Goal: Task Accomplishment & Management: Manage account settings

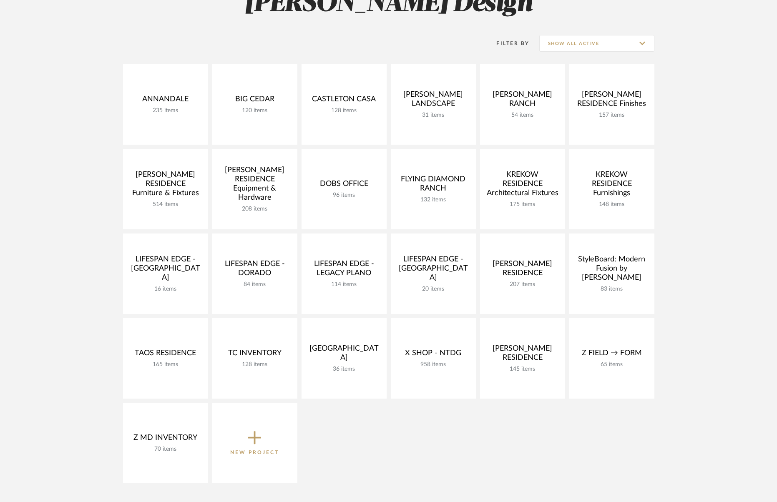
scroll to position [141, 0]
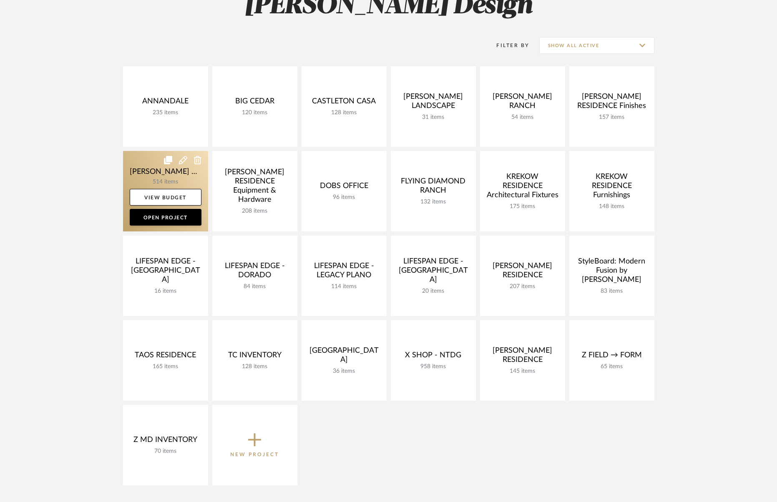
click at [161, 174] on link at bounding box center [165, 191] width 85 height 81
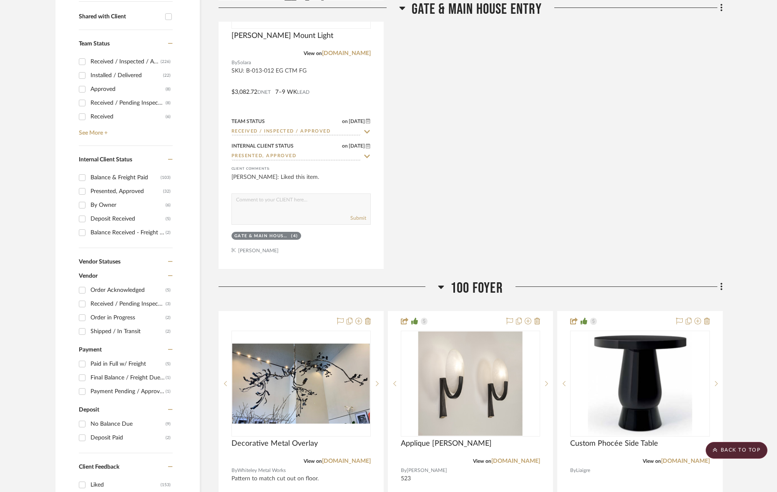
scroll to position [337, 0]
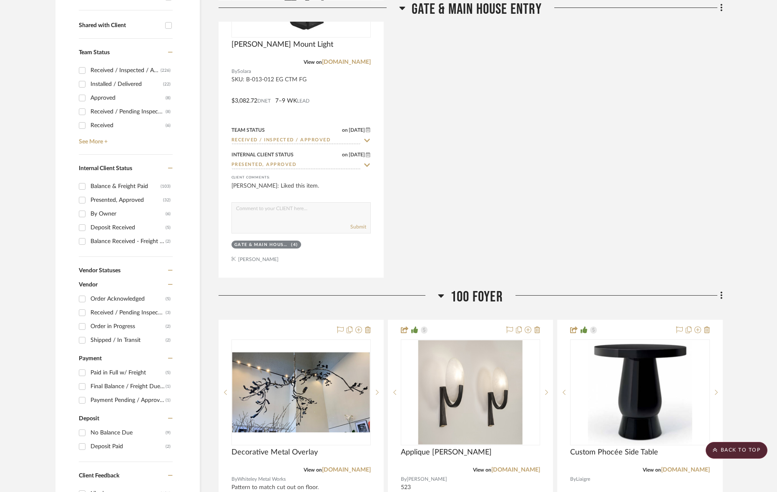
click at [105, 99] on div "Approved" at bounding box center [128, 97] width 75 height 13
click at [89, 99] on input "Approved (8)" at bounding box center [81, 97] width 13 height 13
checkbox input "true"
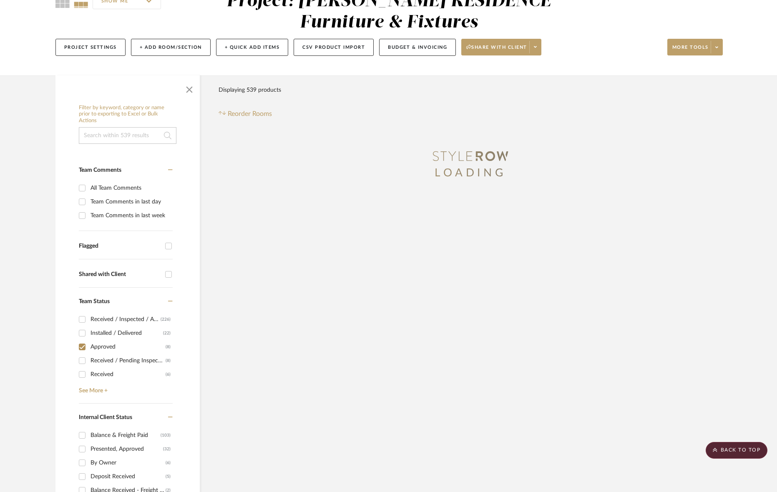
scroll to position [0, 0]
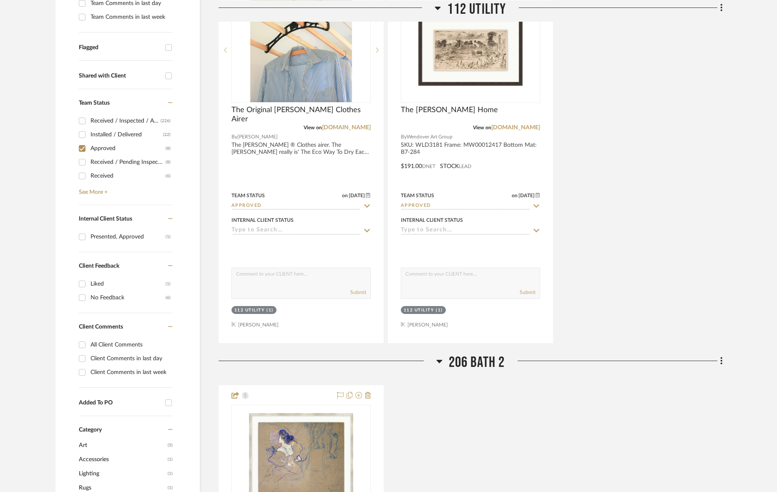
scroll to position [288, 0]
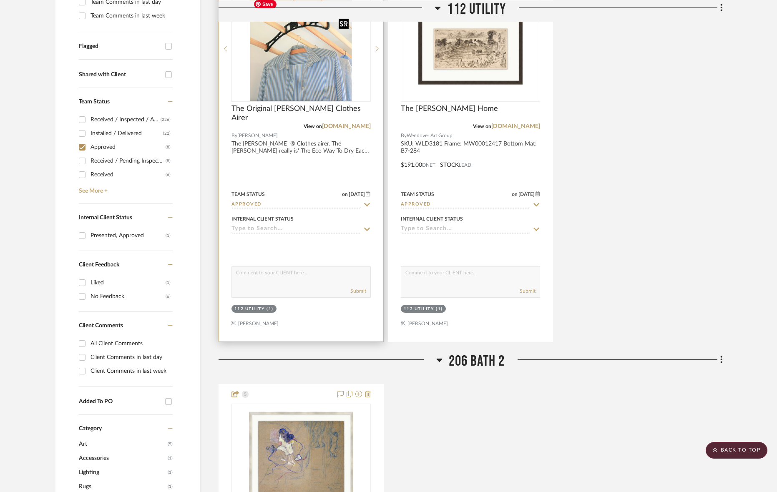
click at [0, 0] on img at bounding box center [0, 0] width 0 height 0
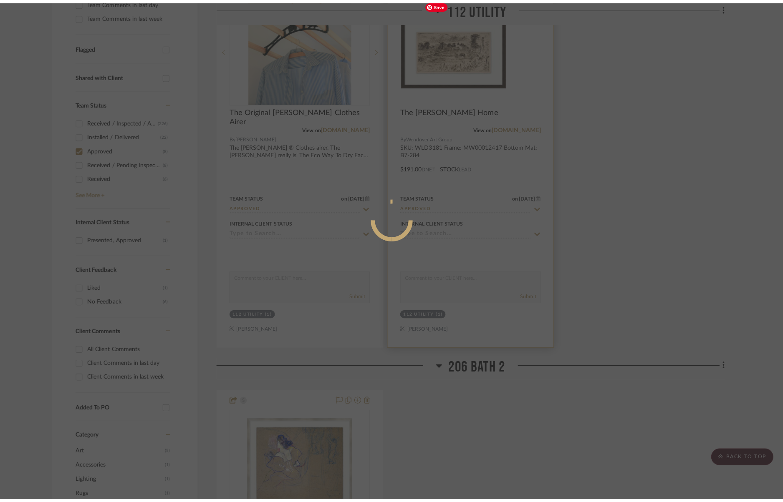
scroll to position [0, 0]
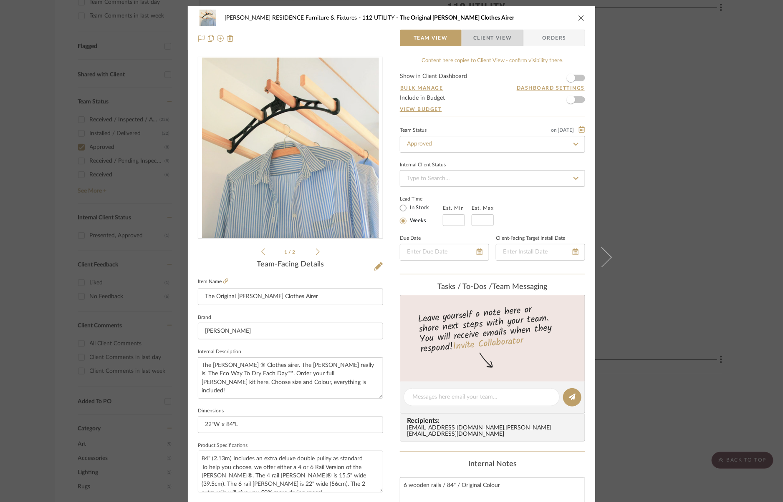
click at [502, 37] on span "Client View" at bounding box center [492, 38] width 38 height 17
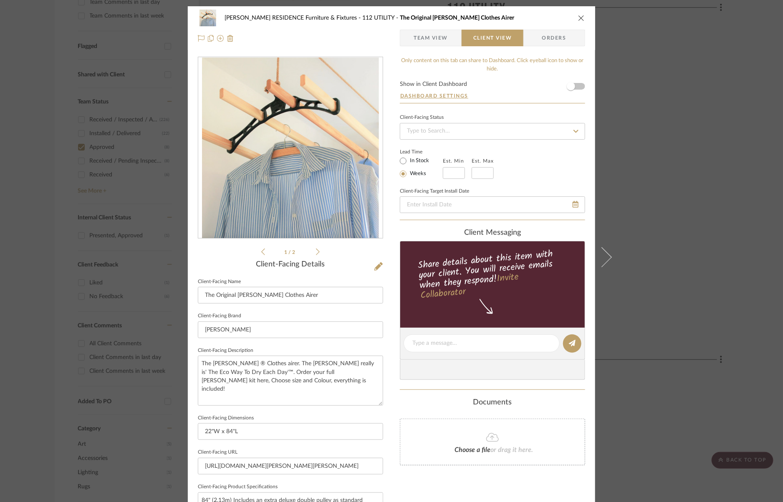
click at [436, 38] on span "Team View" at bounding box center [430, 38] width 34 height 17
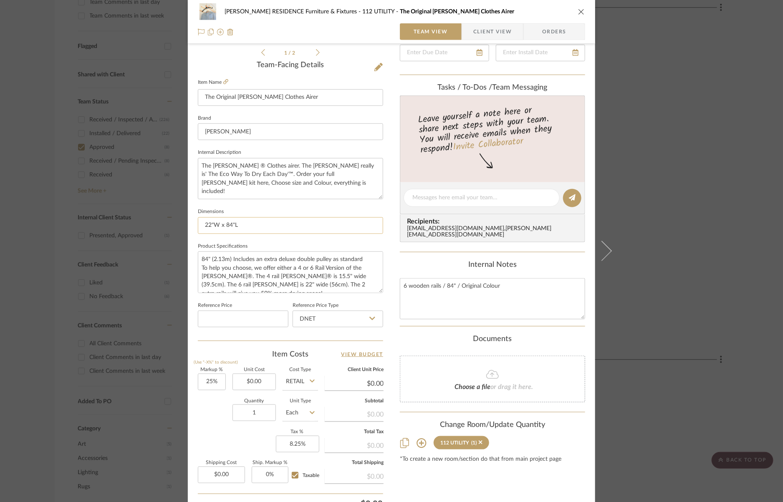
scroll to position [185, 0]
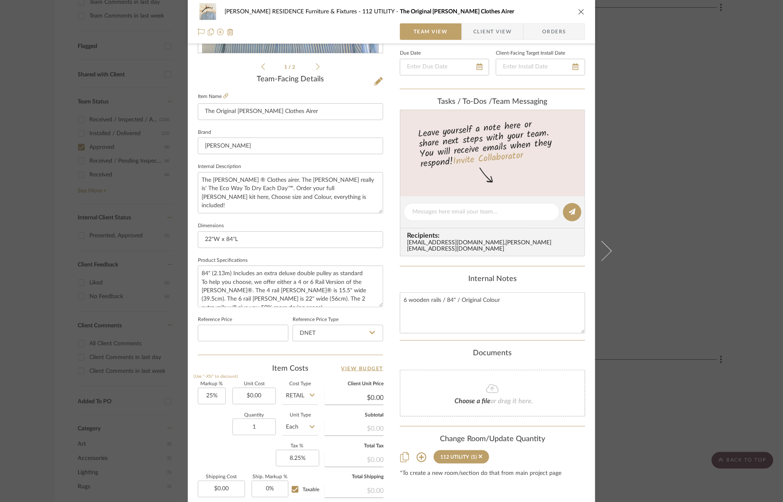
click at [226, 94] on fieldset "Item Name The Original Sheila Maid Clothes Airer" at bounding box center [290, 105] width 185 height 29
click at [223, 95] on icon at bounding box center [225, 95] width 5 height 5
click at [698, 191] on div "COBLE RESIDENCE Furniture & Fixtures 112 UTILITY The Original Sheila Maid Cloth…" at bounding box center [391, 251] width 783 height 502
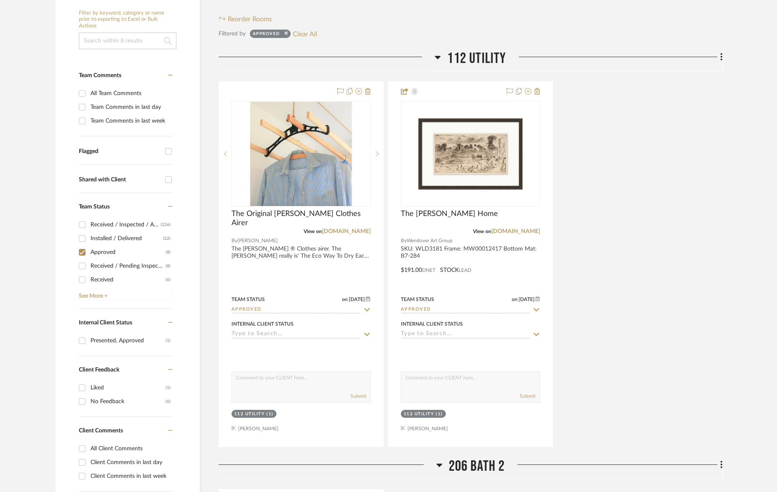
scroll to position [157, 0]
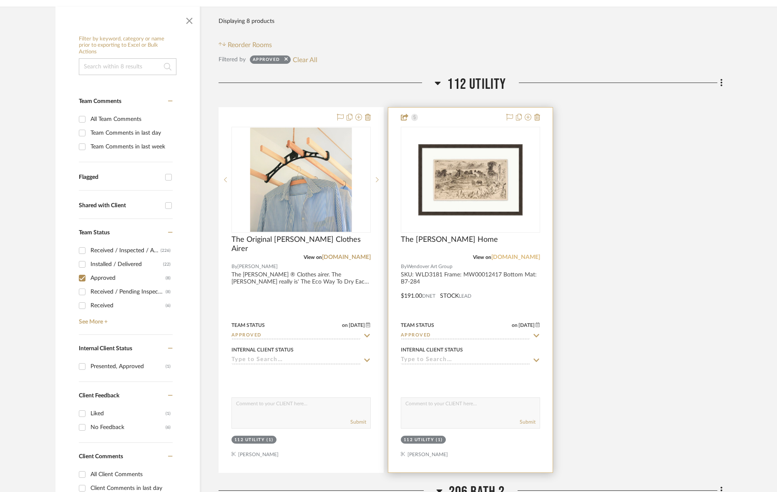
click at [526, 257] on link "wendoverart.com" at bounding box center [515, 257] width 49 height 6
click at [462, 157] on img "0" at bounding box center [470, 180] width 104 height 104
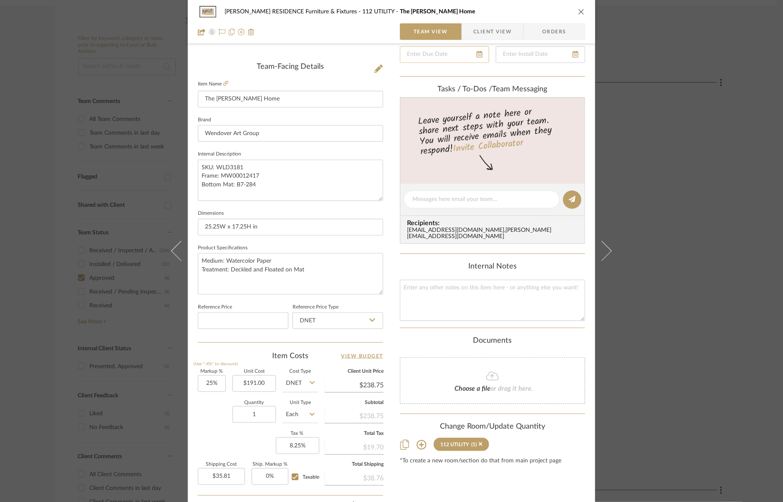
scroll to position [199, 0]
drag, startPoint x: 259, startPoint y: 184, endPoint x: 194, endPoint y: 159, distance: 68.8
click at [198, 159] on textarea "SKU: WLD3181 Frame: MW00012417 Bottom Mat: B7-284" at bounding box center [290, 179] width 185 height 41
click at [311, 276] on textarea "Medium: Watercolor Paper Treatment: Deckled and Floated on Mat" at bounding box center [290, 272] width 185 height 41
paste textarea "SKU: WLD3181 Frame: MW00012417 Bottom Mat: B7-284"
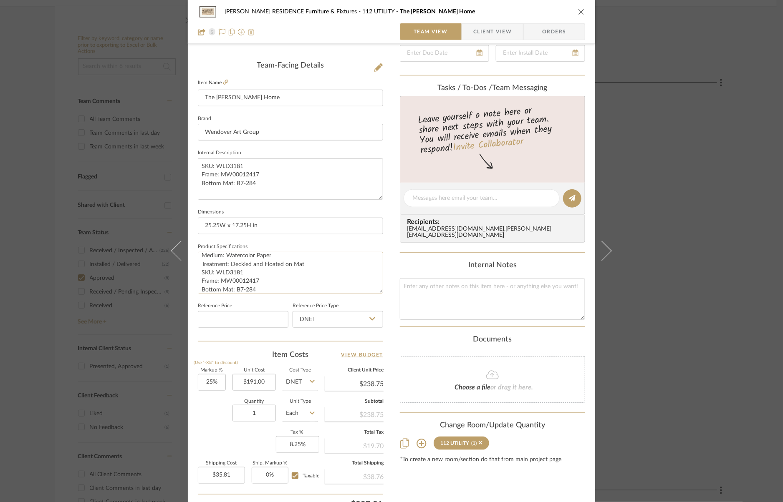
scroll to position [0, 0]
drag, startPoint x: 313, startPoint y: 264, endPoint x: 213, endPoint y: 244, distance: 102.4
click at [213, 244] on fieldset "Product Specifications Medium: Watercolor Paper Treatment: Deckled and Floated …" at bounding box center [290, 267] width 185 height 53
type textarea "SKU: WLD3181 Frame: MW00012417 Bottom Mat: B7-284"
drag, startPoint x: 258, startPoint y: 184, endPoint x: 196, endPoint y: 161, distance: 66.6
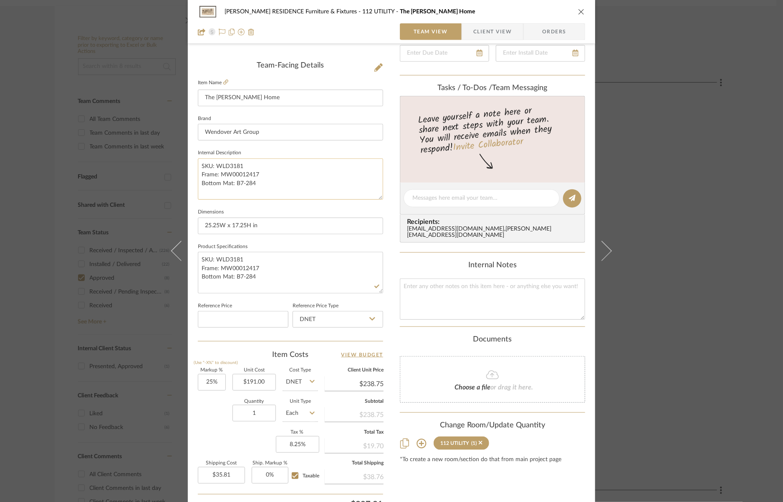
click at [198, 161] on textarea "SKU: WLD3181 Frame: MW00012417 Bottom Mat: B7-284" at bounding box center [290, 179] width 185 height 41
paste textarea "Medium: Watercolor Paper Treatment: Deckled and Floated on Mat"
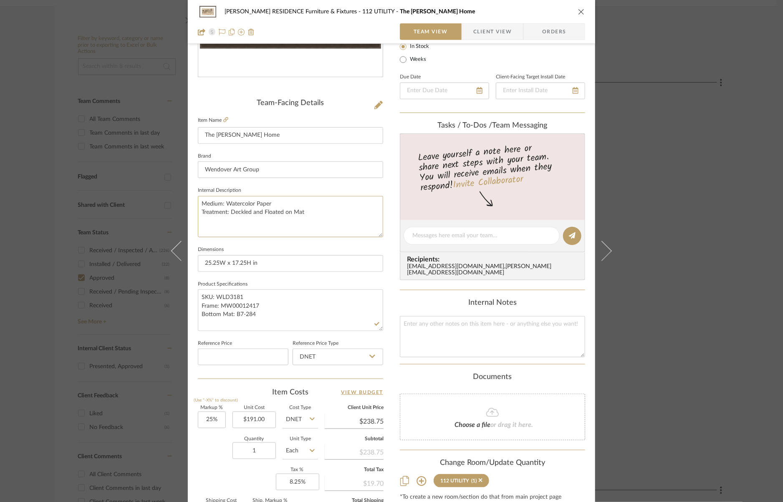
type textarea "Medium: Watercolor Paper Treatment: Deckled and Floated on Mat"
click at [380, 276] on div "COBLE RESIDENCE Furniture & Fixtures 112 UTILITY The Farmer's Home Team View Cl…" at bounding box center [391, 230] width 407 height 770
click at [667, 263] on div "COBLE RESIDENCE Furniture & Fixtures 112 UTILITY The Farmer's Home Team View Cl…" at bounding box center [391, 251] width 783 height 502
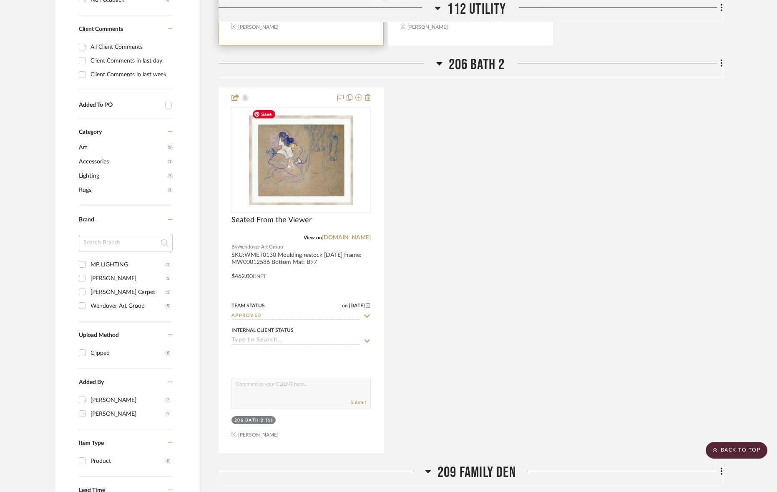
scroll to position [588, 0]
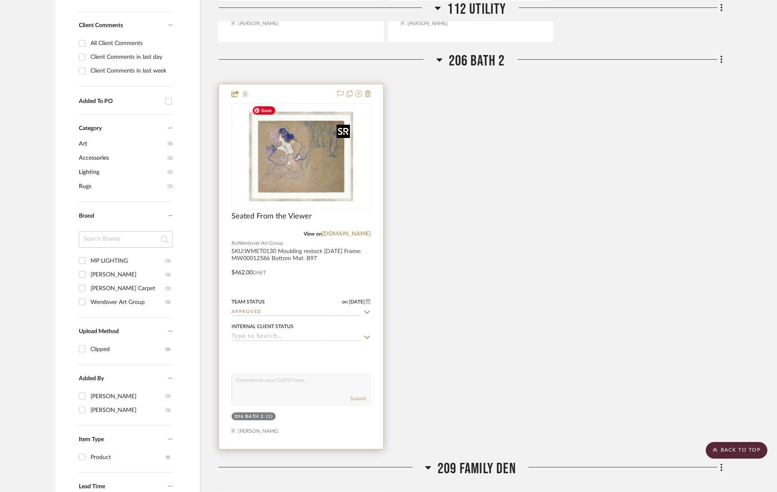
click at [309, 181] on img "0" at bounding box center [301, 156] width 104 height 104
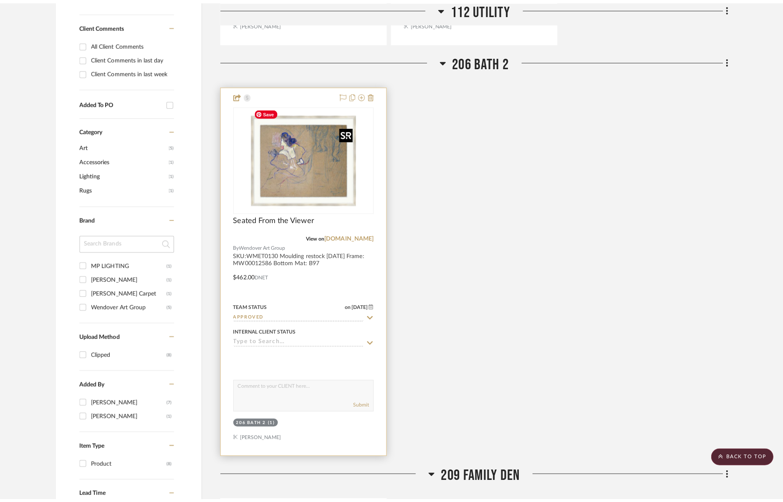
scroll to position [0, 0]
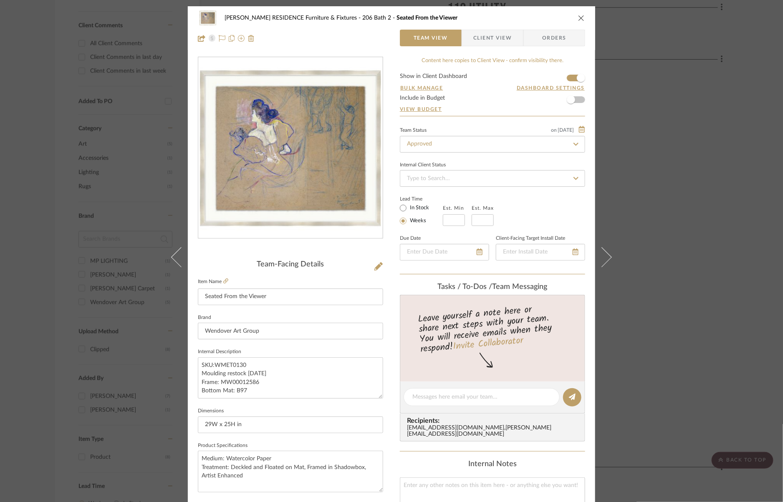
click at [498, 43] on span "Client View" at bounding box center [492, 38] width 38 height 17
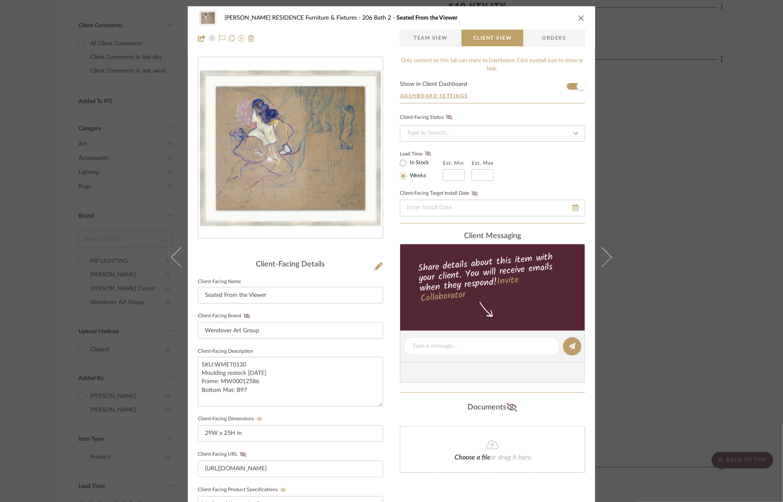
click at [430, 35] on span "Team View" at bounding box center [430, 38] width 34 height 17
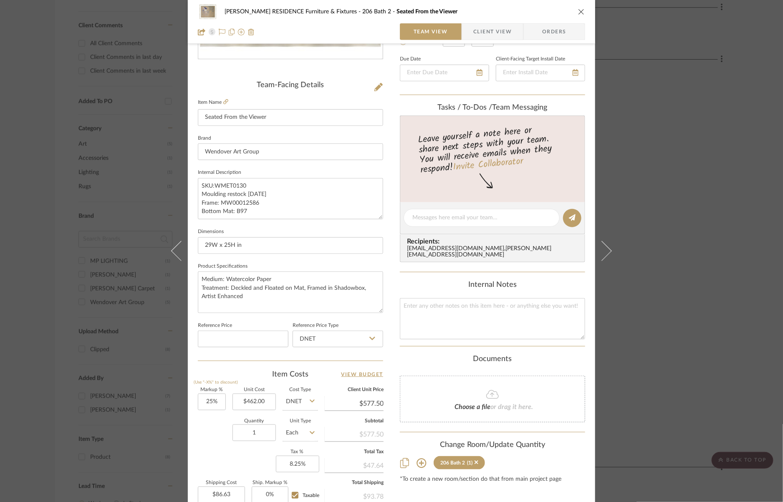
scroll to position [181, 0]
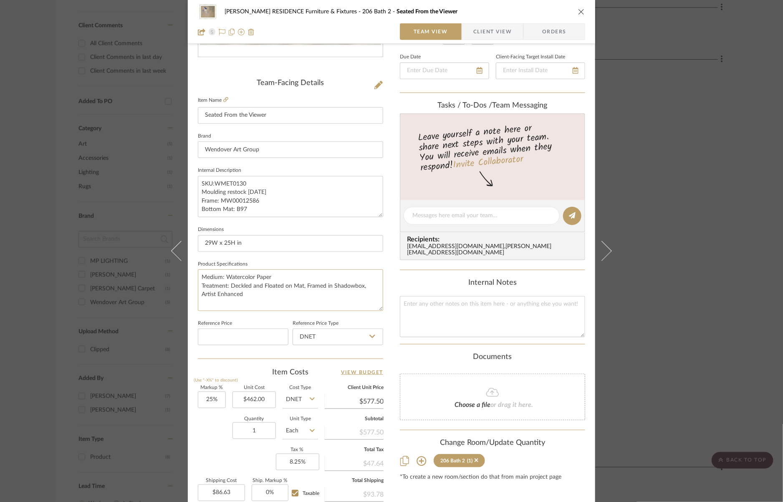
drag, startPoint x: 226, startPoint y: 293, endPoint x: 189, endPoint y: 276, distance: 40.7
click at [189, 276] on div "COBLE RESIDENCE Furniture & Fixtures 206 Bath 2 Seated From the Viewer Team Vie…" at bounding box center [391, 210] width 407 height 770
drag, startPoint x: 197, startPoint y: 181, endPoint x: 280, endPoint y: 229, distance: 96.1
click at [280, 229] on div "Team-Facing Details Item Name Seated From the Viewer Brand Wendover Art Group I…" at bounding box center [290, 219] width 185 height 280
click at [199, 184] on textarea "SKU:WMET0130 Moulding restock in 30 days Frame: MW00012586 Bottom Mat: B97" at bounding box center [290, 196] width 185 height 41
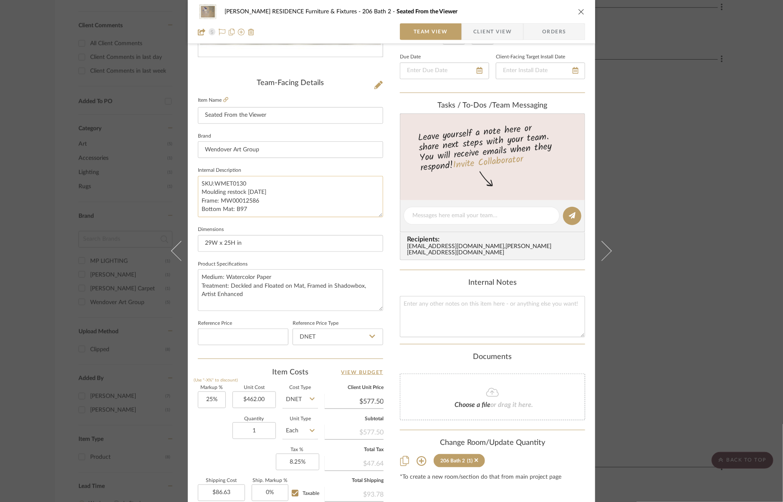
paste textarea "Medium: Watercolor Paper Treatment: Deckled and Floated on Mat, Framed in Shado…"
drag, startPoint x: 199, startPoint y: 207, endPoint x: 256, endPoint y: 227, distance: 60.3
click at [256, 227] on div "Team-Facing Details Item Name Seated From the Viewer Brand Wendover Art Group I…" at bounding box center [290, 219] width 185 height 280
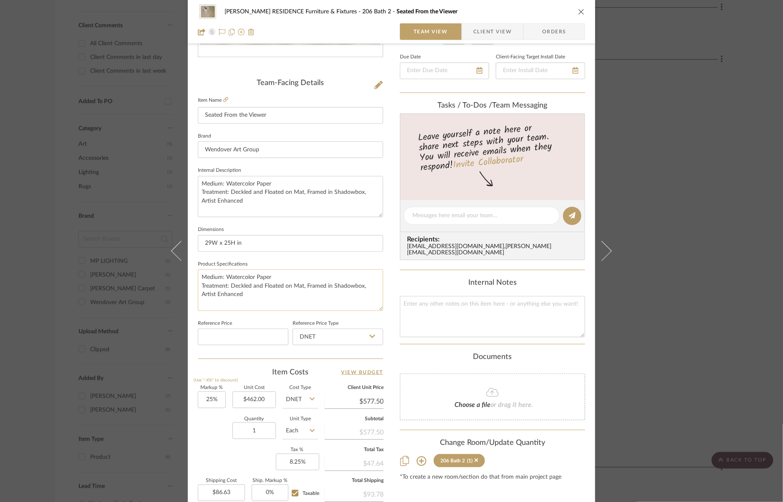
type textarea "Medium: Watercolor Paper Treatment: Deckled and Floated on Mat, Framed in Shado…"
drag, startPoint x: 198, startPoint y: 276, endPoint x: 252, endPoint y: 302, distance: 60.3
click at [252, 302] on textarea "Medium: Watercolor Paper Treatment: Deckled and Floated on Mat, Framed in Shado…" at bounding box center [290, 289] width 185 height 41
paste textarea "SKU:WMET0130 Moulding restock in 30 days Frame: MW00012586 Bottom Mat: B97"
type textarea "Medium: Watercolor Paper Treatment: Deckled and Floated on Mat, Framed in Shado…"
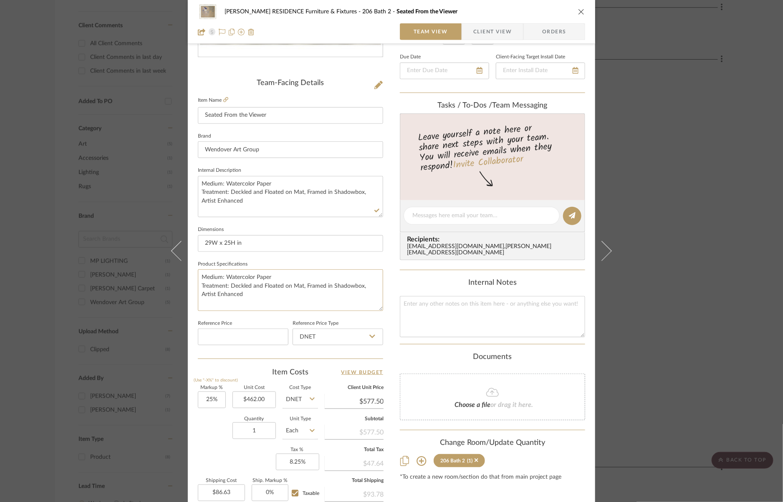
drag, startPoint x: 198, startPoint y: 273, endPoint x: 271, endPoint y: 309, distance: 81.0
click at [271, 309] on sr-form-field "Product Specifications Medium: Watercolor Paper Treatment: Deckled and Floated …" at bounding box center [290, 288] width 185 height 59
paste textarea "SKU:WMET0130 Moulding restock in 30 days Frame: MW00012586 Bottom Mat: B97"
type textarea "SKU:WMET0130 Moulding restock in 30 days Frame: MW00012586 Bottom Mat: B97"
click at [390, 302] on div "COBLE RESIDENCE Furniture & Fixtures 206 Bath 2 Seated From the Viewer Team Vie…" at bounding box center [391, 210] width 407 height 770
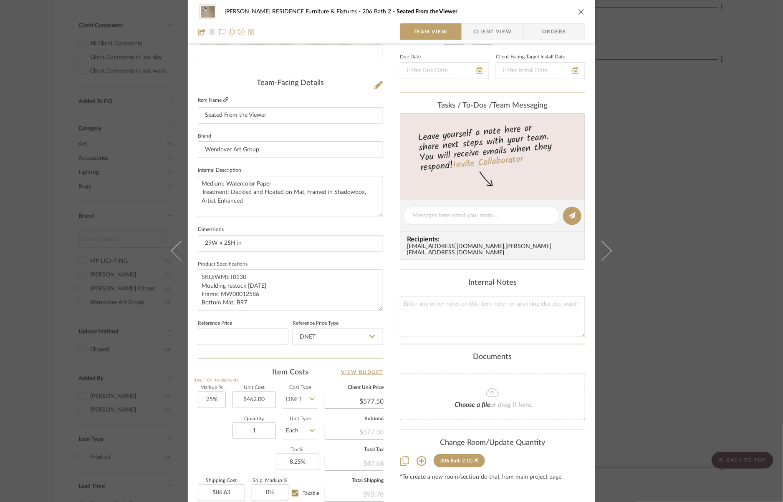
click at [225, 99] on icon at bounding box center [225, 99] width 5 height 5
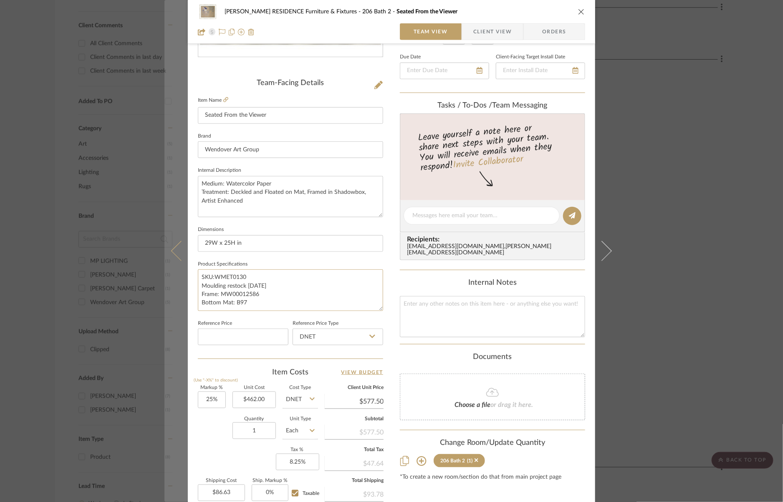
drag, startPoint x: 270, startPoint y: 280, endPoint x: 180, endPoint y: 280, distance: 90.1
click at [180, 280] on mat-dialog-content "COBLE RESIDENCE Furniture & Fixtures 206 Bath 2 Seated From the Viewer Team Vie…" at bounding box center [391, 210] width 454 height 770
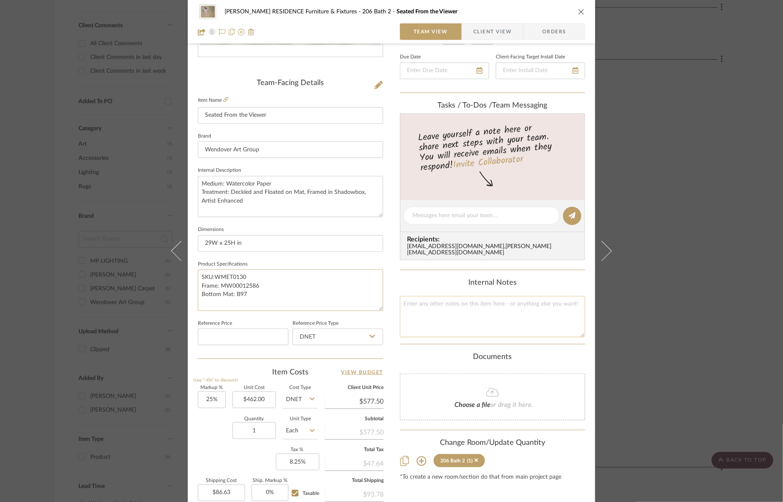
type textarea "SKU:WMET0130 Frame: MW00012586 Bottom Mat: B97"
click at [517, 313] on textarea at bounding box center [492, 316] width 185 height 41
click at [462, 219] on textarea at bounding box center [481, 215] width 138 height 9
type textarea "Default frame out of stock"
click at [571, 216] on icon at bounding box center [572, 215] width 7 height 7
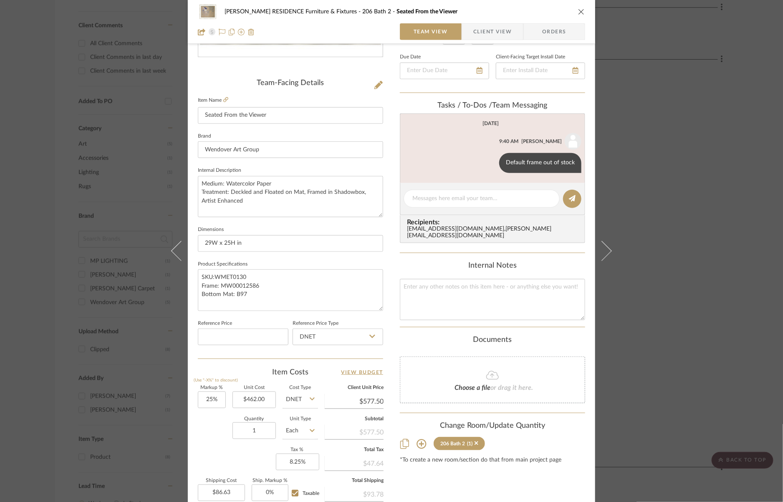
click at [687, 156] on div "[PERSON_NAME] RESIDENCE Furniture & Fixtures 206 Bath 2 Seated From the Viewer …" at bounding box center [391, 251] width 783 height 502
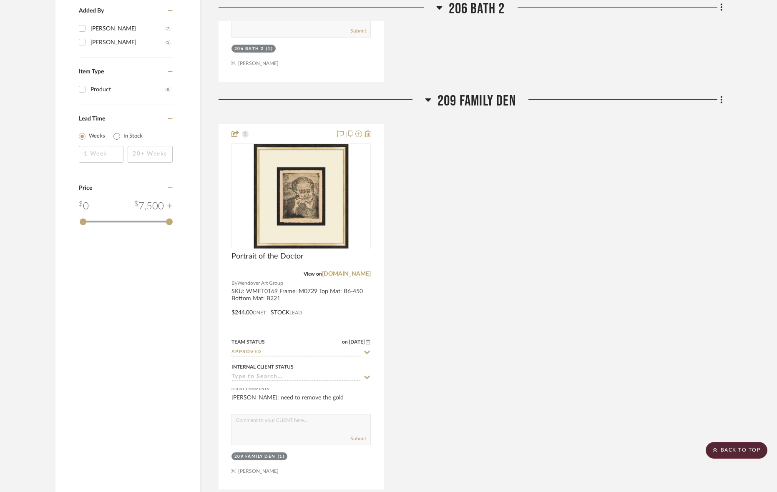
scroll to position [956, 0]
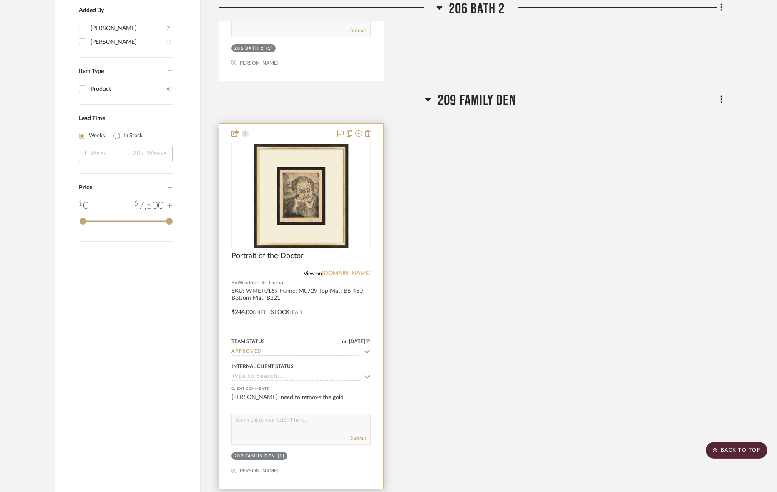
click at [345, 271] on link "[DOMAIN_NAME]" at bounding box center [346, 274] width 49 height 6
click at [305, 210] on img "0" at bounding box center [301, 196] width 104 height 104
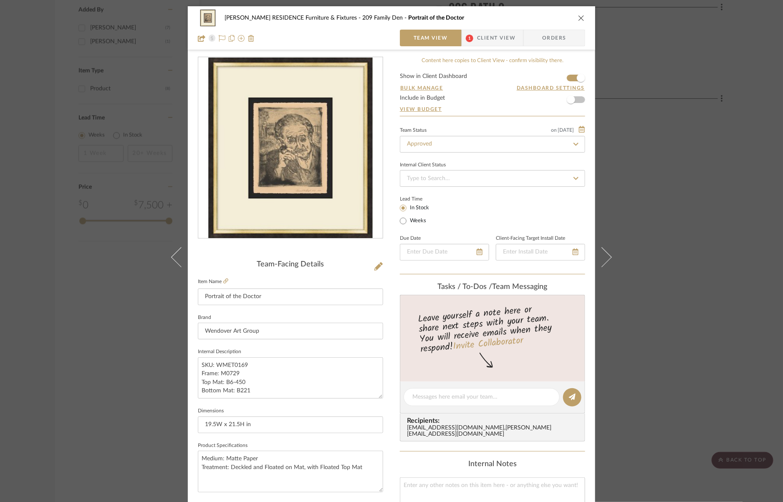
scroll to position [59, 0]
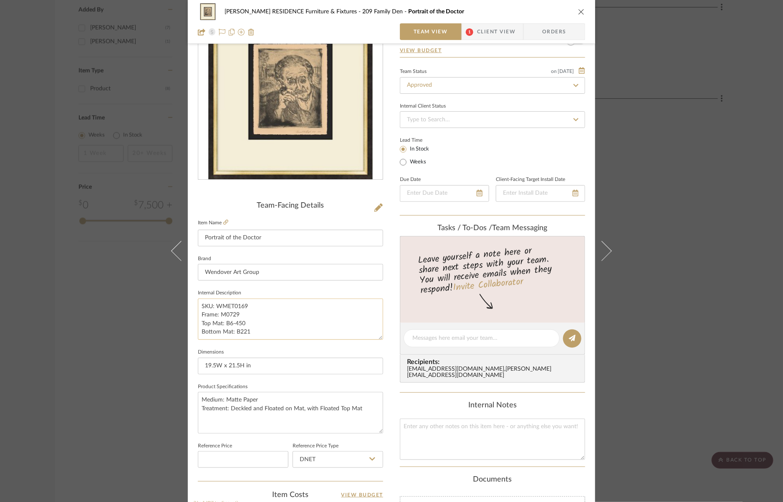
drag, startPoint x: 264, startPoint y: 332, endPoint x: 196, endPoint y: 303, distance: 73.8
click at [198, 303] on textarea "SKU: WMET0169 Frame: M0729 Top Mat: B6-450 Bottom Mat: B221" at bounding box center [290, 319] width 185 height 41
click at [227, 419] on textarea "Medium: Matte Paper Treatment: Deckled and Floated on Mat, with Floated Top Mat" at bounding box center [290, 412] width 185 height 41
paste textarea "SKU: WMET0169 Frame: M0729 Top Mat: B6-450 Bottom Mat: B221"
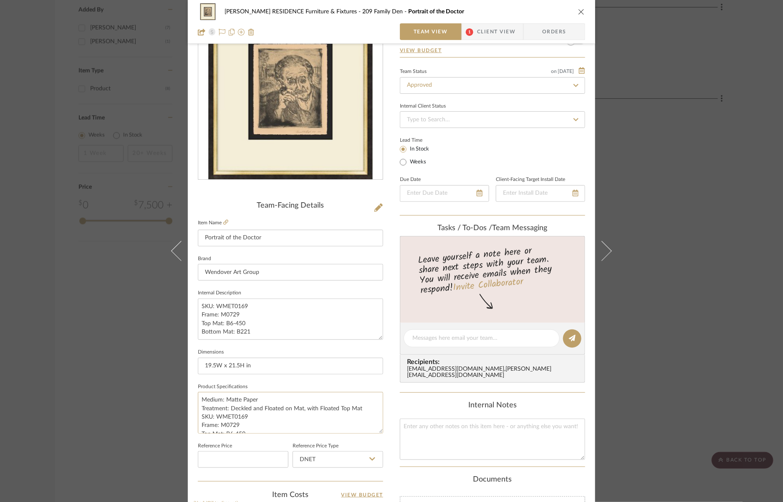
drag, startPoint x: 362, startPoint y: 391, endPoint x: 198, endPoint y: 382, distance: 164.2
click at [198, 382] on fieldset "Product Specifications Medium: Matte Paper Treatment: Deckled and Floated on Ma…" at bounding box center [290, 407] width 185 height 53
type textarea "SKU: WMET0169 Frame: M0729 Top Mat: B6-450 Bottom Mat: B221"
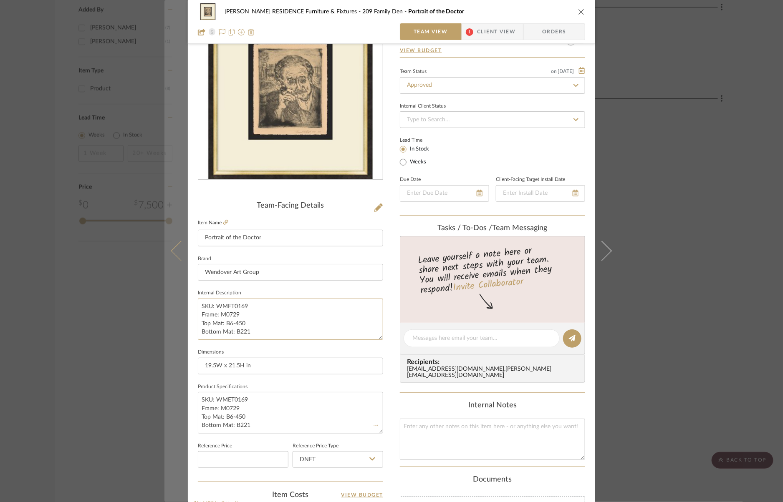
drag, startPoint x: 255, startPoint y: 330, endPoint x: 181, endPoint y: 308, distance: 76.9
click at [181, 308] on mat-dialog-content "COBLE RESIDENCE Furniture & Fixtures 209 Family Den Portrait of the Doctor Team…" at bounding box center [391, 332] width 454 height 770
paste textarea "Medium: Matte Paper Treatment: Deckled and Floated on Mat, with Floated Top Mat"
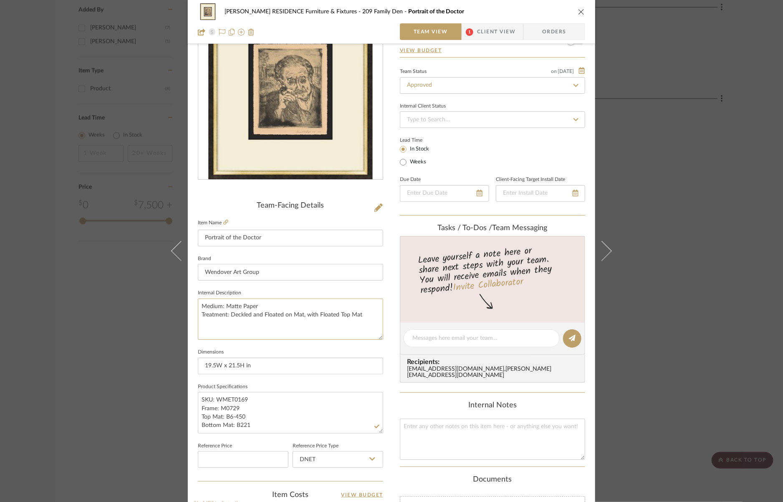
type textarea "Medium: Matte Paper Treatment: Deckled and Floated on Mat, with Floated Top Mat"
click at [243, 381] on fieldset "Product Specifications SKU: WMET0169 Frame: M0729 Top Mat: B6-450 Bottom Mat: B…" at bounding box center [290, 407] width 185 height 53
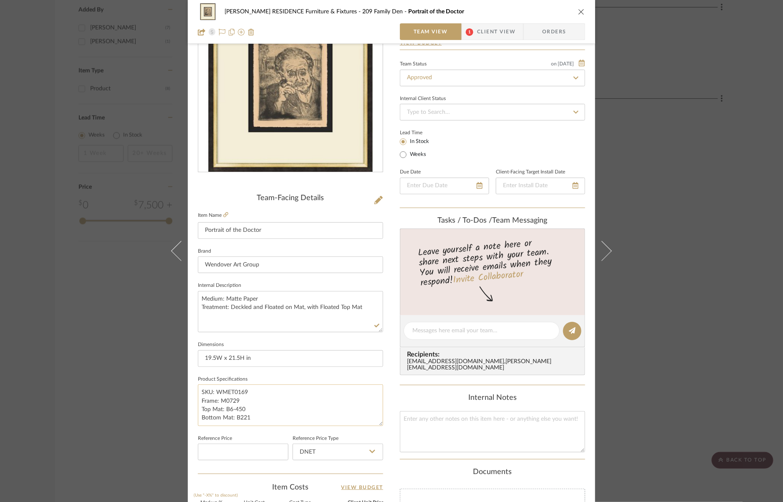
scroll to position [67, 0]
click at [105, 369] on div "COBLE RESIDENCE Furniture & Fixtures 209 Family Den Portrait of the Doctor Team…" at bounding box center [391, 251] width 783 height 502
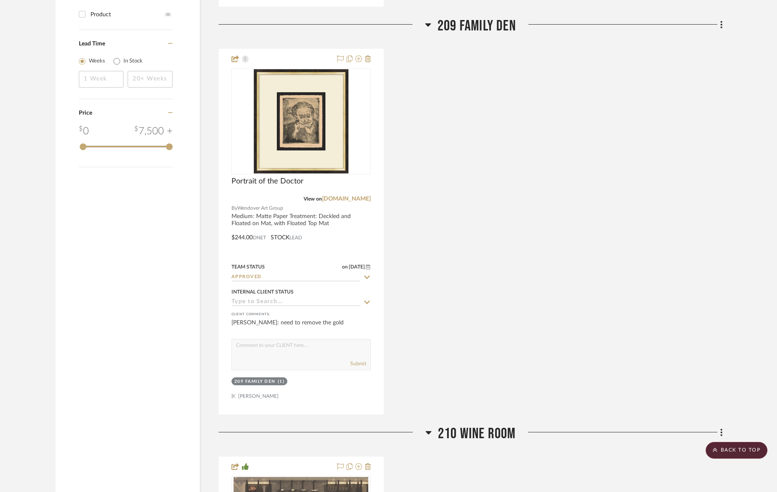
scroll to position [1027, 0]
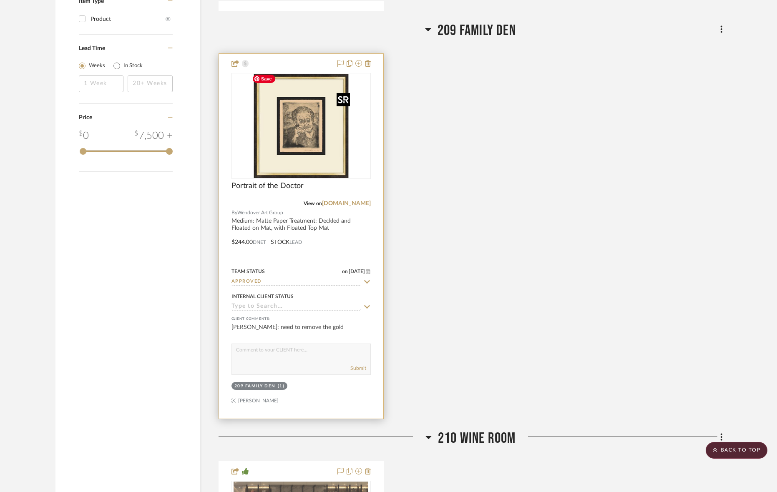
click at [317, 118] on img "0" at bounding box center [301, 126] width 104 height 104
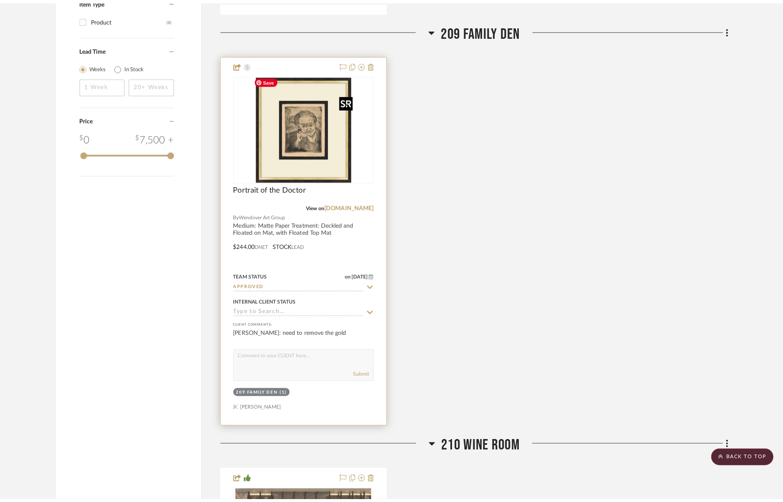
scroll to position [0, 0]
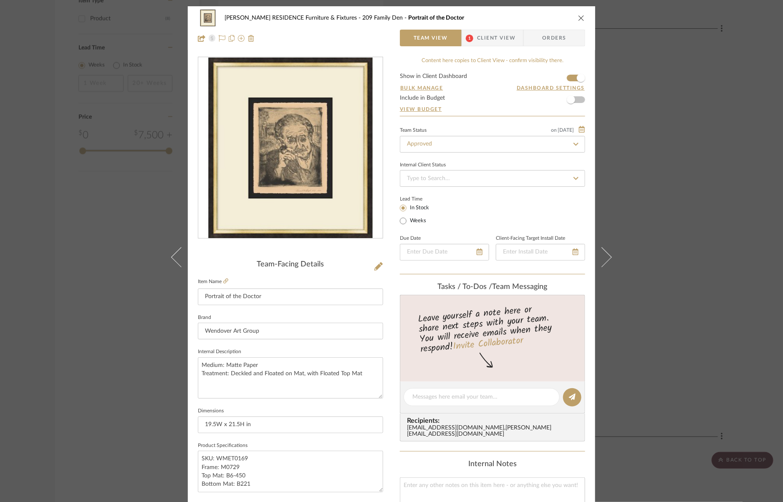
click at [490, 35] on span "Client View" at bounding box center [496, 38] width 38 height 17
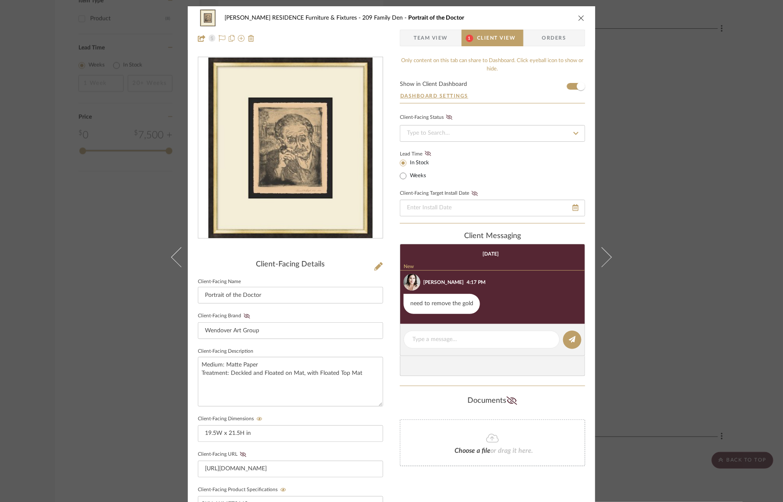
click at [433, 35] on span "Team View" at bounding box center [430, 38] width 34 height 17
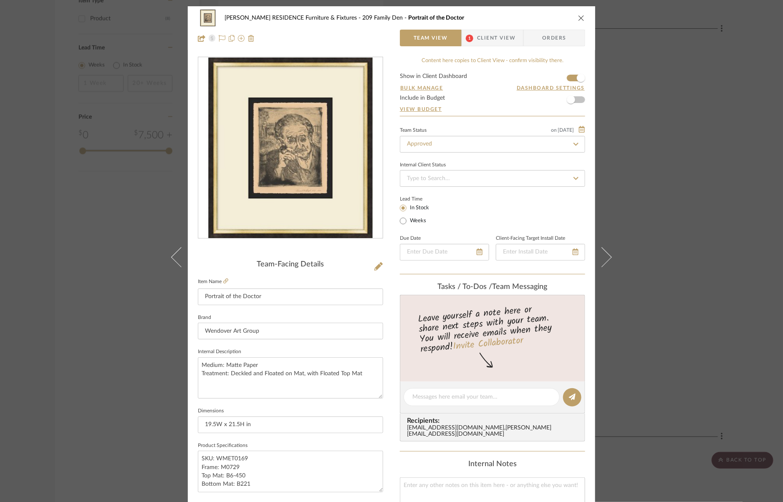
click at [705, 275] on div "COBLE RESIDENCE Furniture & Fixtures 209 Family Den Portrait of the Doctor Team…" at bounding box center [391, 251] width 783 height 502
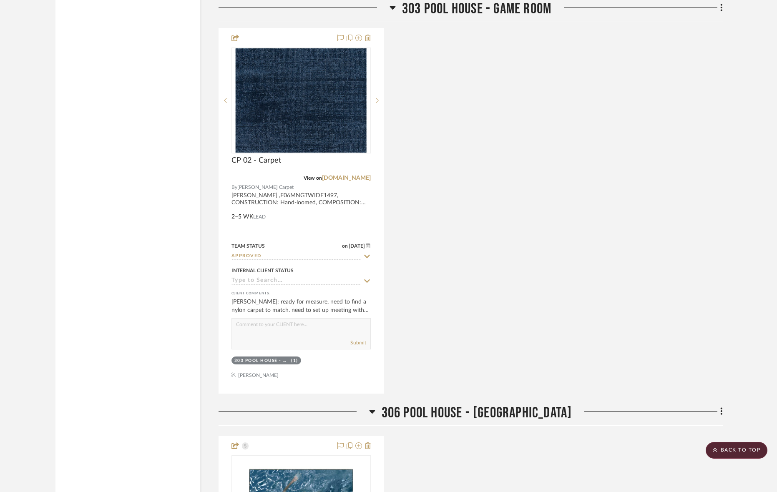
scroll to position [2267, 0]
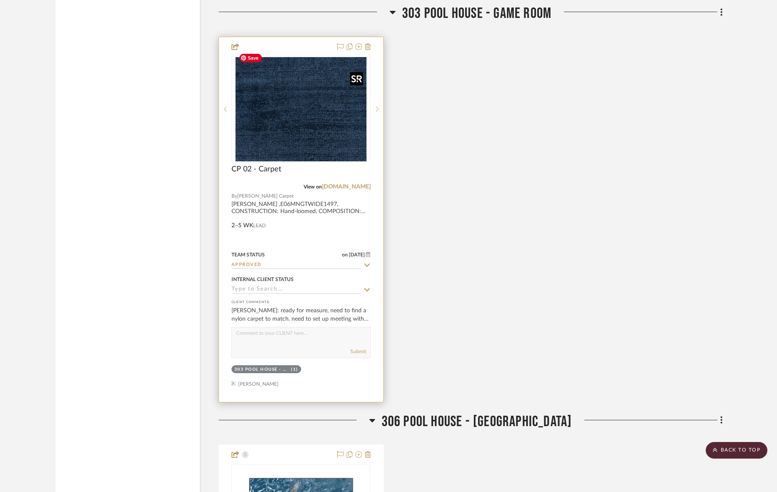
click at [309, 105] on img "0" at bounding box center [300, 109] width 131 height 104
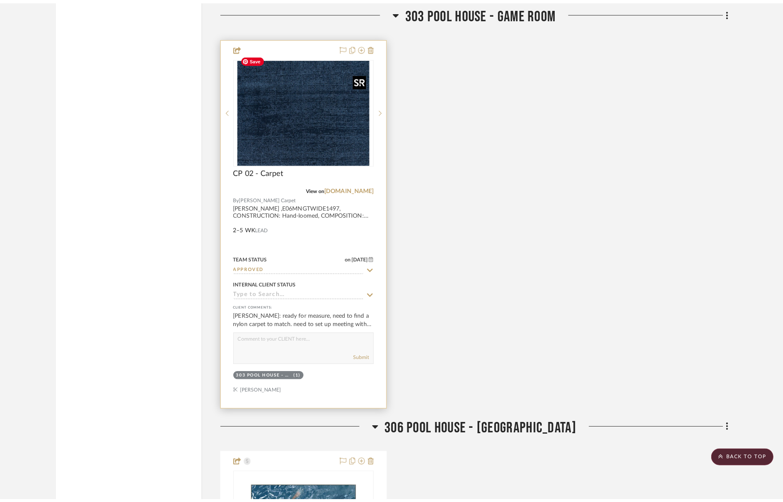
scroll to position [0, 0]
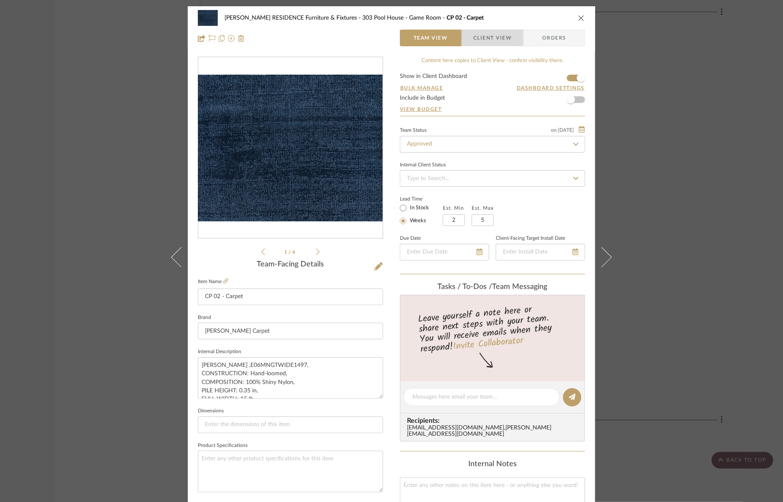
click at [488, 40] on span "Client View" at bounding box center [492, 38] width 38 height 17
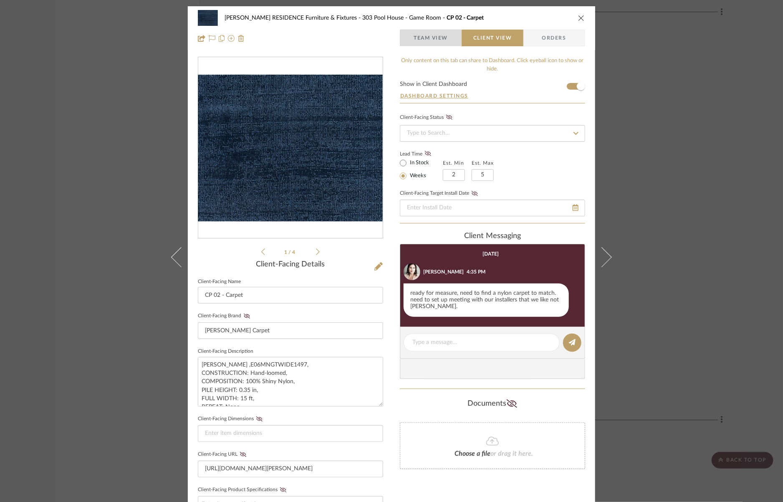
click at [420, 43] on span "Team View" at bounding box center [430, 38] width 34 height 17
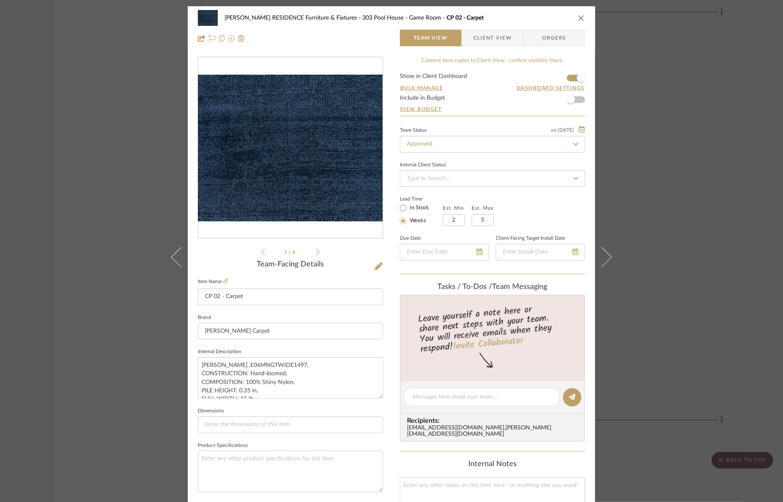
click at [657, 129] on div "COBLE RESIDENCE Furniture & Fixtures 303 Pool House - Game Room CP 02 - Carpet …" at bounding box center [391, 251] width 783 height 502
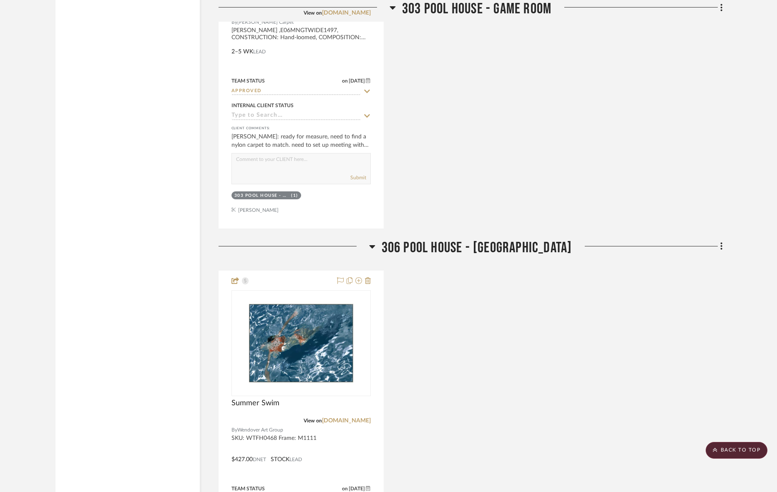
scroll to position [2631, 0]
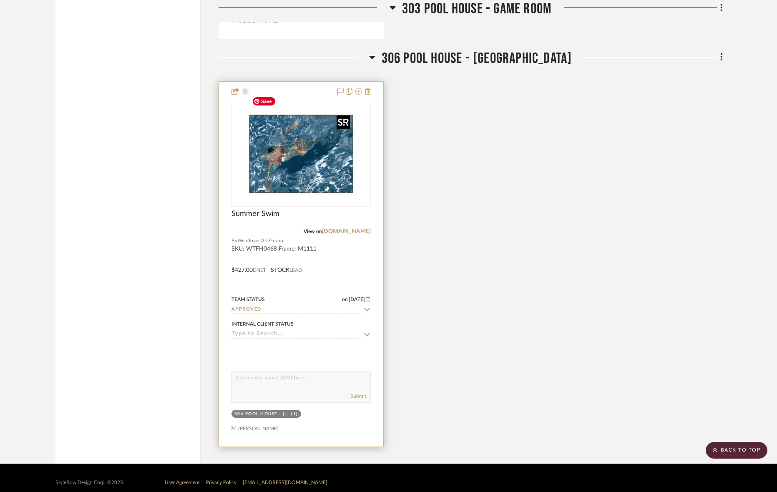
click at [0, 0] on img at bounding box center [0, 0] width 0 height 0
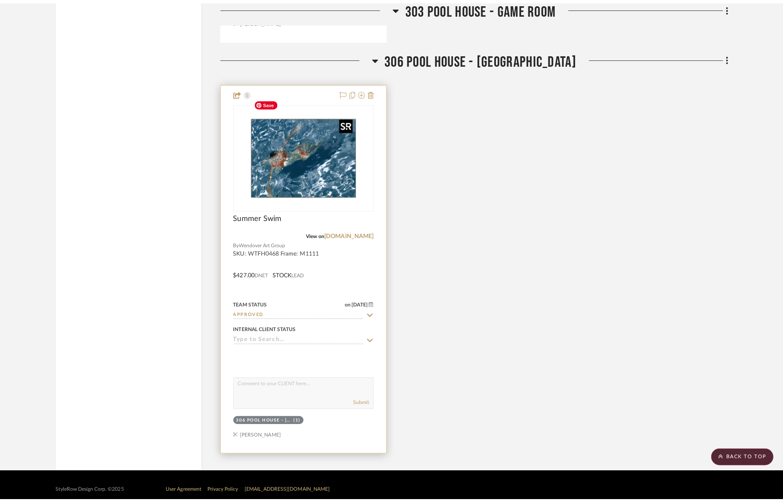
scroll to position [0, 0]
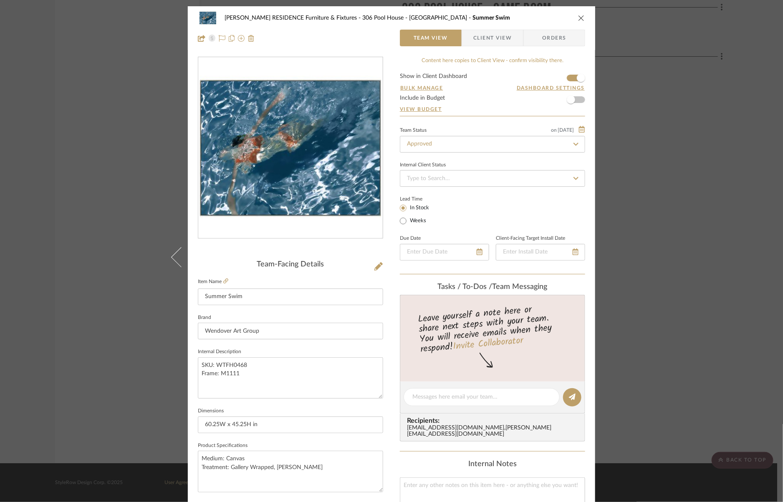
click at [484, 37] on span "Client View" at bounding box center [492, 38] width 38 height 17
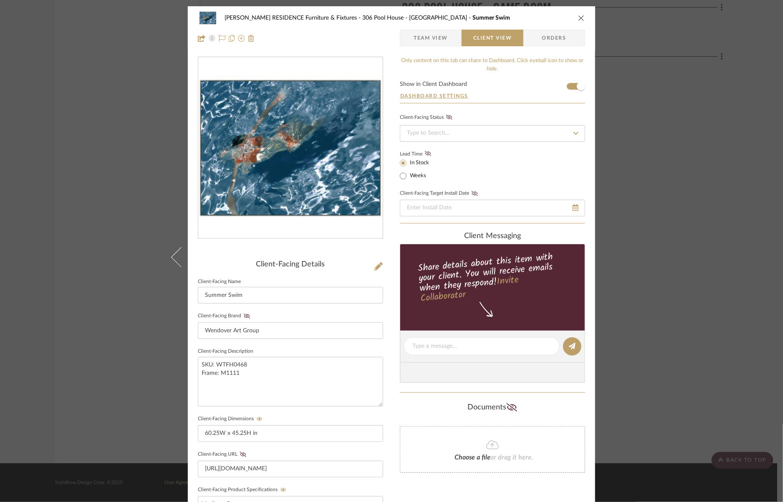
click at [429, 36] on span "Team View" at bounding box center [430, 38] width 34 height 17
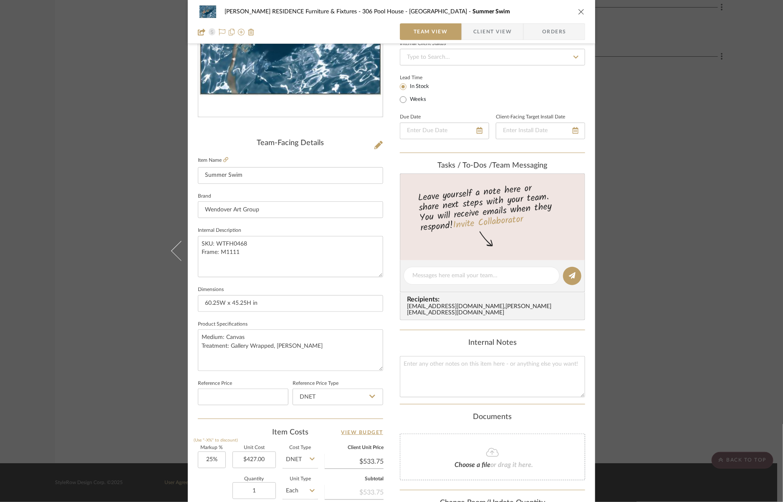
scroll to position [126, 0]
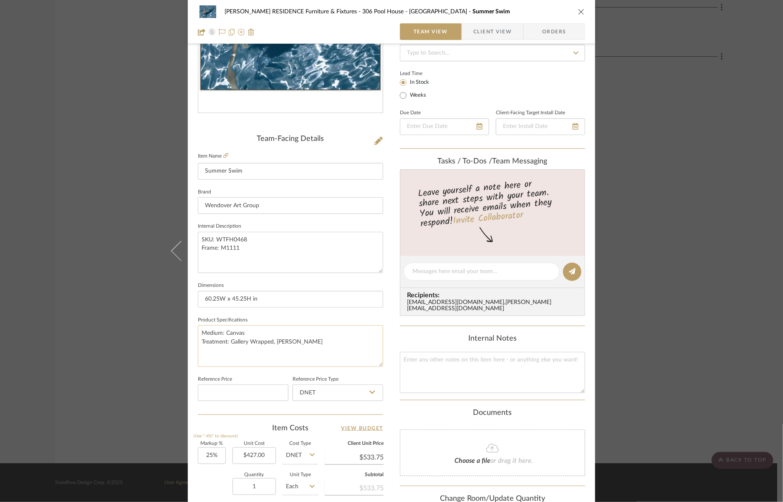
drag, startPoint x: 309, startPoint y: 340, endPoint x: 200, endPoint y: 327, distance: 110.6
click at [200, 326] on textarea "Medium: Canvas Treatment: Gallery Wrapped, [PERSON_NAME]" at bounding box center [290, 345] width 185 height 41
type textarea "Medium: Canvas Treatment: Gallery Wrapped, [PERSON_NAME]"
click at [198, 238] on textarea "SKU: WTFH0468 Frame: M1111" at bounding box center [290, 252] width 185 height 41
paste textarea "Medium: Canvas Treatment: Gallery Wrapped, [PERSON_NAME]"
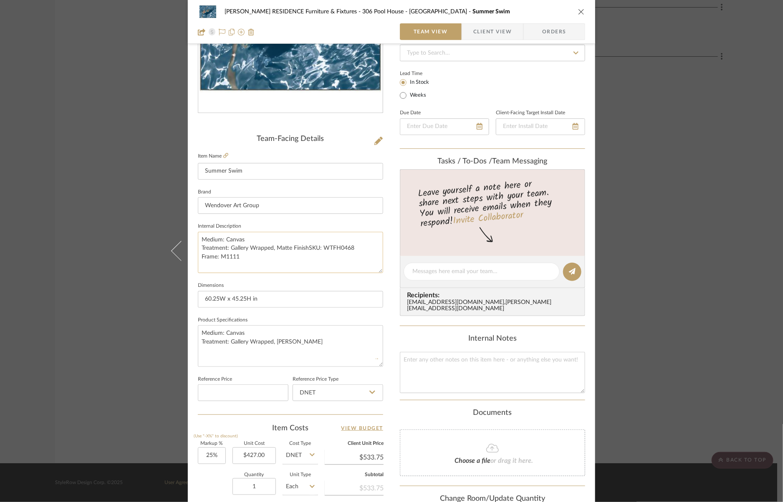
type textarea "SKU: WTFH0468 Frame: M1111"
click at [198, 236] on textarea "SKU: WTFH0468 Frame: M1111" at bounding box center [290, 252] width 185 height 41
paste textarea "Medium: Canvas Treatment: Gallery Wrapped, [PERSON_NAME]"
drag, startPoint x: 306, startPoint y: 246, endPoint x: 332, endPoint y: 262, distance: 30.7
click at [332, 262] on textarea "Medium: Canvas Treatment: Gallery Wrapped, Matte FinishSKU: WTFH0468 Frame: M11…" at bounding box center [290, 252] width 185 height 41
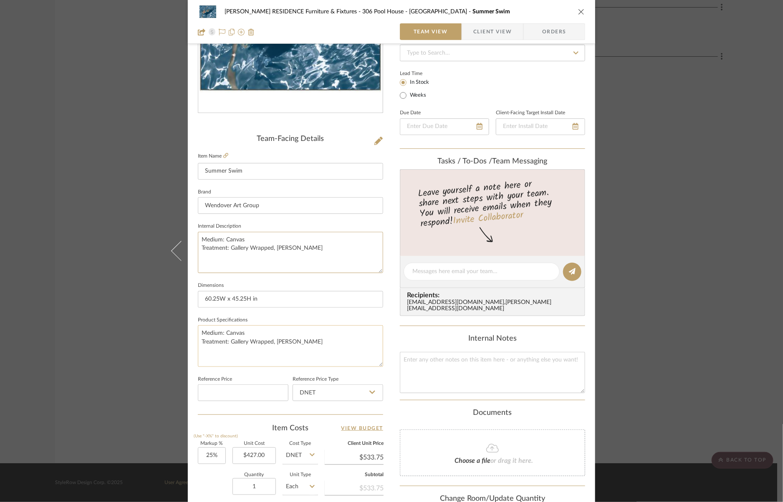
type textarea "Medium: Canvas Treatment: Gallery Wrapped, [PERSON_NAME]"
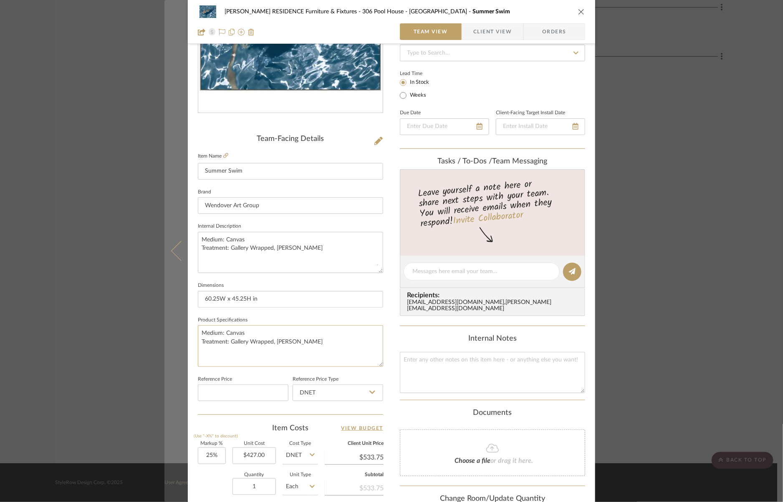
drag, startPoint x: 309, startPoint y: 343, endPoint x: 172, endPoint y: 330, distance: 137.4
click at [172, 330] on mat-dialog-content "COBLE RESIDENCE Furniture & Fixtures 306 Pool House - Bath Summer Swim Team Vie…" at bounding box center [391, 266] width 454 height 770
paste textarea "SKU: WTFH0468 Frame: M1111"
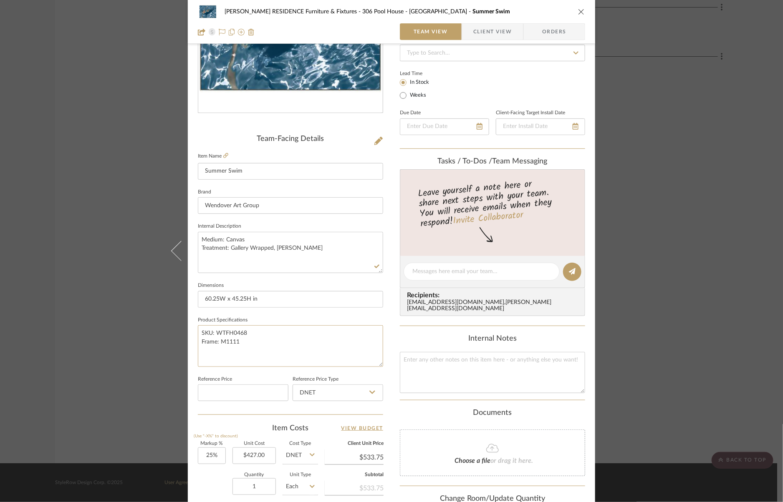
type textarea "SKU: WTFH0468 Frame: M1111"
click at [270, 366] on sr-form-field "Product Specifications SKU: WTFH0468 Frame: M1111" at bounding box center [290, 344] width 185 height 59
click at [658, 196] on div "[PERSON_NAME] RESIDENCE Furniture & Fixtures 306 Pool House - Bath Summer Swim …" at bounding box center [391, 251] width 783 height 502
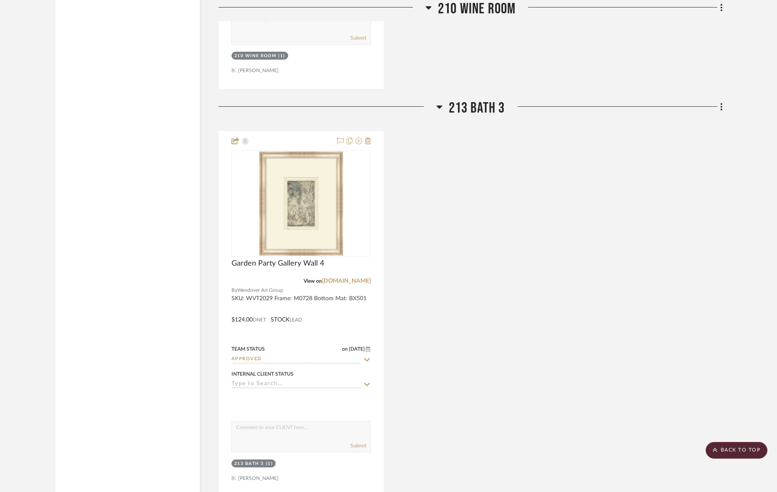
scroll to position [1717, 0]
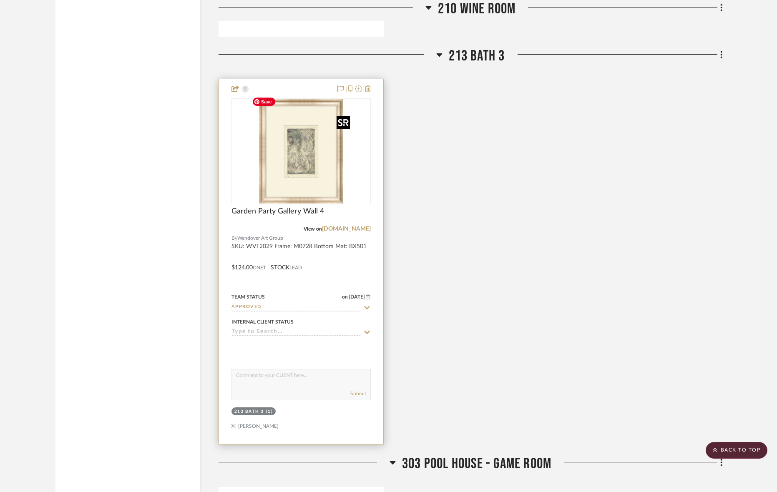
click at [312, 142] on img "0" at bounding box center [301, 151] width 104 height 104
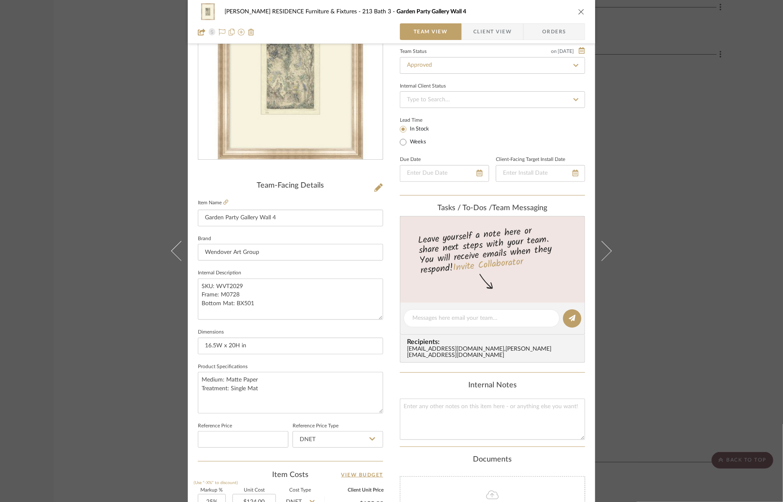
scroll to position [83, 0]
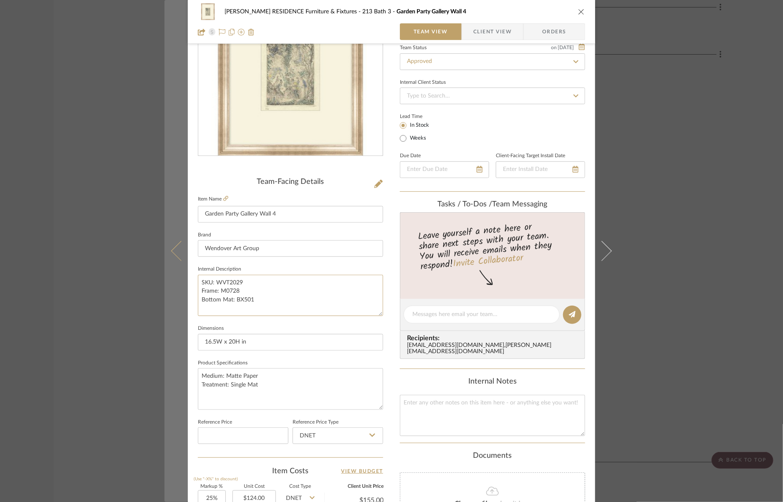
drag, startPoint x: 261, startPoint y: 300, endPoint x: 184, endPoint y: 283, distance: 79.1
click at [184, 283] on mat-dialog-content "COBLE RESIDENCE Furniture & Fixtures 213 Bath 3 Garden Party Gallery Wall 4 Tea…" at bounding box center [391, 309] width 454 height 770
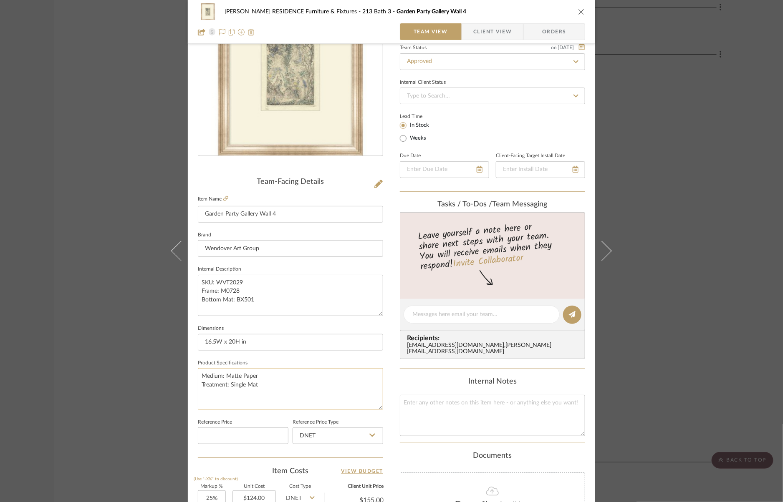
click at [244, 393] on textarea "Medium: Matte Paper Treatment: Single Mat" at bounding box center [290, 388] width 185 height 41
paste textarea "SKU: WVT2029 Frame: M0728 Bottom Mat: BX501"
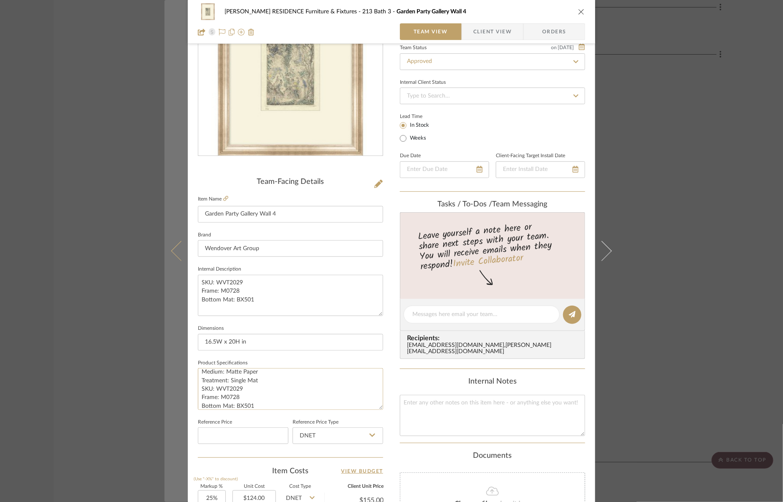
scroll to position [0, 0]
drag, startPoint x: 263, startPoint y: 377, endPoint x: 176, endPoint y: 366, distance: 87.9
click at [176, 366] on mat-dialog-content "COBLE RESIDENCE Furniture & Fixtures 213 Bath 3 Garden Party Gallery Wall 4 Tea…" at bounding box center [391, 309] width 454 height 770
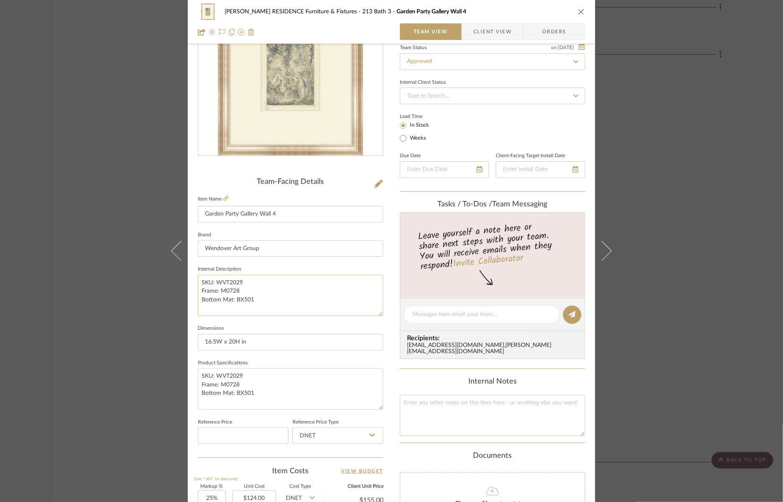
type textarea "SKU: WVT2029 Frame: M0728 Bottom Mat: BX501"
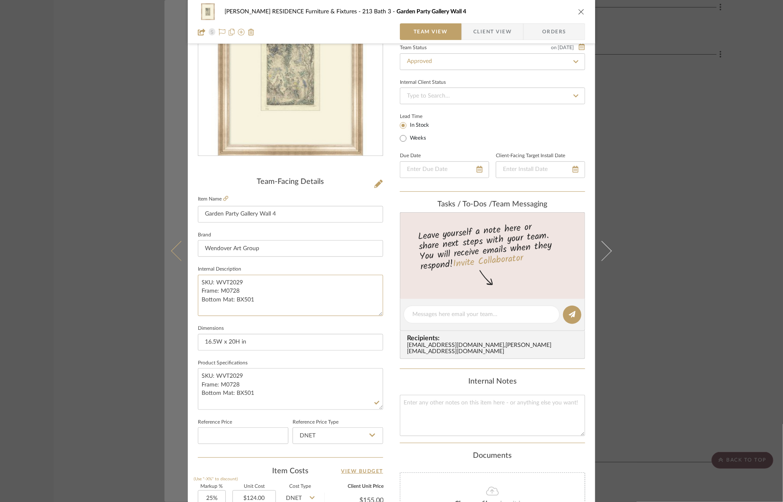
drag, startPoint x: 256, startPoint y: 300, endPoint x: 179, endPoint y: 269, distance: 82.5
click at [179, 269] on mat-dialog-content "COBLE RESIDENCE Furniture & Fixtures 213 Bath 3 Garden Party Gallery Wall 4 Tea…" at bounding box center [391, 309] width 454 height 770
paste textarea "Medium: Matte Paper Treatment: Single Mat"
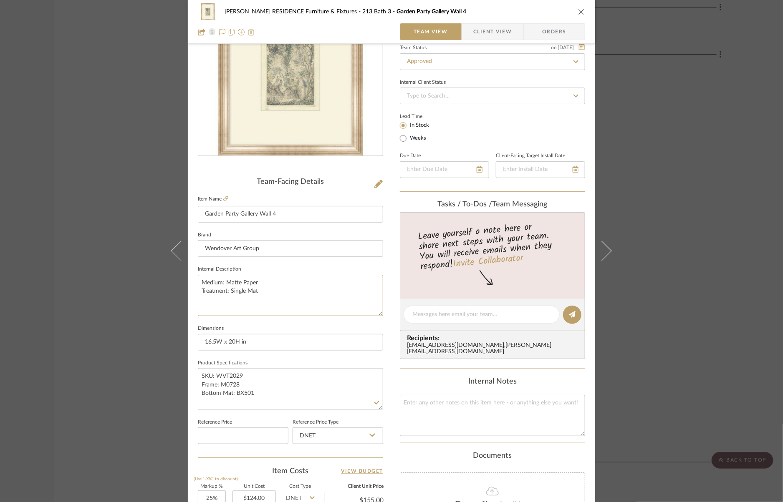
type textarea "Medium: Matte Paper Treatment: Single Mat"
click at [307, 327] on fieldset "Dimensions 16.5W x 20H in" at bounding box center [290, 337] width 185 height 28
click at [100, 240] on div "COBLE RESIDENCE Furniture & Fixtures 213 Bath 3 Garden Party Gallery Wall 4 Tea…" at bounding box center [391, 251] width 783 height 502
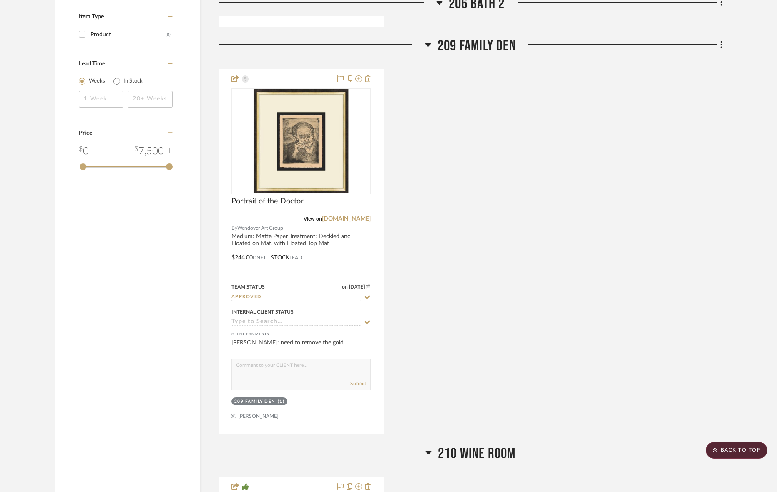
scroll to position [998, 1]
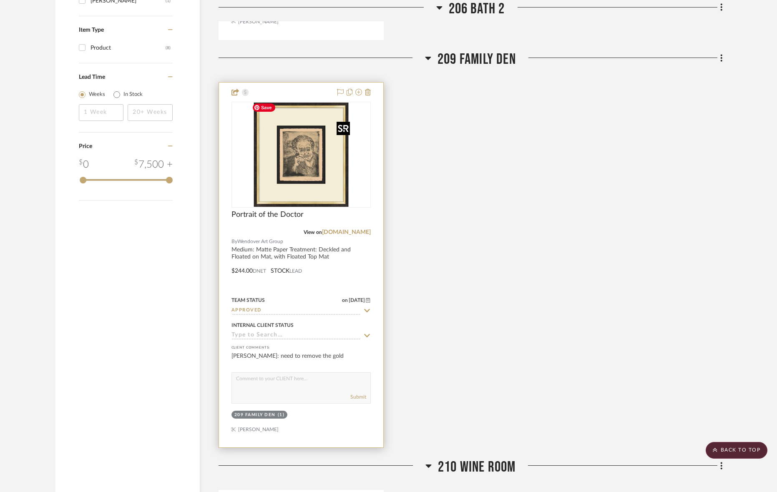
click at [295, 158] on img "0" at bounding box center [301, 155] width 104 height 104
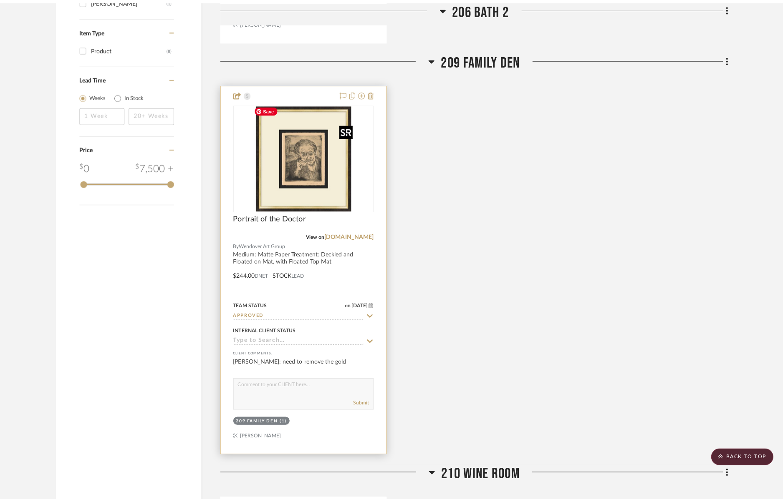
scroll to position [0, 0]
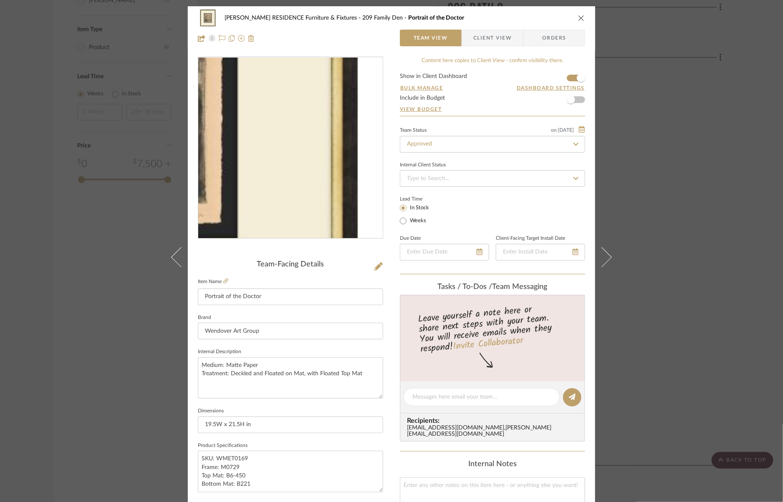
click at [362, 168] on img "0" at bounding box center [290, 148] width 181 height 181
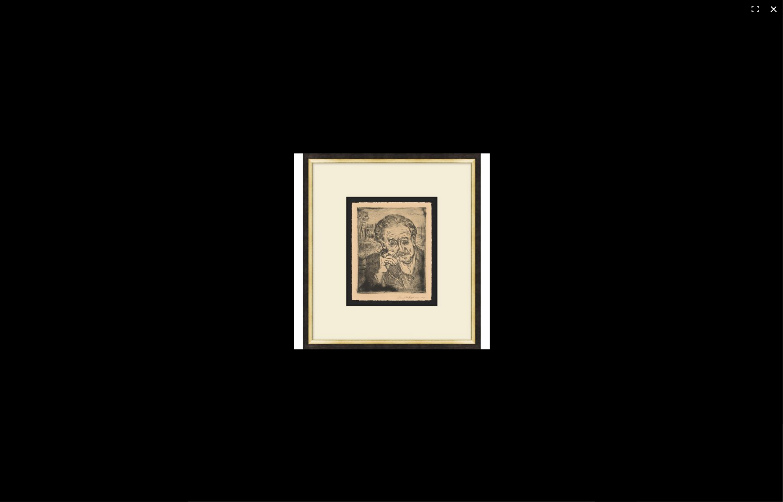
click at [529, 106] on div at bounding box center [391, 251] width 783 height 502
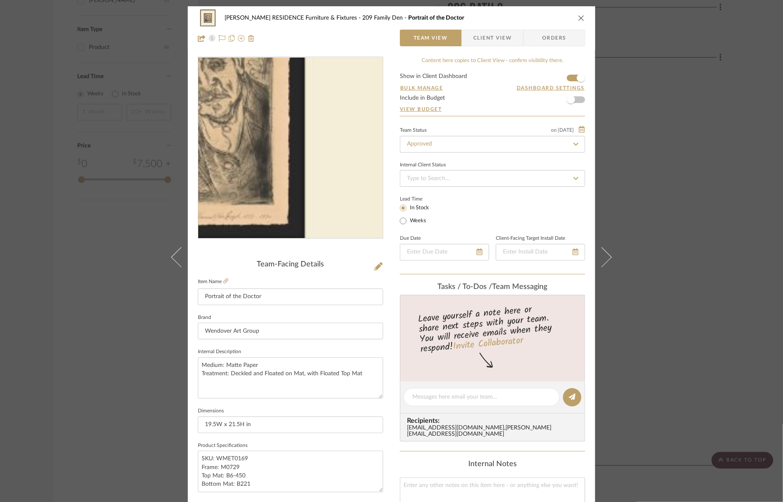
click at [325, 168] on img "0" at bounding box center [290, 148] width 181 height 181
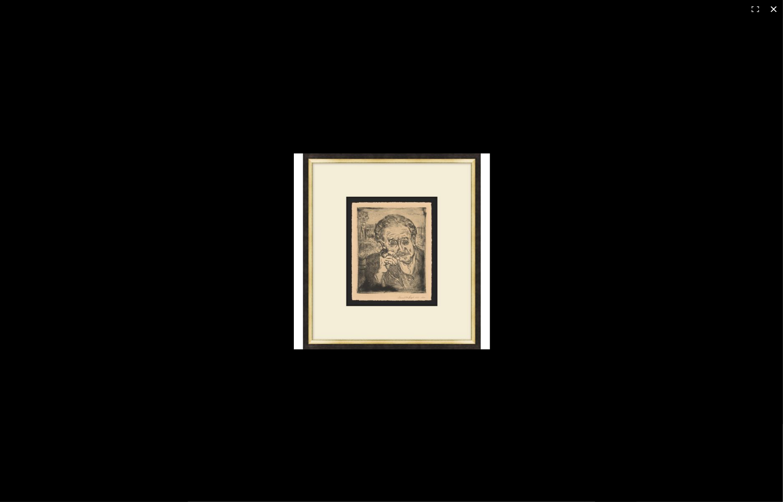
click at [486, 407] on div at bounding box center [391, 251] width 783 height 502
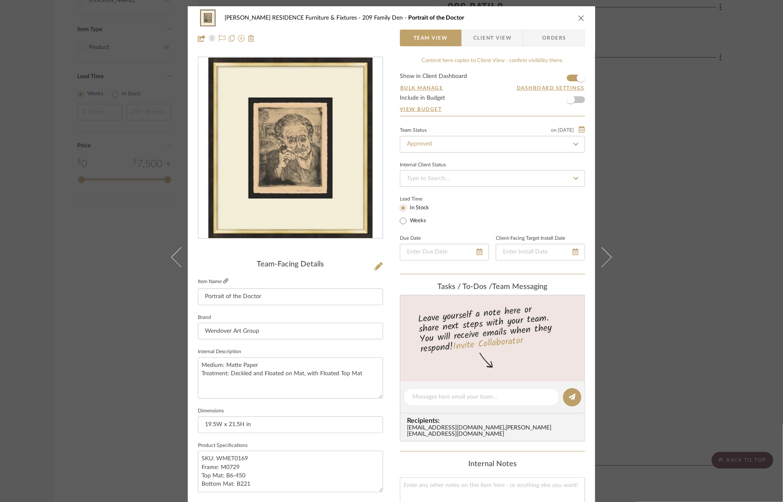
click at [223, 279] on icon at bounding box center [225, 281] width 5 height 5
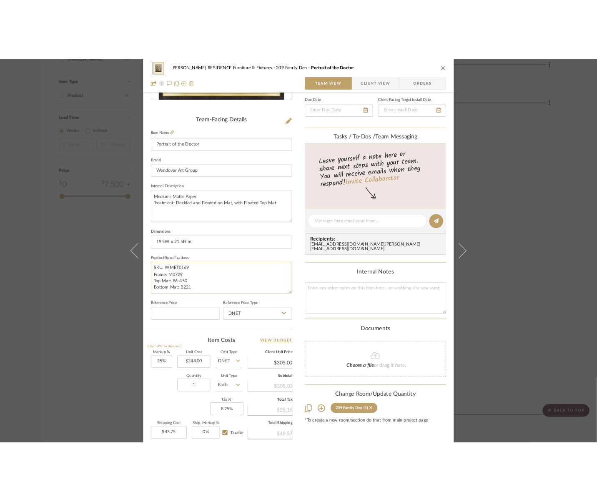
scroll to position [190, 0]
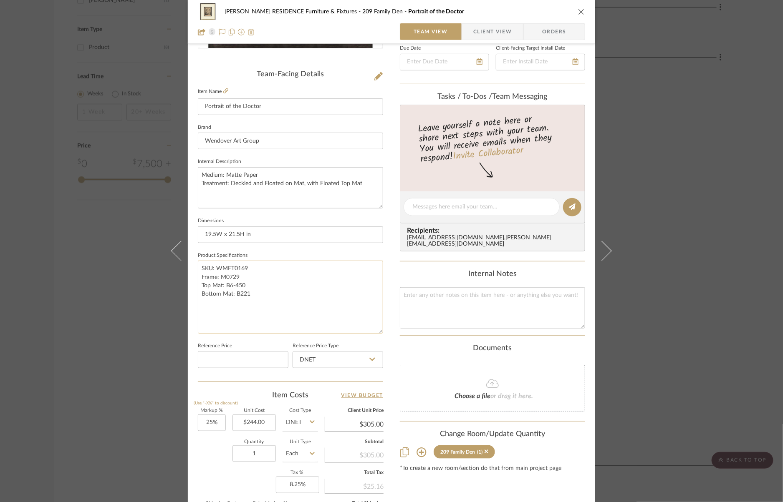
drag, startPoint x: 375, startPoint y: 297, endPoint x: 375, endPoint y: 329, distance: 31.7
click at [375, 329] on textarea "SKU: WMET0169 Frame: M0729 Top Mat: B6-450 Bottom Mat: B221" at bounding box center [290, 297] width 185 height 73
click at [215, 234] on input "19.5W x 21.5H in" at bounding box center [290, 234] width 185 height 17
click at [240, 233] on input "19.12W x 21.5H in" at bounding box center [290, 234] width 185 height 17
type input "19.12W x 21.12H in"
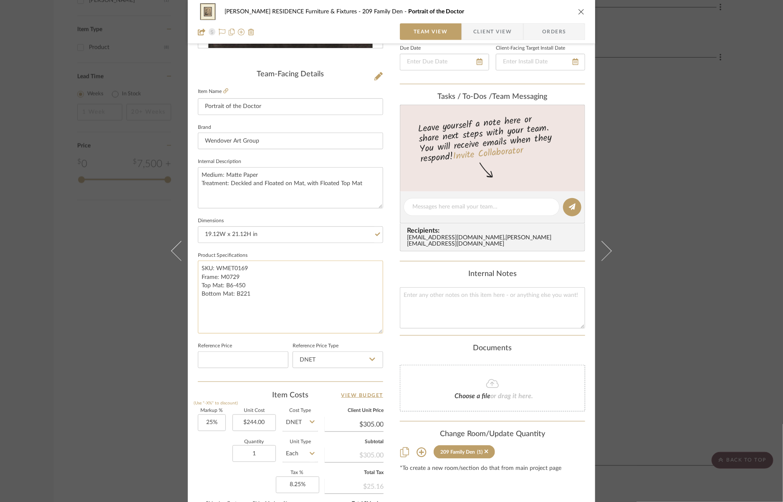
drag, startPoint x: 241, startPoint y: 273, endPoint x: 228, endPoint y: 276, distance: 13.8
click at [228, 276] on textarea "SKU: WMET0169 Frame: M0729 Top Mat: B6-450 Bottom Mat: B221" at bounding box center [290, 297] width 185 height 73
type textarea "SKU: WMET0169 Frame: M0864 (.81"W x 1.5"H) Top Mat: B6-450 Bottom Mat: B221"
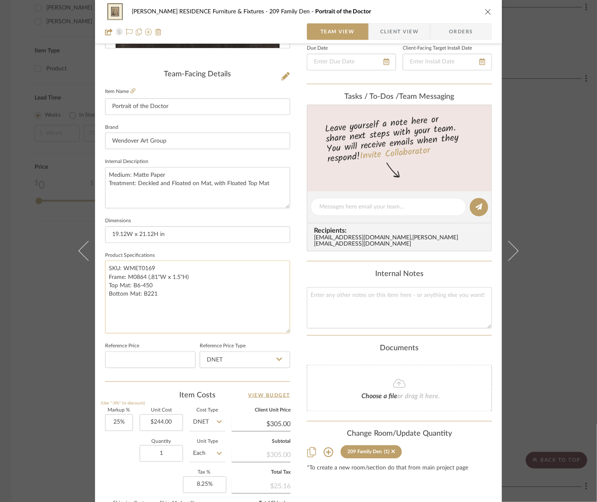
drag, startPoint x: 159, startPoint y: 291, endPoint x: 141, endPoint y: 290, distance: 18.8
click at [141, 290] on textarea "SKU: WMET0169 Frame: M0864 (.81"W x 1.5"H) Top Mat: B6-450 Bottom Mat: B221" at bounding box center [197, 297] width 185 height 73
drag, startPoint x: 151, startPoint y: 282, endPoint x: 134, endPoint y: 283, distance: 17.6
click at [134, 283] on textarea "SKU: WMET0169 Frame: M0864 (.81"W x 1.5"H) Top Mat: B6-450 Bottom Mat: B221" at bounding box center [197, 297] width 185 height 73
click at [184, 287] on textarea "SKU: WMET0169 Frame: M0864 (.81"W x 1.5"H) Top Mat: BX501 - Papyrus 4.25" Botto…" at bounding box center [197, 297] width 185 height 73
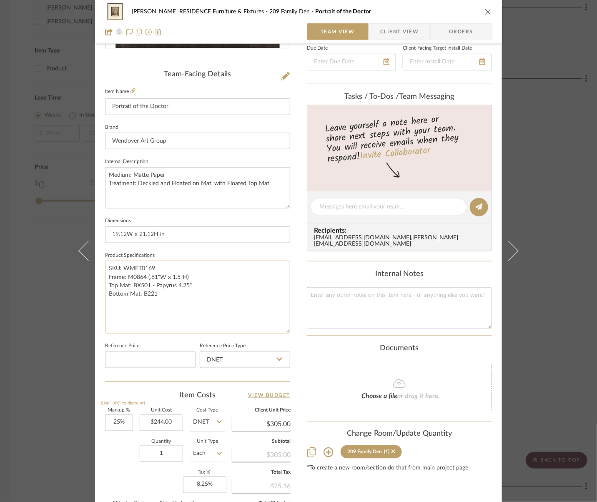
click at [160, 295] on textarea "SKU: WMET0169 Frame: M0864 (.81"W x 1.5"H) Top Mat: BX501 - Papyrus 4.25" Botto…" at bounding box center [197, 297] width 185 height 73
type textarea "SKU: WMET0169 Frame: M0864 (.81"W x 1.5"H) Top Mat: BX501 - Papyrus 4.25" Botto…"
click at [171, 338] on sr-form-field "Product Specifications SKU: WMET0169 Frame: M0864 (.81"W x 1.5"H) Top Mat: BX50…" at bounding box center [197, 295] width 185 height 91
click at [161, 423] on input "244.00" at bounding box center [161, 423] width 43 height 17
type input "$279.31"
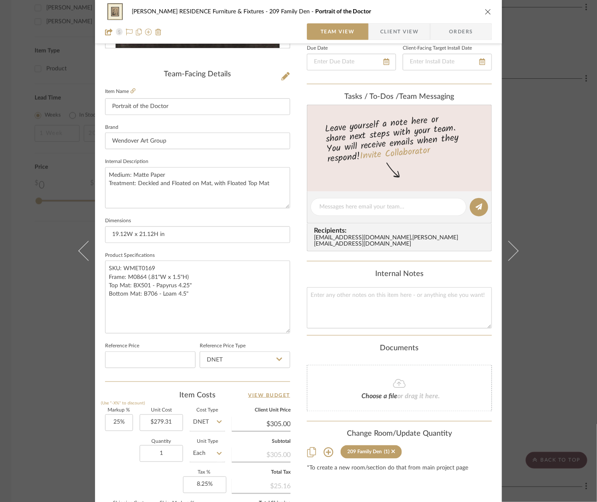
click at [115, 446] on div "Quantity 1 Unit Type Each" at bounding box center [165, 455] width 120 height 30
type input "$349.14"
type input "$52.37"
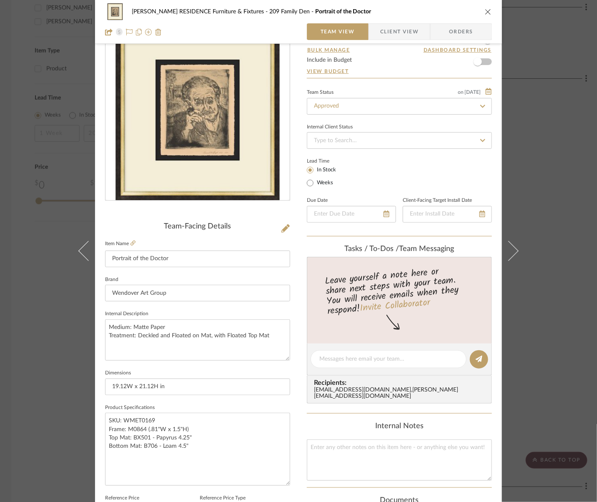
scroll to position [0, 0]
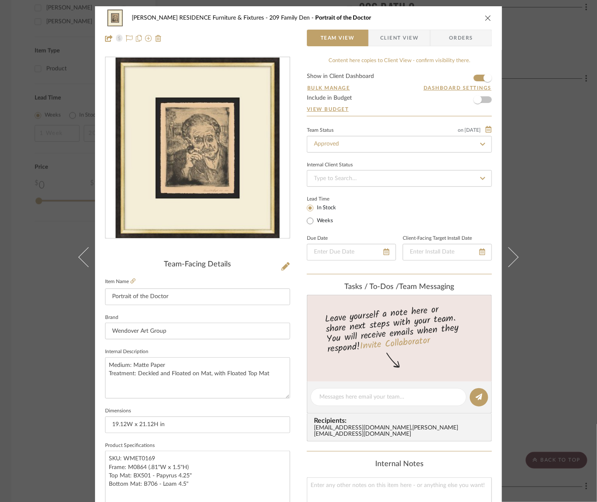
click at [405, 45] on span "Client View" at bounding box center [399, 38] width 38 height 17
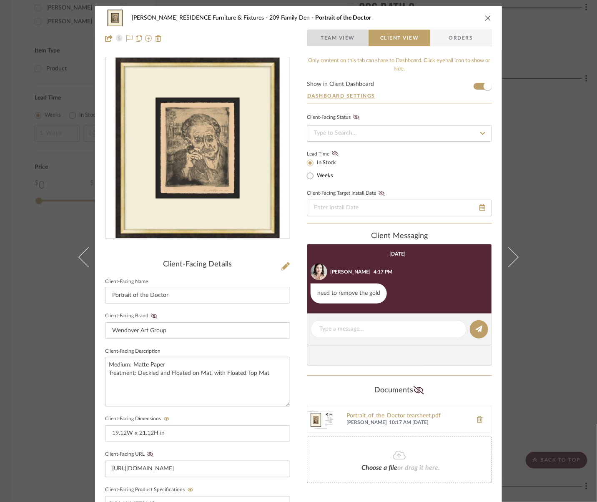
click at [343, 38] on span "Team View" at bounding box center [338, 38] width 34 height 17
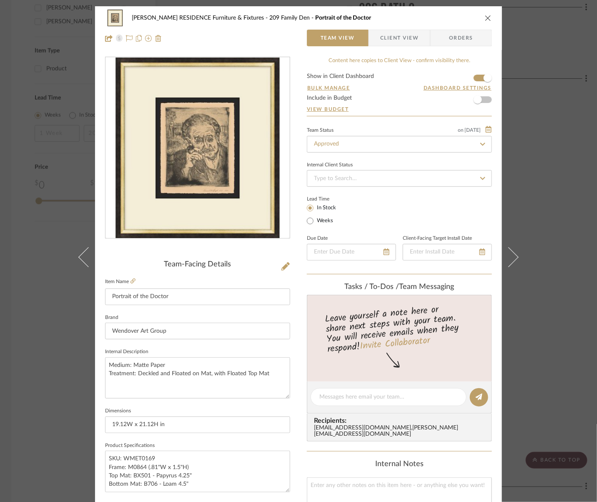
click at [541, 141] on div "[PERSON_NAME] RESIDENCE Furniture & Fixtures 209 Family Den Portrait of the Doc…" at bounding box center [298, 251] width 597 height 502
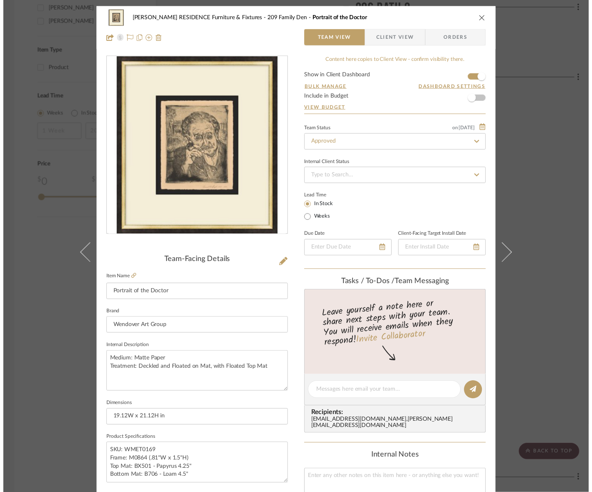
scroll to position [998, 1]
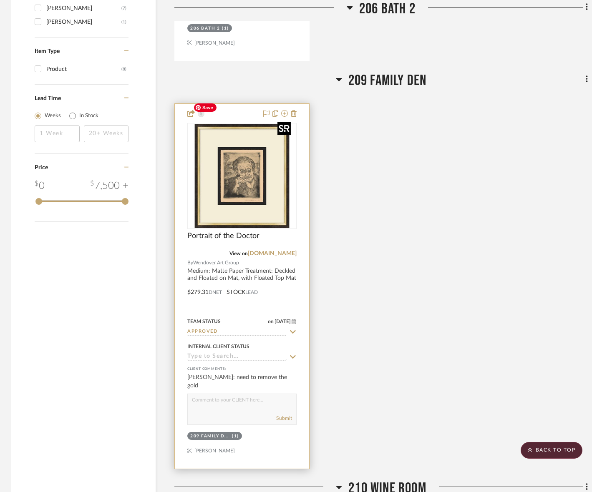
click at [263, 169] on img "0" at bounding box center [242, 176] width 104 height 104
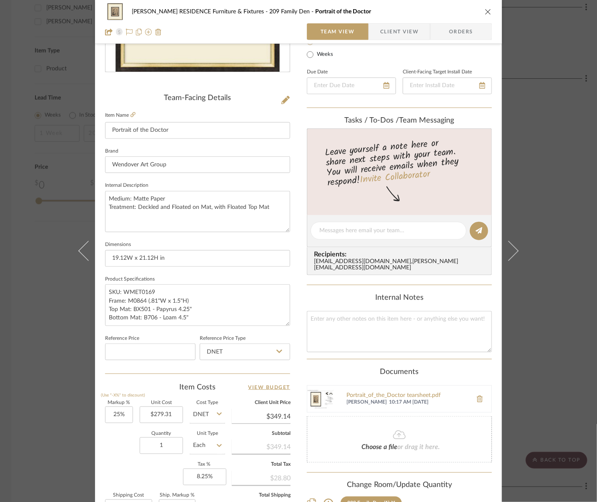
scroll to position [173, 0]
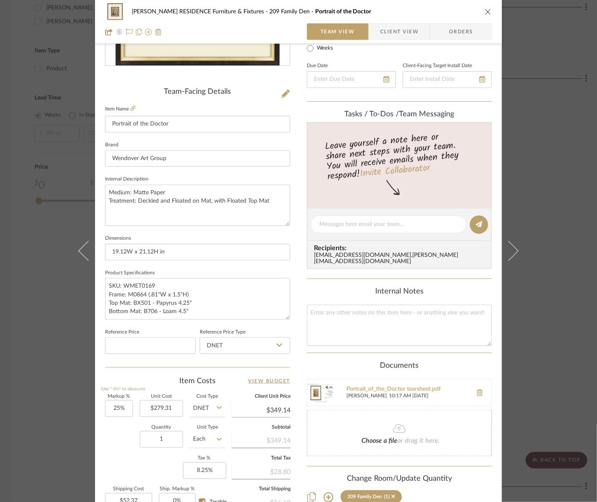
click at [559, 231] on div "[PERSON_NAME] RESIDENCE Furniture & Fixtures 209 Family Den Portrait of the Doc…" at bounding box center [298, 251] width 597 height 502
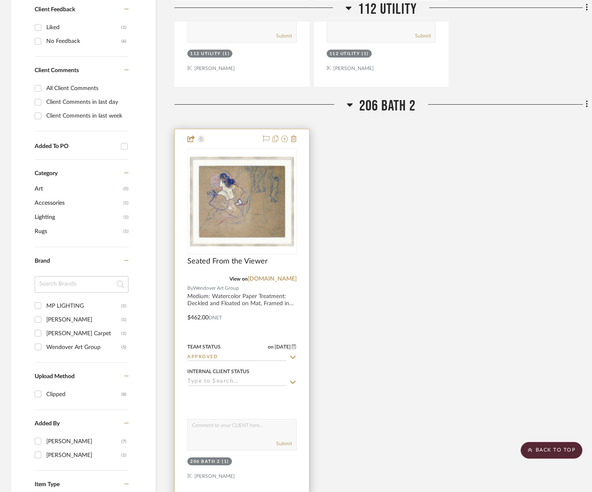
scroll to position [564, 1]
click at [274, 277] on link "[DOMAIN_NAME]" at bounding box center [272, 280] width 49 height 6
click at [222, 192] on img "0" at bounding box center [242, 202] width 104 height 104
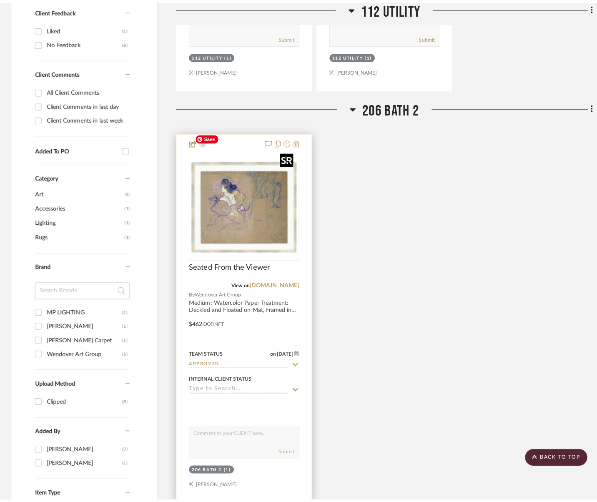
scroll to position [0, 0]
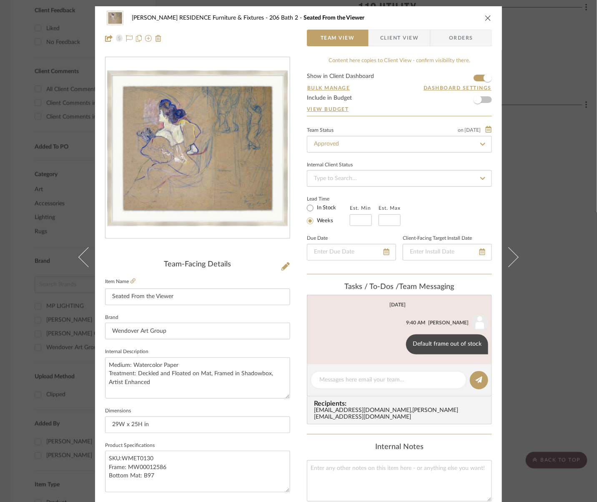
click at [133, 281] on fieldset "Item Name Seated From the Viewer" at bounding box center [197, 290] width 185 height 29
click at [131, 280] on icon at bounding box center [133, 281] width 5 height 5
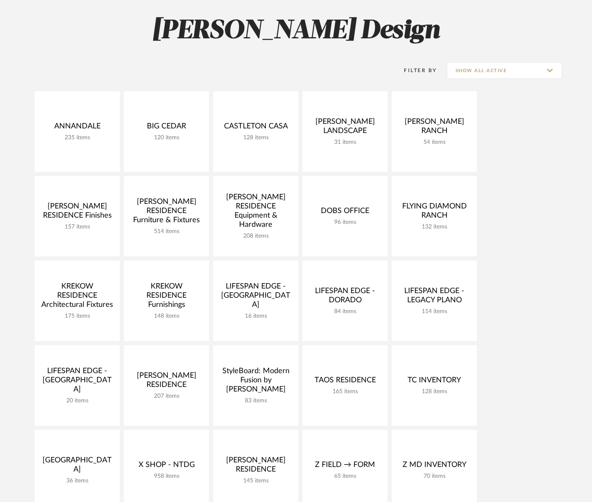
scroll to position [115, 0]
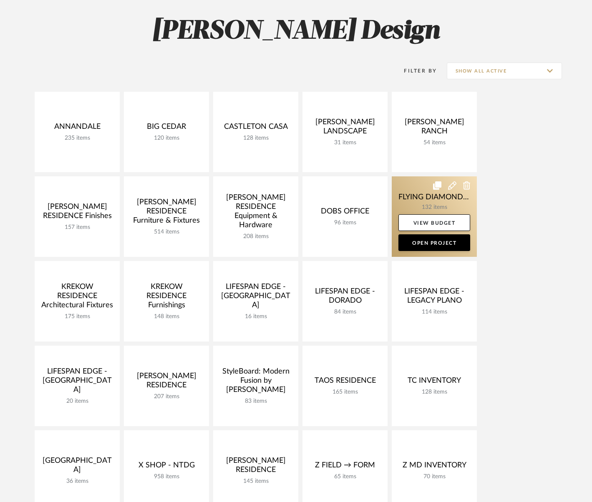
click at [408, 196] on link at bounding box center [434, 216] width 85 height 81
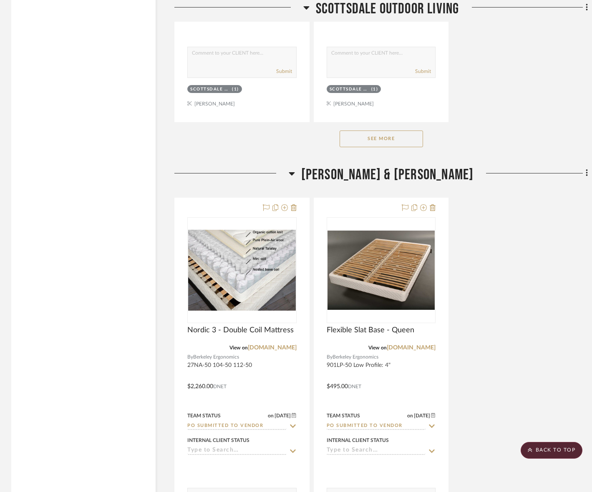
scroll to position [12605, 1]
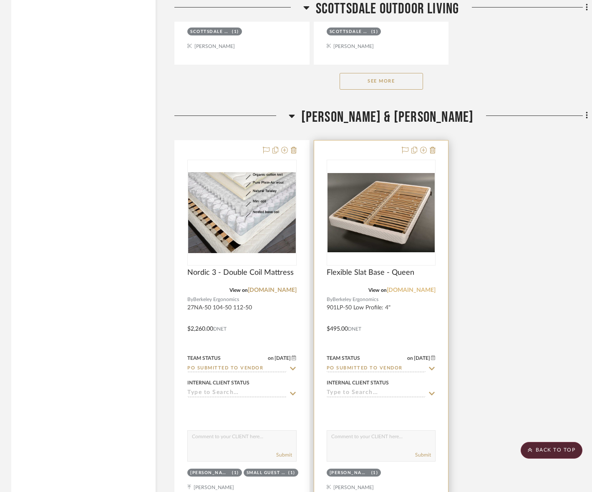
click at [414, 287] on link "berkeleyergo.com" at bounding box center [411, 290] width 49 height 6
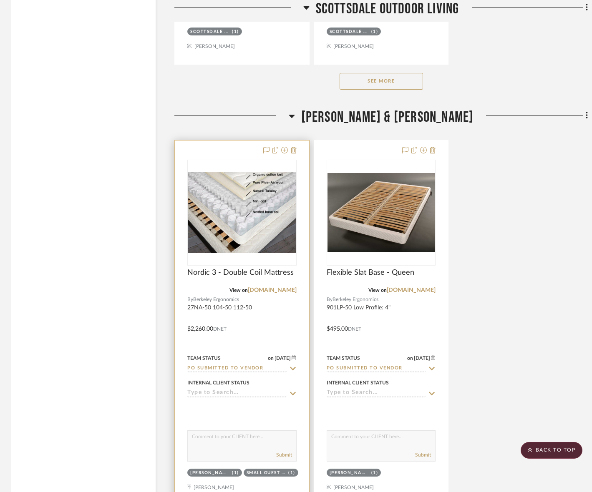
click at [295, 365] on icon at bounding box center [293, 368] width 8 height 7
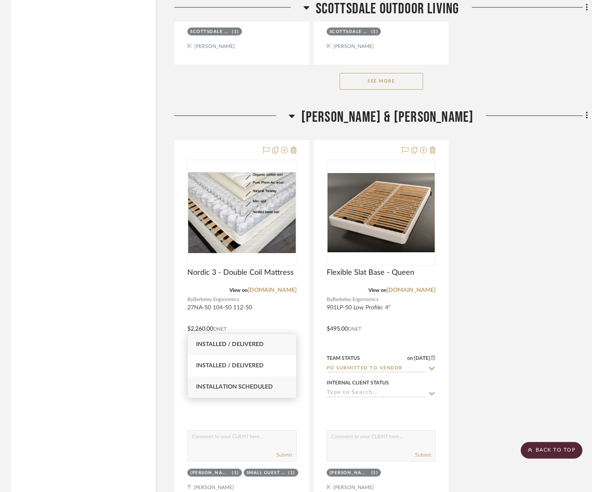
type input "instal"
click at [261, 387] on span "Installation Scheduled" at bounding box center [234, 387] width 77 height 6
type input "[DATE]"
type input "Installation Scheduled"
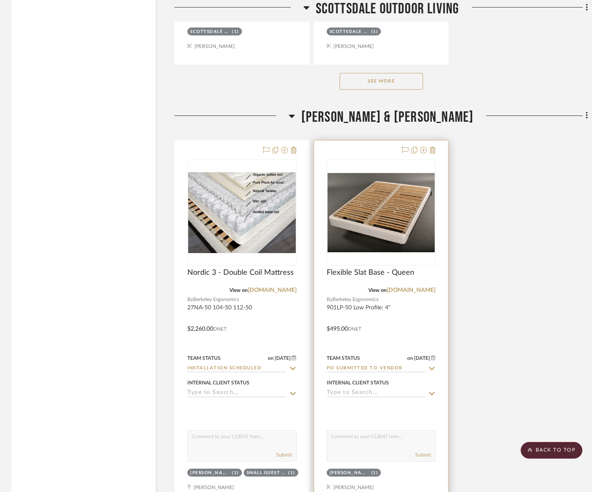
click at [435, 327] on div at bounding box center [381, 323] width 134 height 365
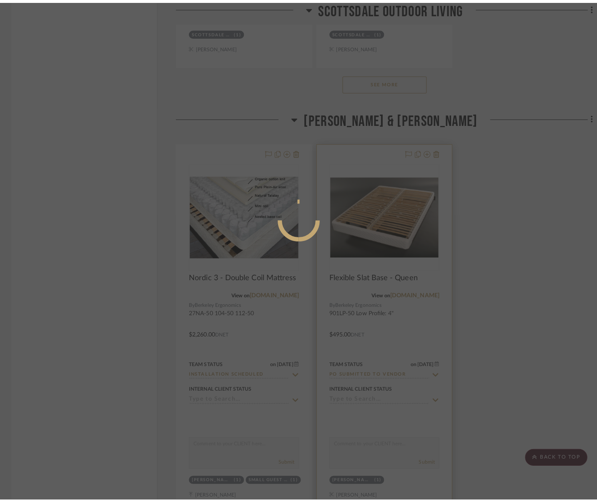
scroll to position [0, 0]
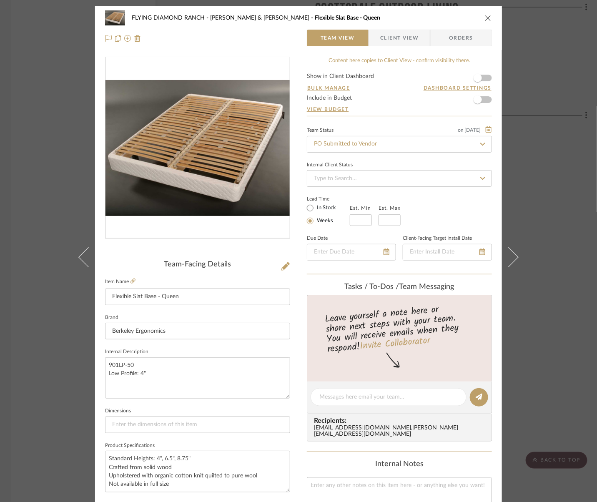
click at [537, 335] on div "FLYING DIAMOND RANCH WILLIAM & LANA Flexible Slat Base - Queen Team View Client…" at bounding box center [298, 251] width 597 height 502
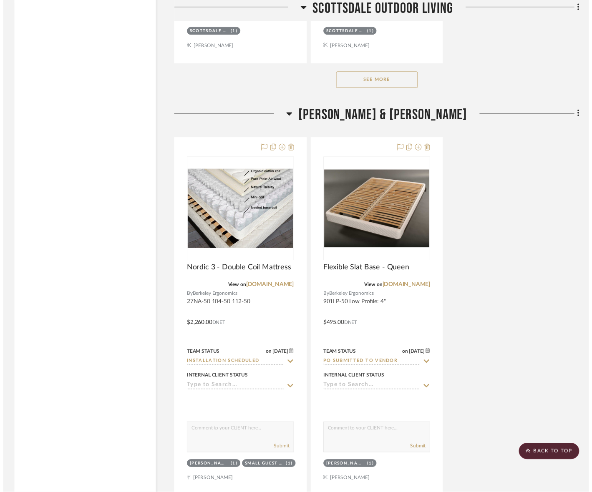
scroll to position [12605, 1]
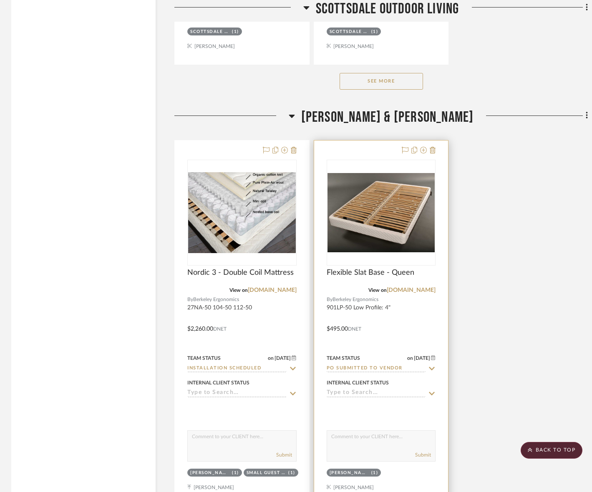
click at [428, 365] on icon at bounding box center [432, 368] width 8 height 7
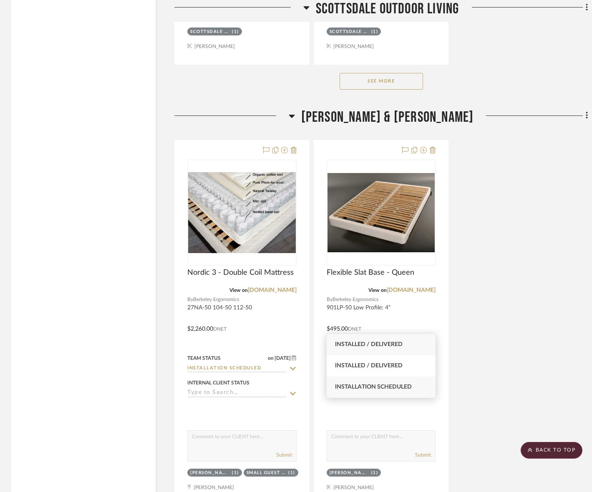
type input "instal"
click at [412, 387] on span "Installation Scheduled" at bounding box center [373, 387] width 77 height 6
type input "[DATE]"
type input "Installation Scheduled"
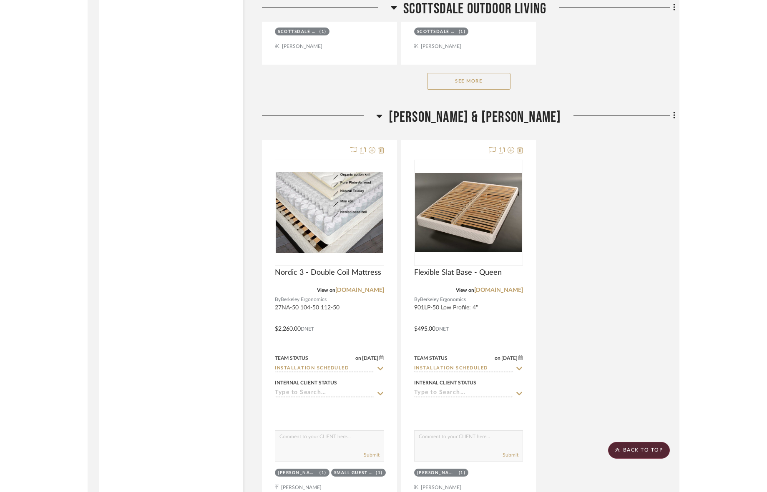
scroll to position [12583, 1]
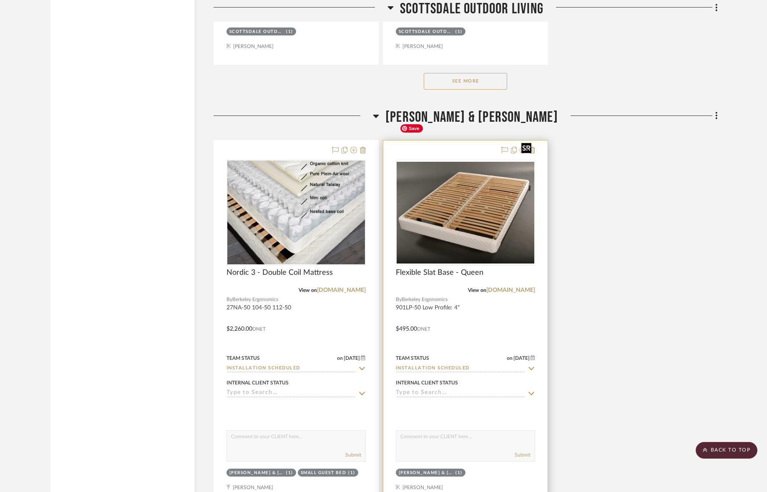
click at [477, 170] on img "0" at bounding box center [466, 212] width 138 height 101
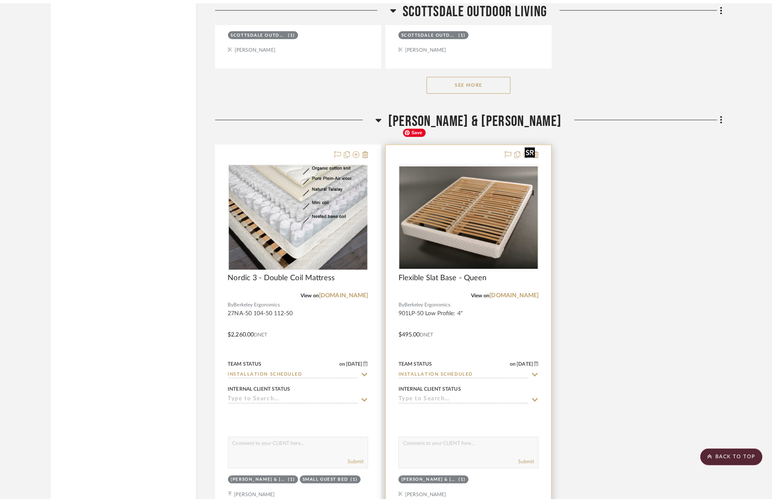
scroll to position [0, 0]
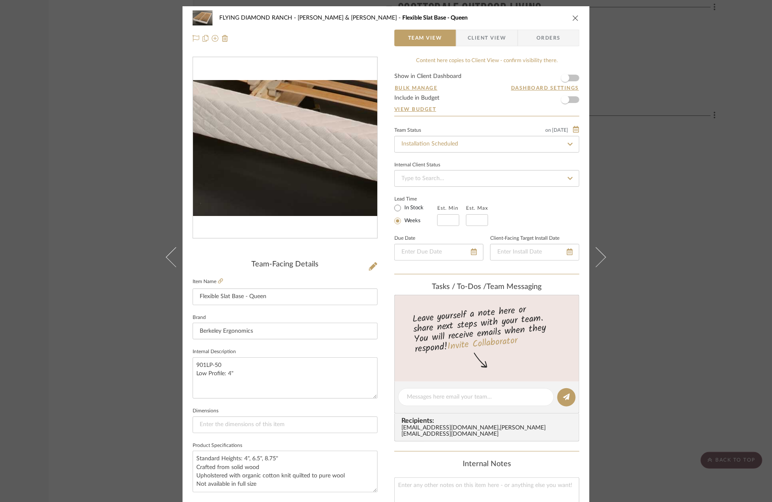
click at [264, 185] on img "0" at bounding box center [285, 148] width 184 height 136
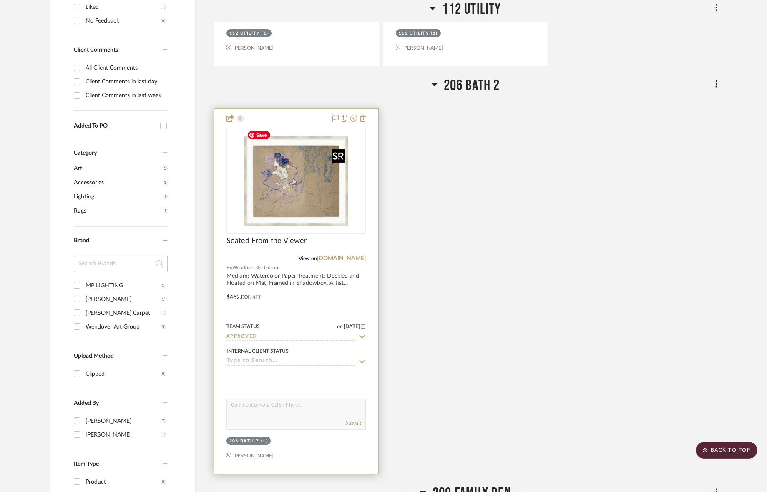
click at [293, 200] on img "0" at bounding box center [296, 181] width 104 height 104
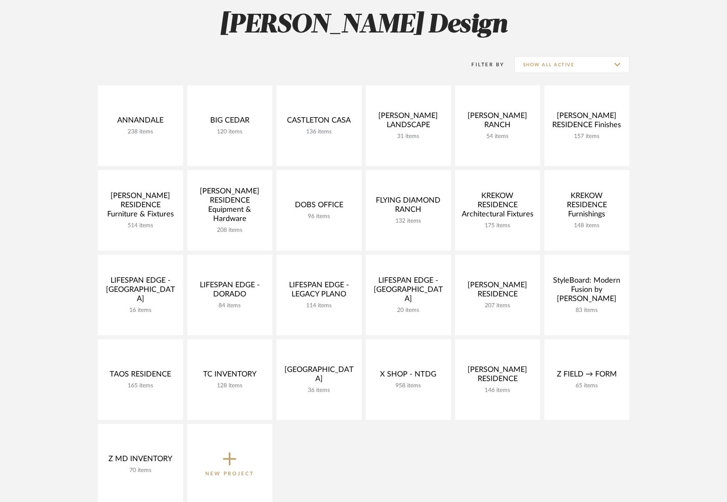
scroll to position [117, 0]
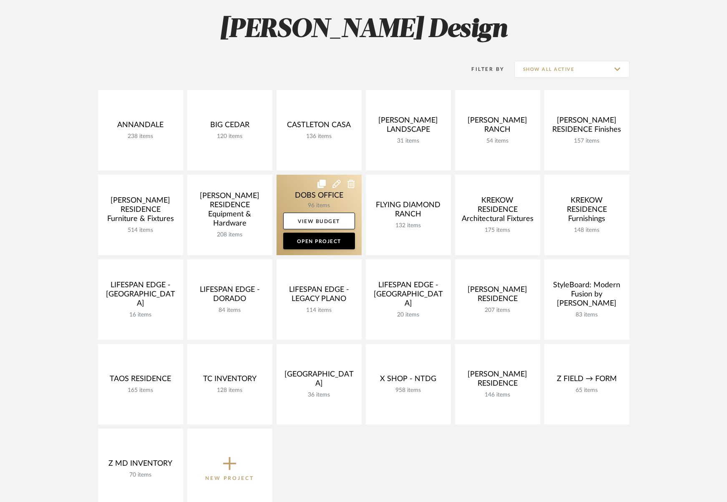
click at [293, 199] on link at bounding box center [319, 215] width 85 height 81
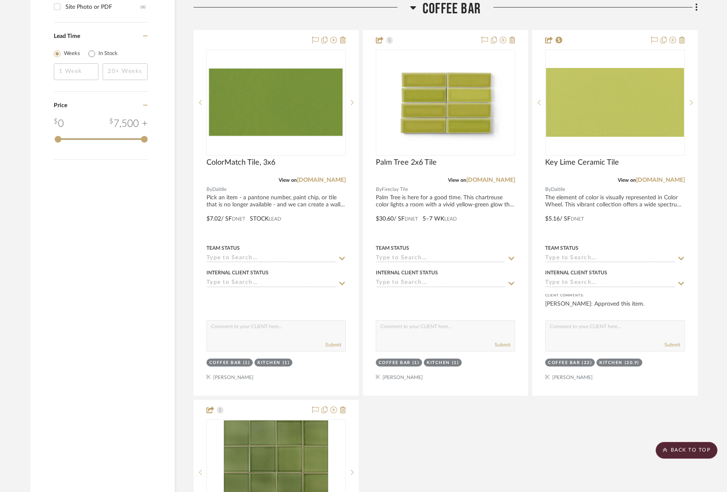
scroll to position [1383, 0]
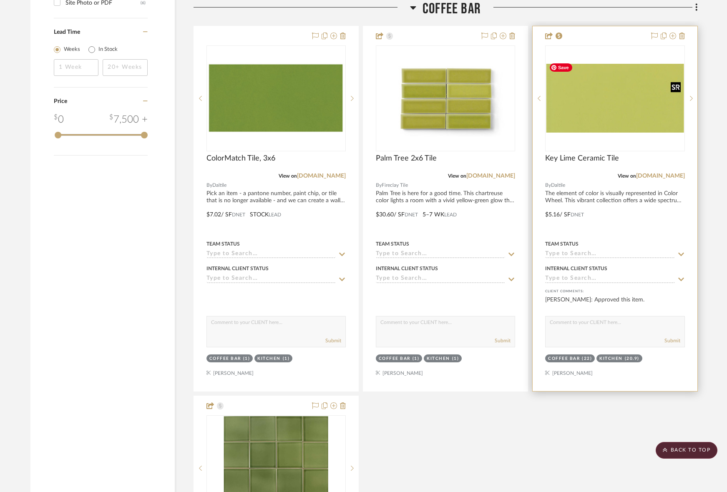
click at [609, 116] on img "0" at bounding box center [615, 98] width 138 height 69
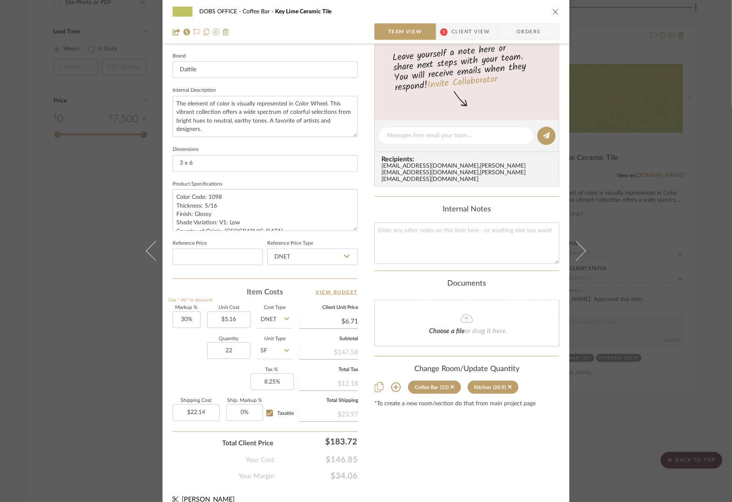
scroll to position [267, 0]
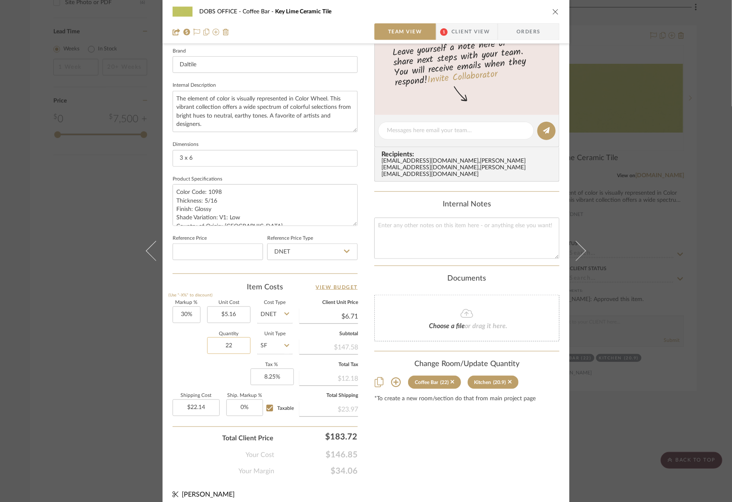
click at [231, 346] on input "22" at bounding box center [228, 345] width 43 height 17
type input "22"
click at [193, 354] on div "Quantity 22 Unit Type SF" at bounding box center [233, 347] width 120 height 30
click at [443, 233] on textarea at bounding box center [467, 238] width 185 height 41
type textarea "Ordered 25 sf"
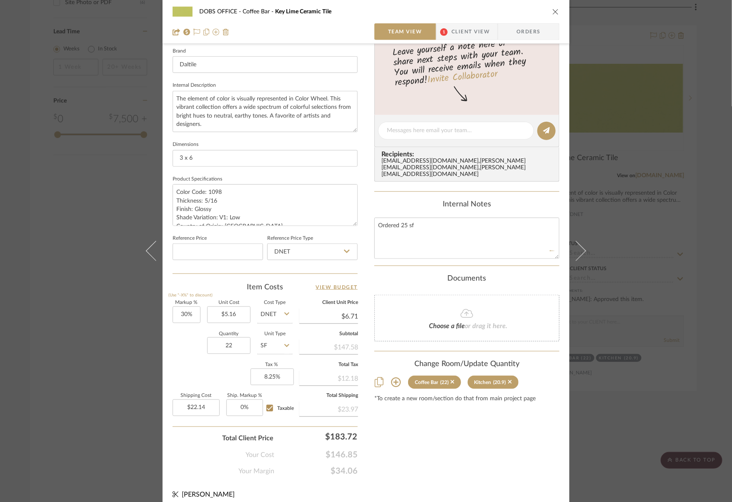
click at [426, 260] on div "Content here copies to Client View - confirm visibility there. Show in Client D…" at bounding box center [467, 133] width 185 height 687
click at [645, 178] on div "DOBS OFFICE Coffee Bar Key Lime Ceramic Tile Team View 1 Client View Orders 1 /…" at bounding box center [366, 251] width 732 height 502
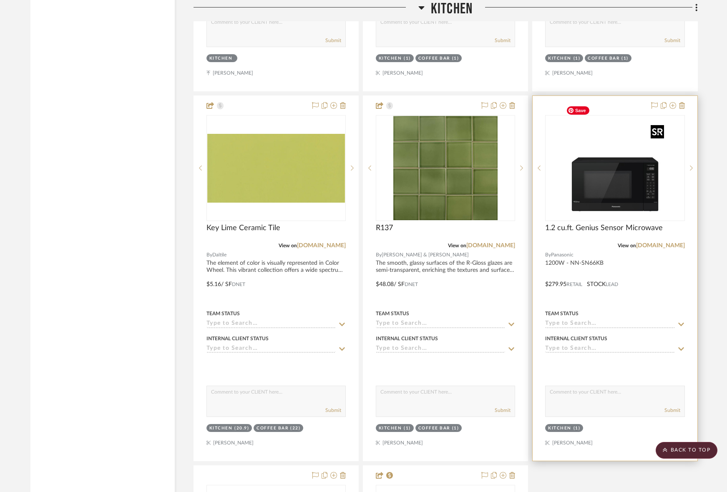
scroll to position [4066, 0]
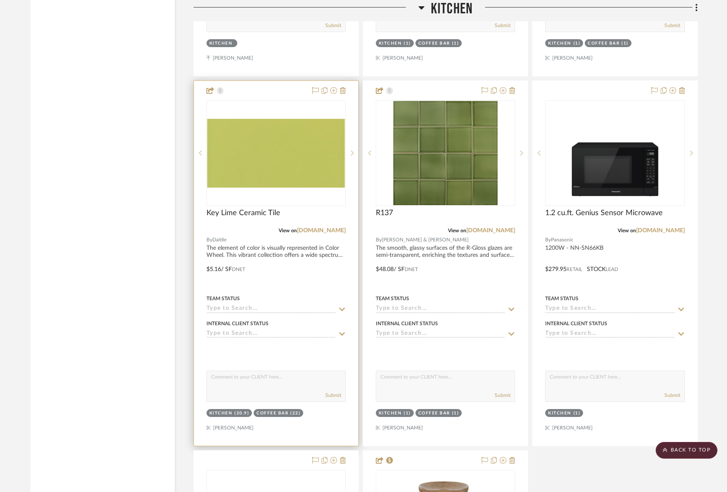
click at [0, 0] on div at bounding box center [0, 0] width 0 height 0
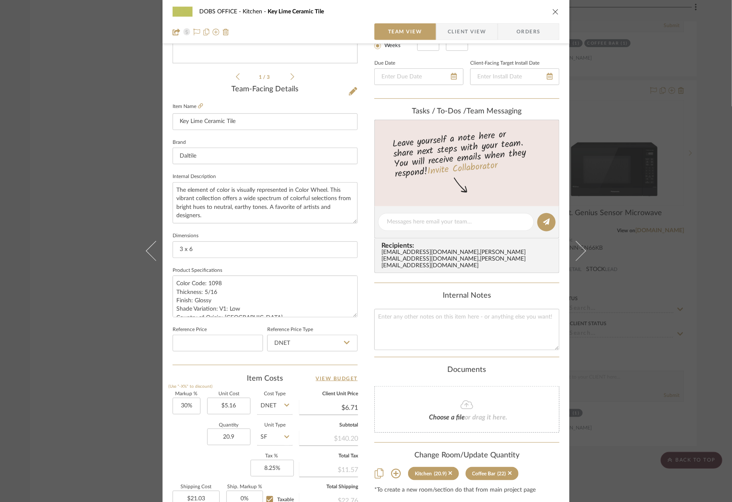
scroll to position [182, 0]
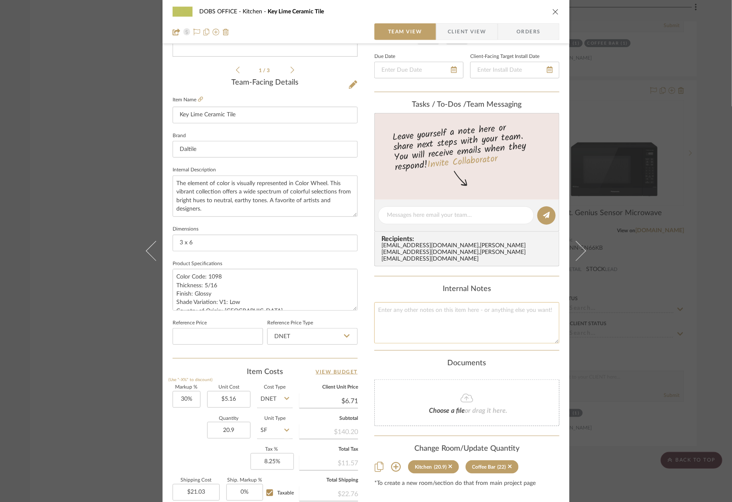
click at [437, 310] on textarea at bounding box center [467, 322] width 185 height 41
type textarea "Ordered 25 sf"
click at [467, 359] on div "Documents" at bounding box center [467, 363] width 185 height 9
click at [647, 300] on div "DOBS OFFICE Kitchen Key Lime Ceramic Tile Team View Client View Orders 1 / 3 Te…" at bounding box center [366, 251] width 732 height 502
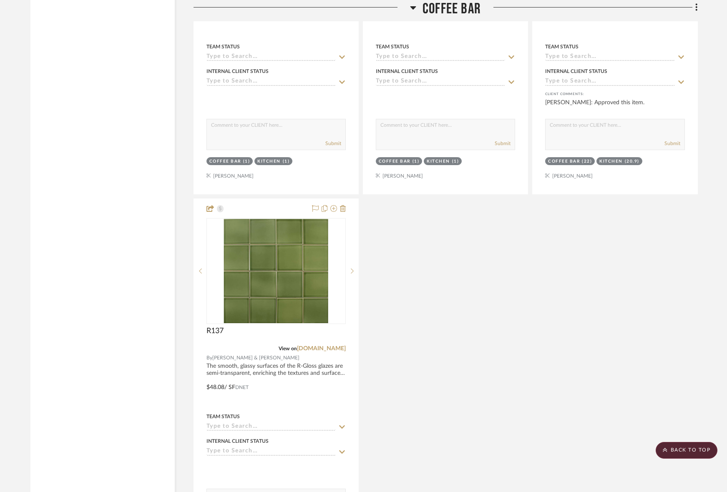
scroll to position [1556, 0]
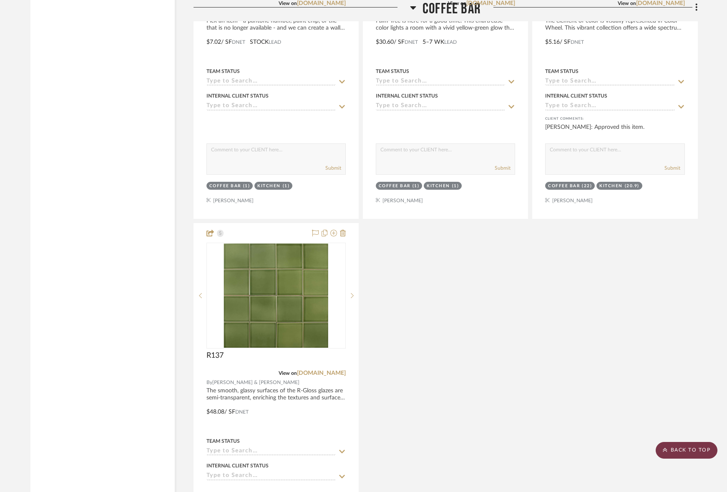
click at [675, 459] on scroll-to-top-button "BACK TO TOP" at bounding box center [687, 450] width 62 height 17
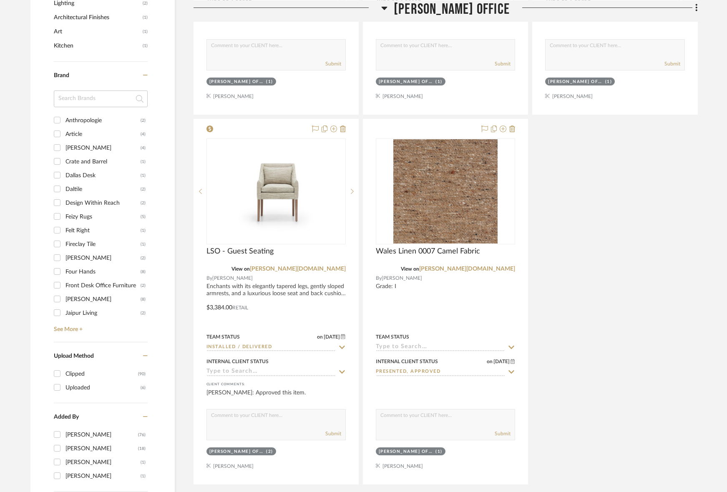
scroll to position [851, 0]
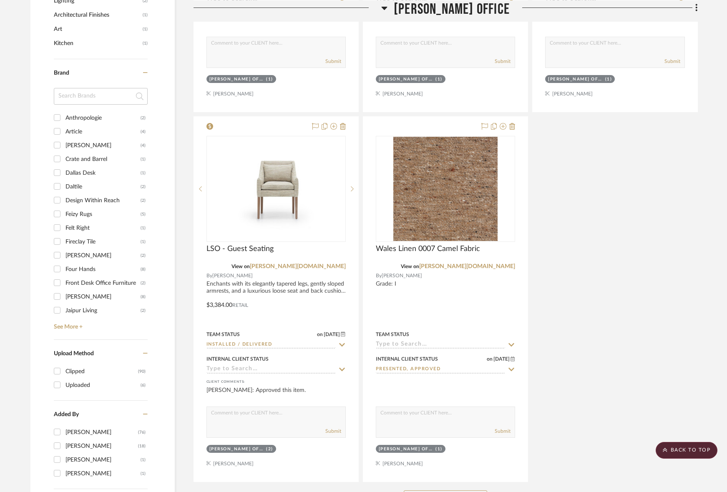
click at [78, 181] on div "Daltile" at bounding box center [102, 186] width 75 height 13
click at [64, 181] on input "Daltile (2)" at bounding box center [56, 186] width 13 height 13
checkbox input "true"
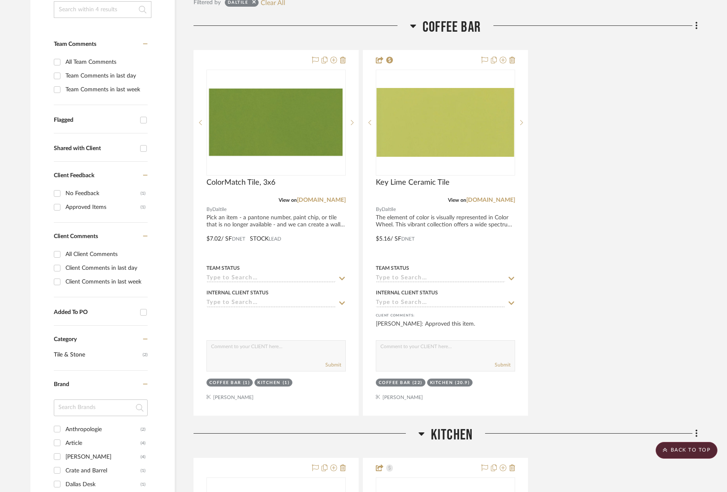
scroll to position [0, 0]
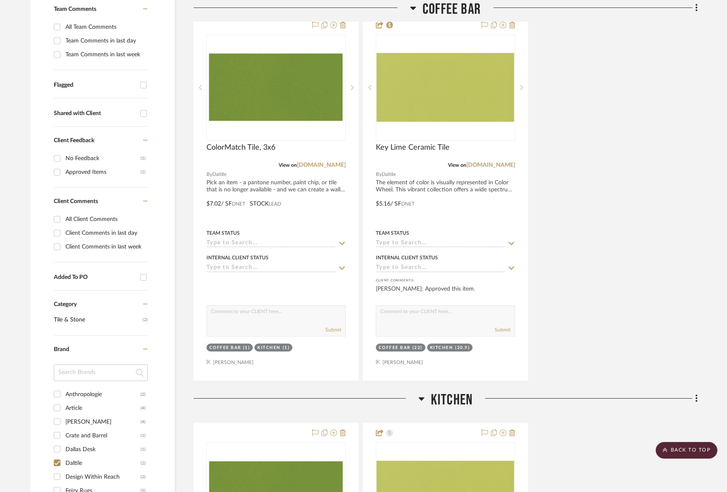
scroll to position [224, 0]
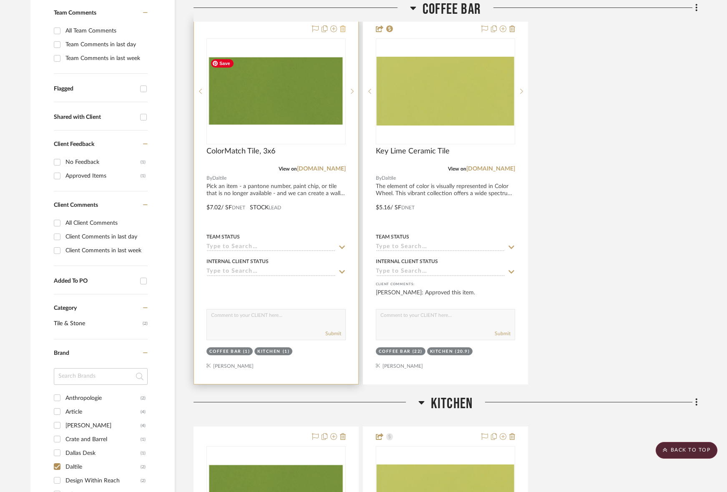
click at [344, 28] on icon at bounding box center [343, 28] width 6 height 7
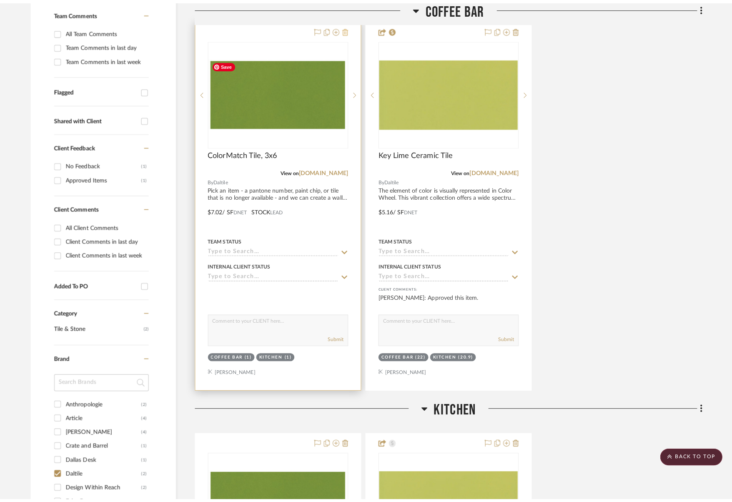
scroll to position [0, 0]
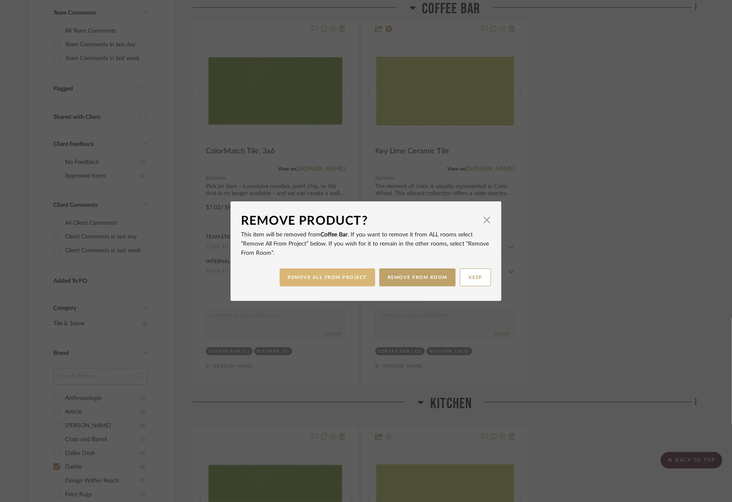
click at [357, 278] on button "REMOVE ALL FROM PROJECT" at bounding box center [328, 278] width 96 height 18
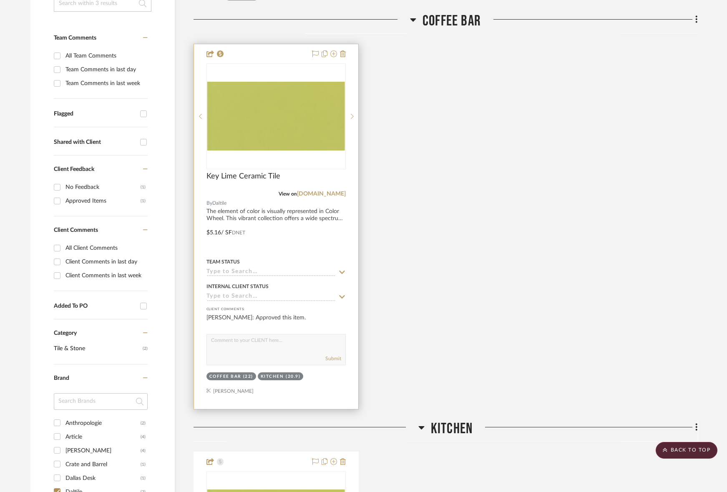
scroll to position [198, 0]
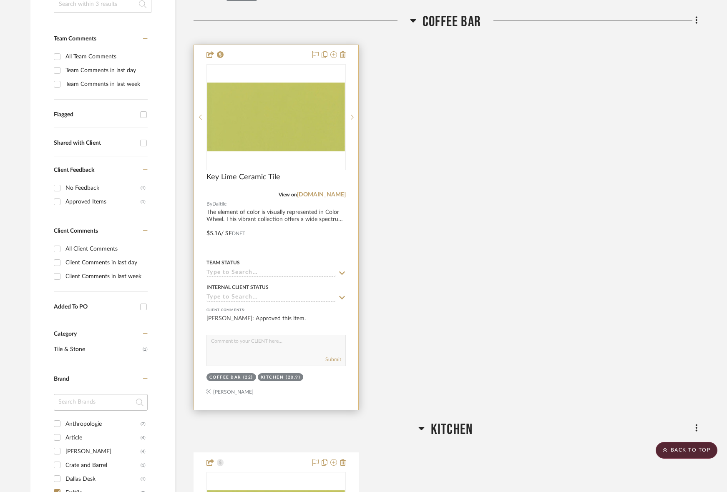
click at [343, 272] on icon at bounding box center [342, 273] width 6 height 3
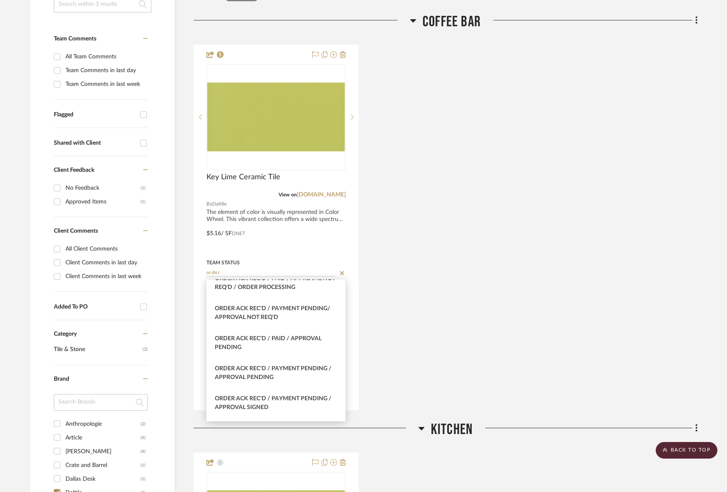
scroll to position [309, 0]
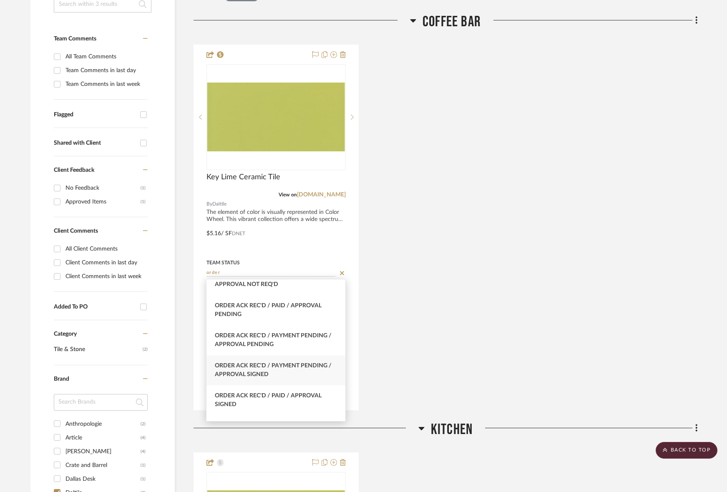
type input "order"
click at [310, 366] on span "Order Ack Rec'd / Payment Pending / Approval Signed" at bounding box center [273, 370] width 117 height 15
type input "[DATE]"
type input "Order Ack Rec'd / Payment Pending / Approval Signed"
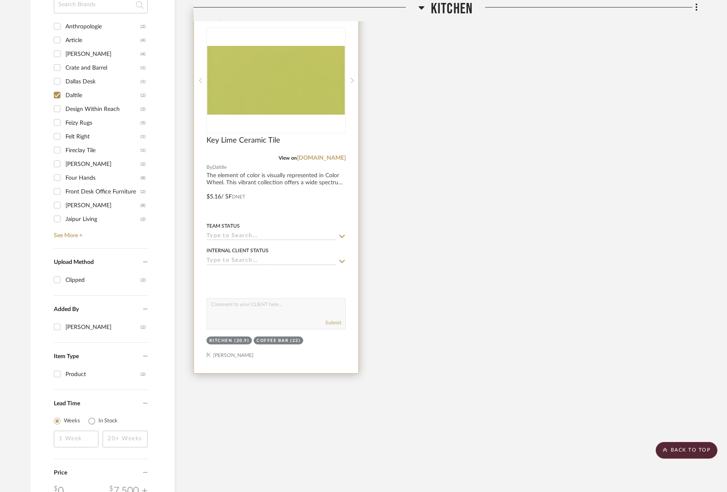
scroll to position [657, 0]
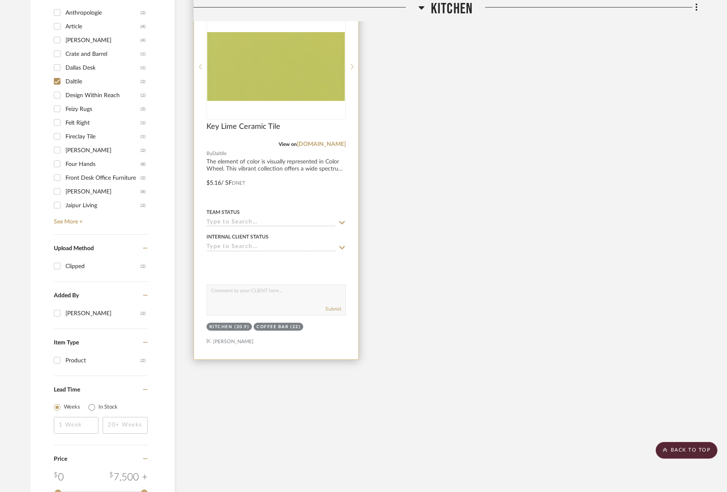
click at [343, 222] on icon at bounding box center [342, 222] width 8 height 7
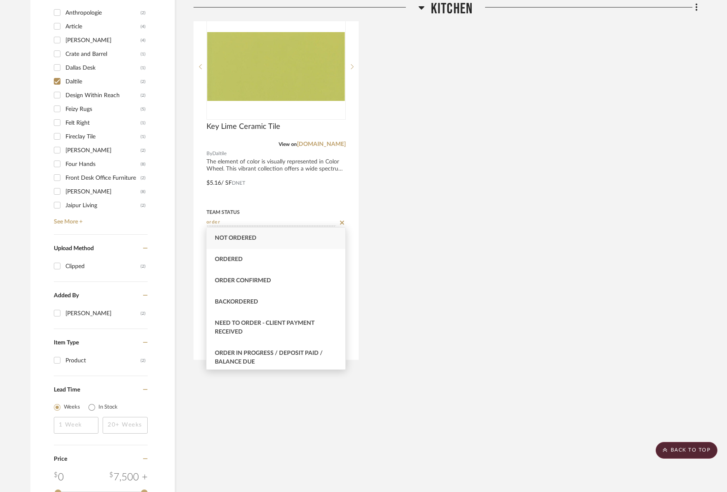
scroll to position [363, 0]
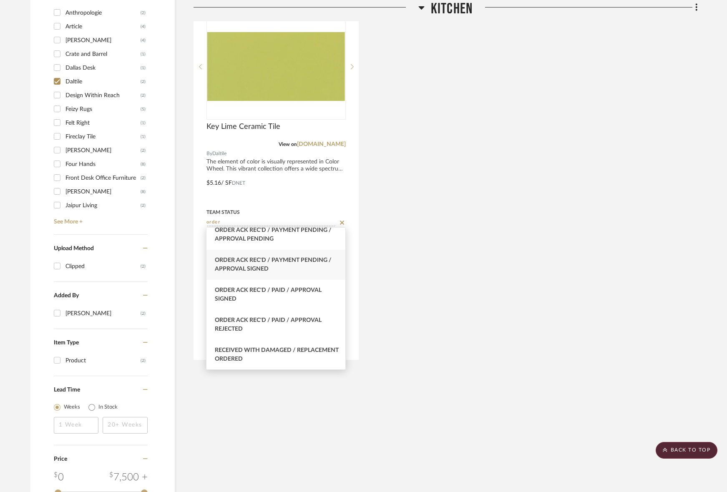
type input "order"
click at [310, 266] on div "Order Ack Rec'd / Payment Pending / Approval Signed" at bounding box center [275, 265] width 139 height 30
type input "[DATE]"
type input "Order Ack Rec'd / Payment Pending / Approval Signed"
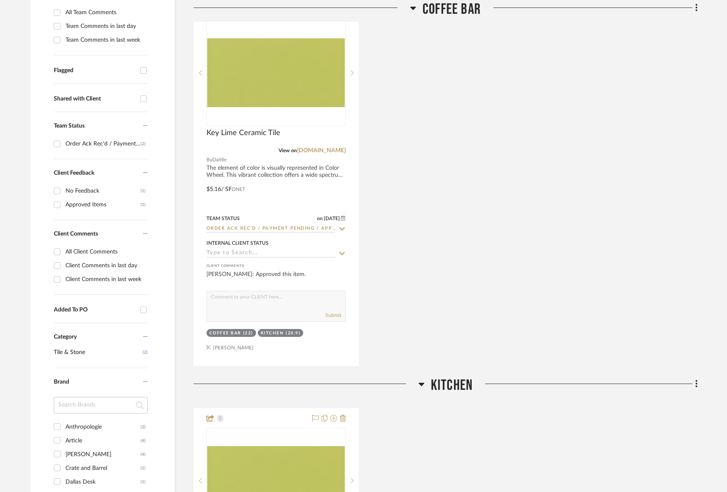
scroll to position [241, 0]
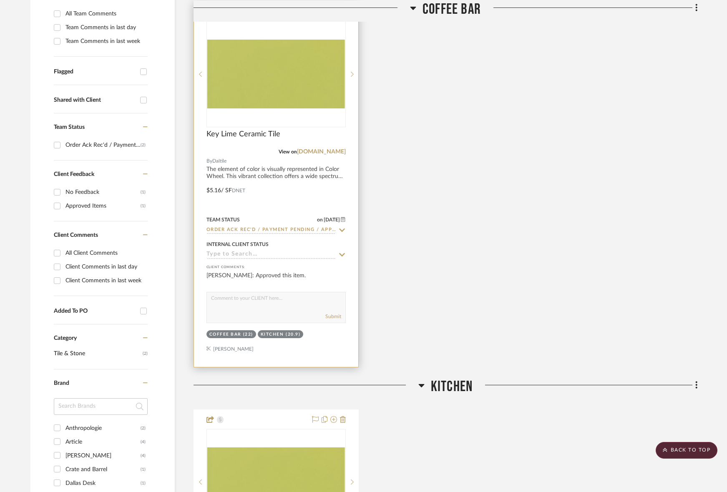
click at [343, 227] on icon at bounding box center [342, 230] width 8 height 7
click at [343, 228] on icon at bounding box center [342, 230] width 4 height 4
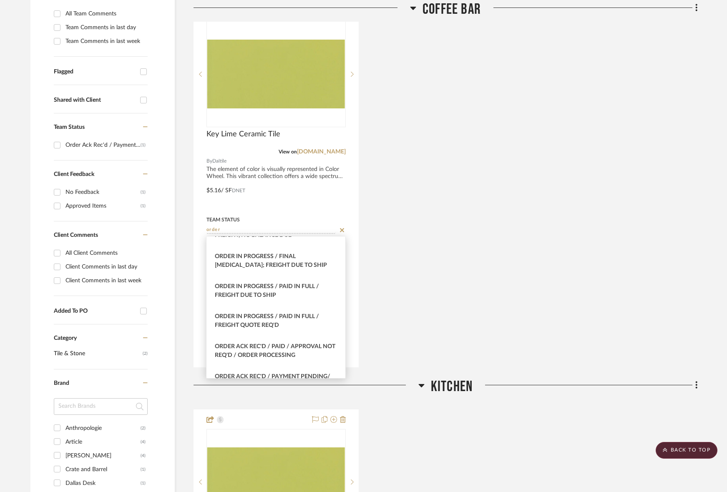
scroll to position [363, 0]
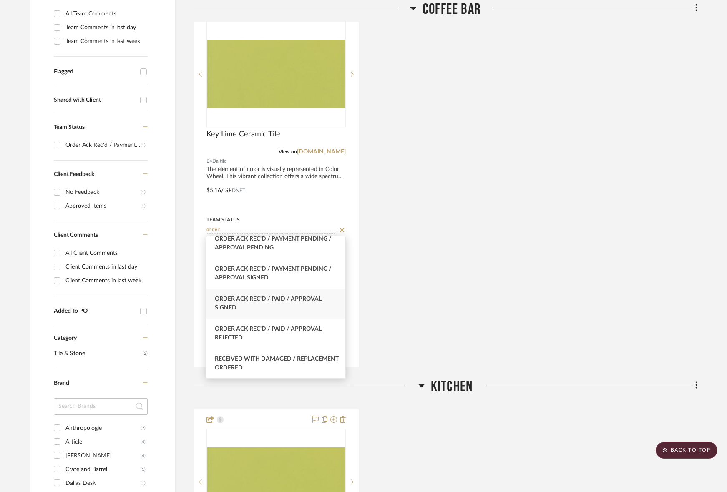
click at [296, 301] on span "Order Ack Rec'd / Paid / Approval Signed" at bounding box center [268, 303] width 107 height 15
type input "Order Ack Rec'd / Paid / Approval Signed"
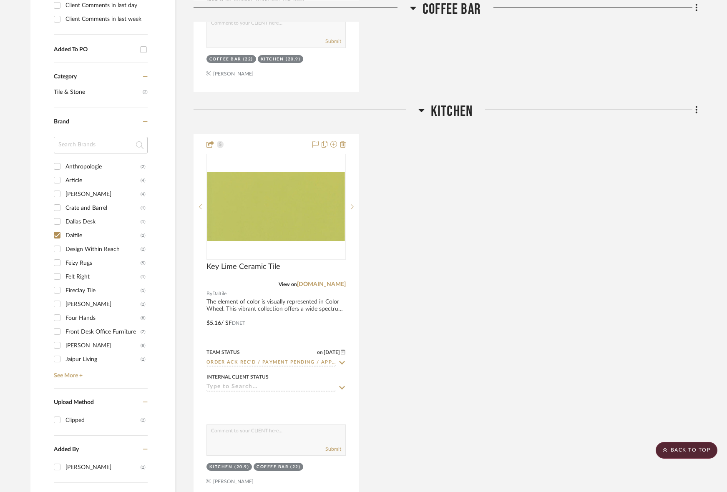
scroll to position [535, 0]
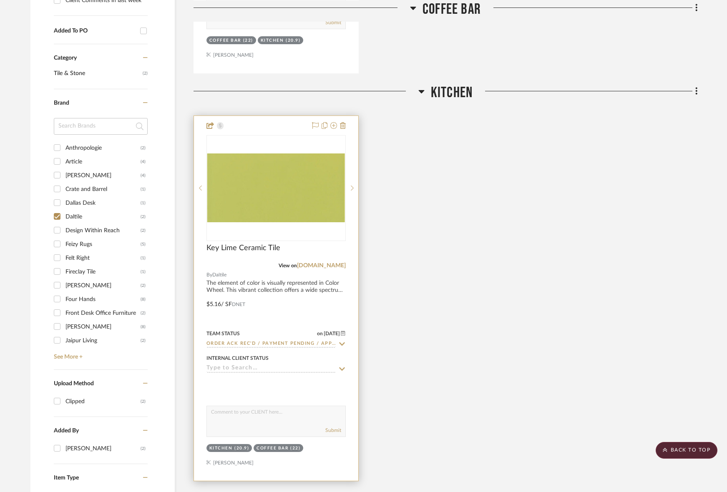
click at [342, 344] on icon at bounding box center [342, 344] width 8 height 7
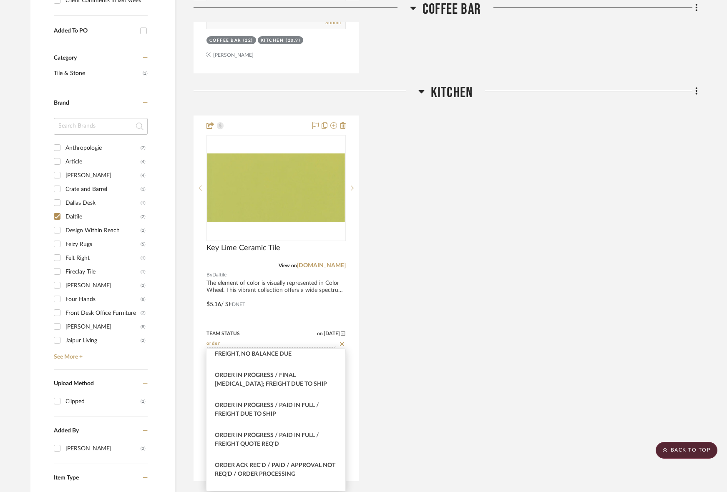
scroll to position [363, 0]
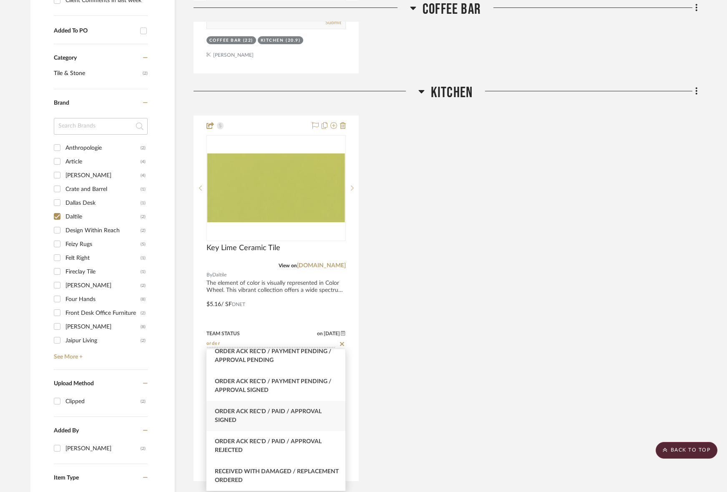
click at [313, 415] on span "Order Ack Rec'd / Paid / Approval Signed" at bounding box center [268, 416] width 107 height 15
type input "Order Ack Rec'd / Paid / Approval Signed"
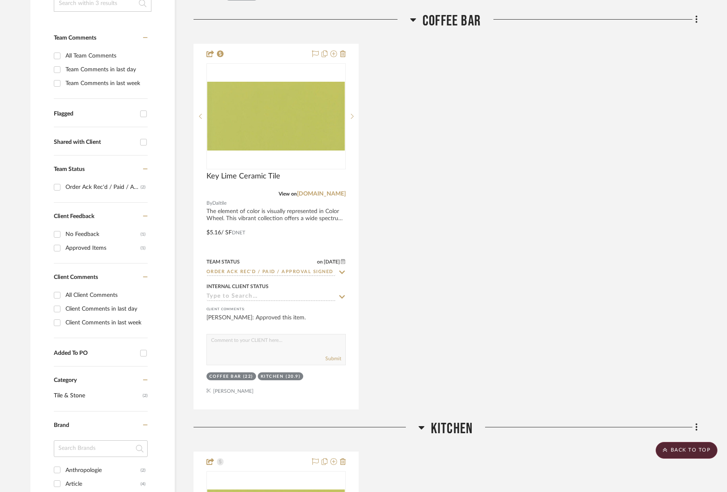
scroll to position [201, 0]
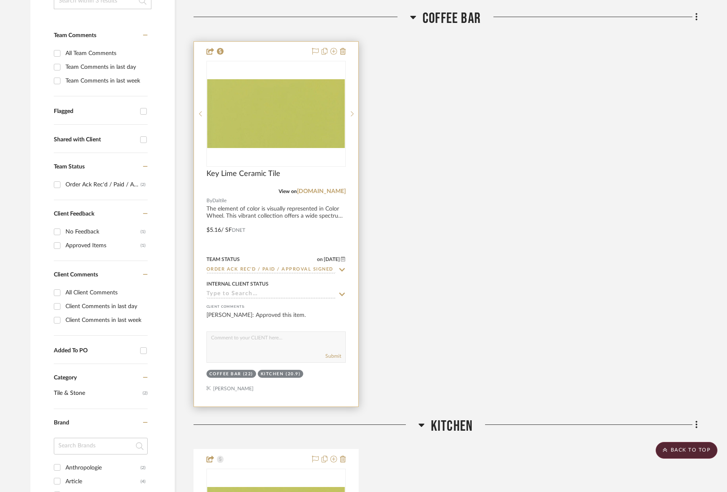
click at [269, 132] on img "0" at bounding box center [276, 113] width 138 height 69
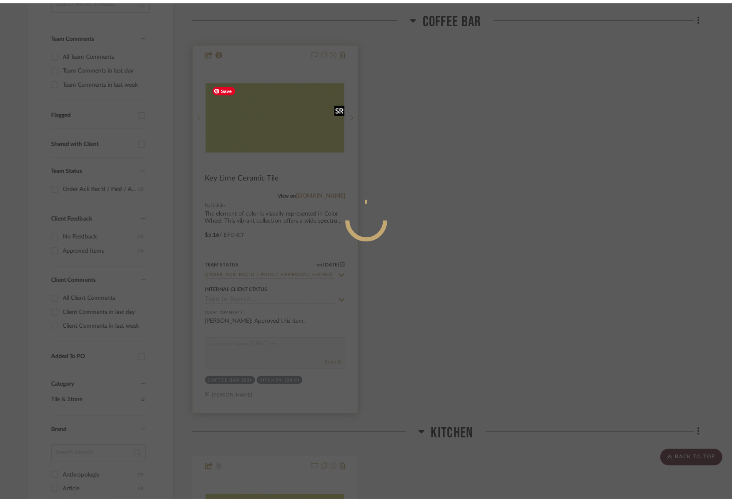
scroll to position [0, 0]
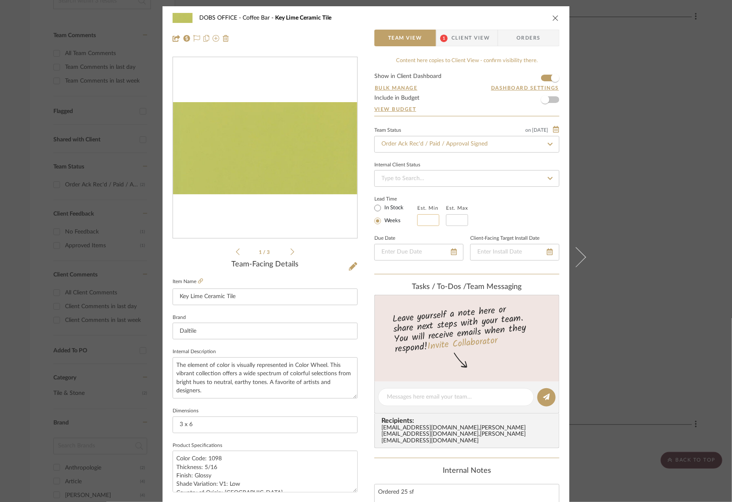
click at [428, 220] on input at bounding box center [429, 220] width 22 height 12
type input "2"
click at [443, 220] on div "Est. Min 2 Est. Max" at bounding box center [443, 214] width 51 height 23
click at [464, 217] on input "text" at bounding box center [457, 220] width 22 height 12
type input "3"
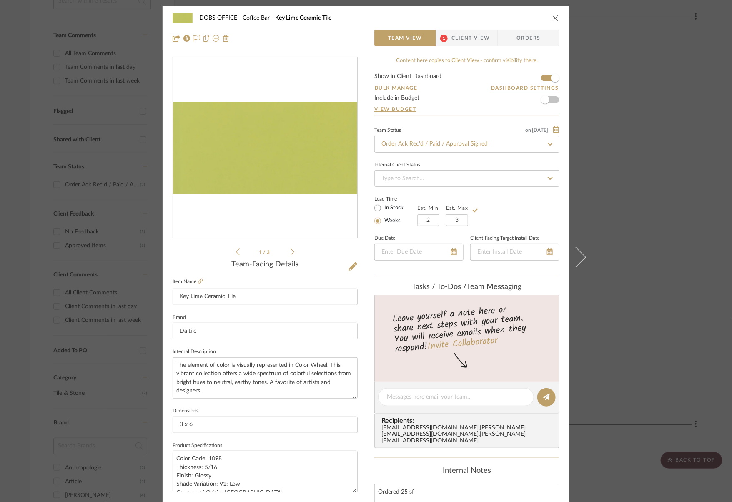
click at [504, 204] on div "Lead Time In Stock Weeks Est. Min 2 Est. Max 3" at bounding box center [467, 210] width 185 height 33
click at [682, 169] on div "DOBS OFFICE Coffee Bar Key Lime Ceramic Tile Team View 1 Client View Orders 1 /…" at bounding box center [366, 251] width 732 height 502
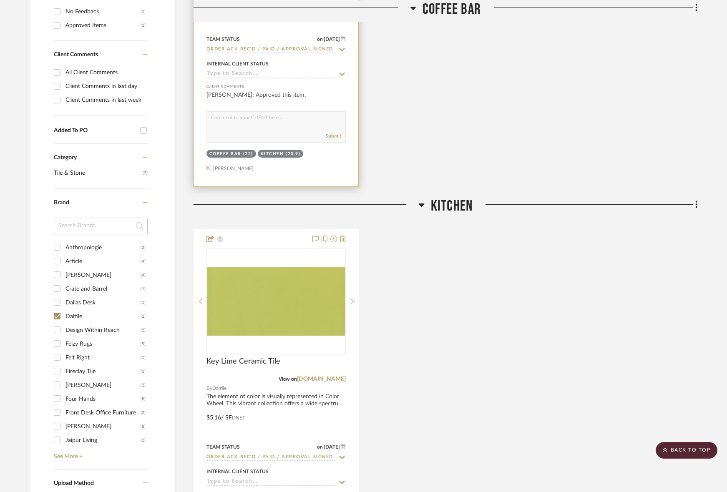
scroll to position [424, 0]
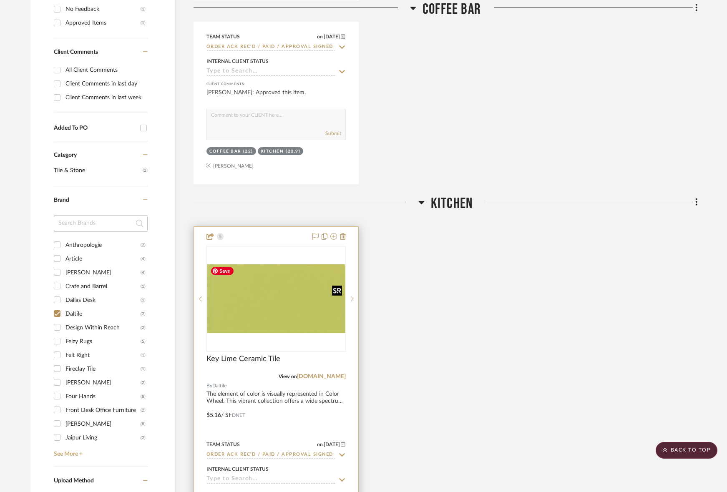
click at [284, 300] on img "0" at bounding box center [276, 298] width 138 height 69
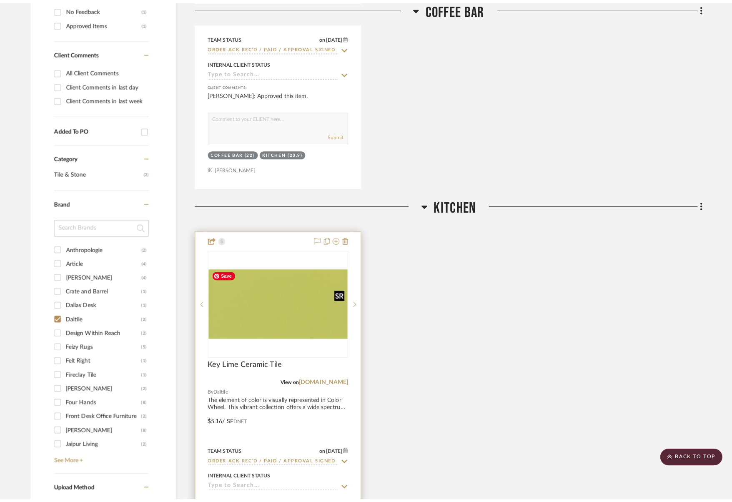
scroll to position [0, 0]
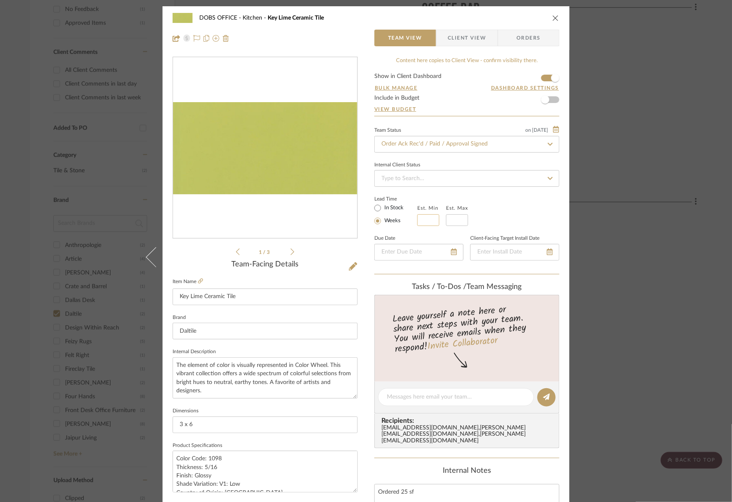
click at [428, 221] on input "text" at bounding box center [429, 220] width 22 height 12
type input "2"
click at [453, 221] on input "text" at bounding box center [457, 220] width 22 height 12
type input "3"
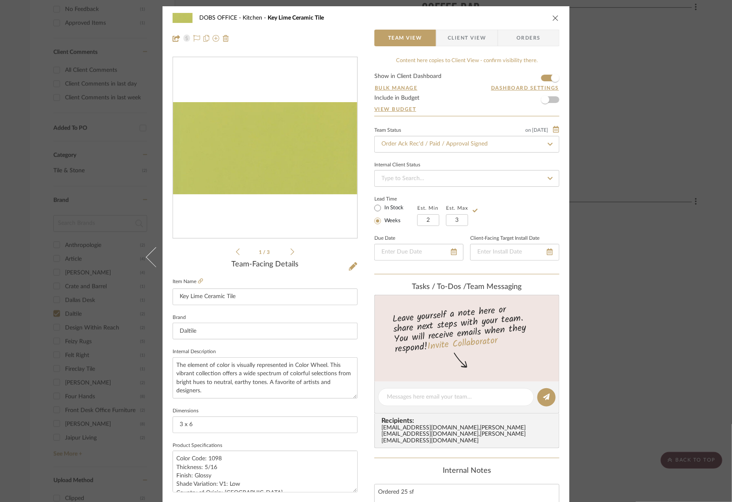
click at [467, 35] on span "Client View" at bounding box center [467, 38] width 38 height 17
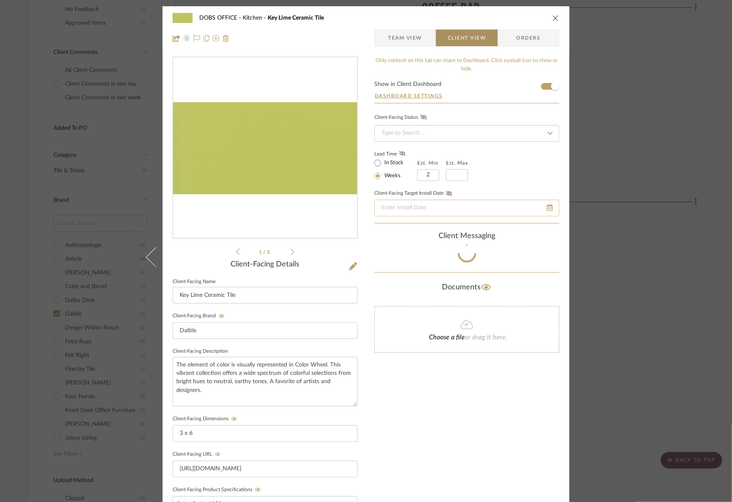
type input "3"
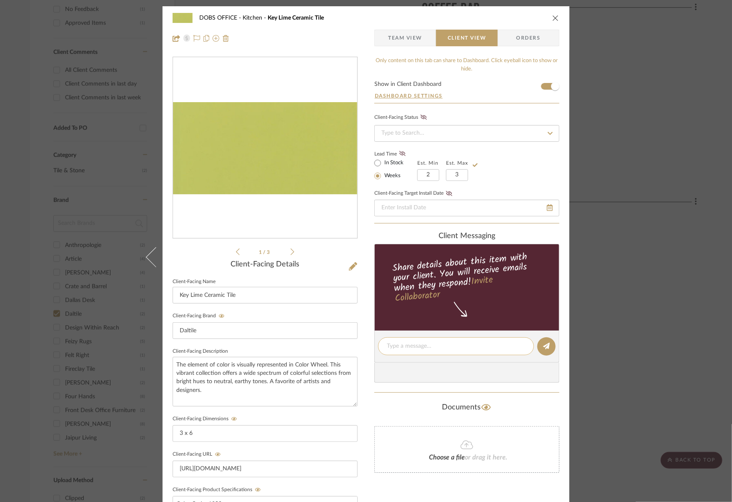
click at [437, 350] on textarea at bounding box center [456, 346] width 138 height 9
drag, startPoint x: 492, startPoint y: 343, endPoint x: 386, endPoint y: 343, distance: 105.9
click at [387, 343] on textarea "Ordered, estimated delivery 9/11-9/15" at bounding box center [456, 346] width 138 height 9
type textarea "Ordered, estimated delivery 9/11-9/15"
click at [546, 343] on icon at bounding box center [546, 346] width 7 height 7
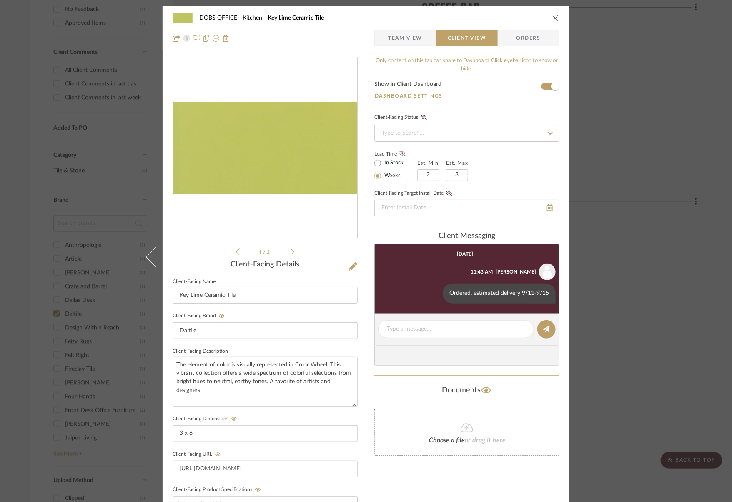
click at [650, 159] on div "DOBS OFFICE Kitchen Key Lime Ceramic Tile Team View Client View Orders 1 / 3 Cl…" at bounding box center [366, 251] width 732 height 502
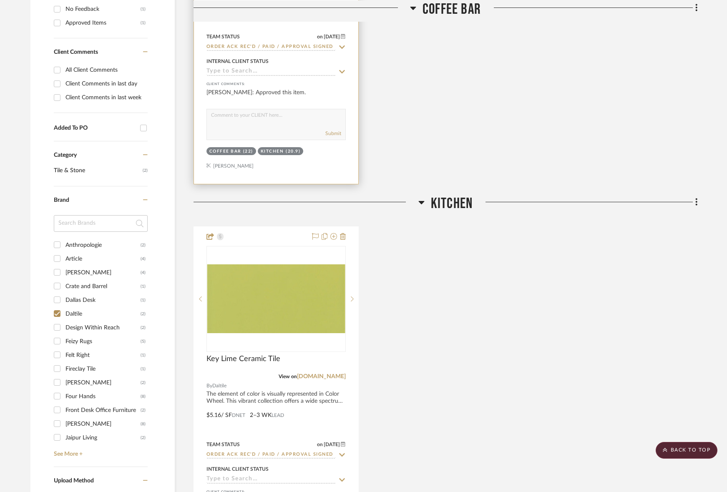
scroll to position [231, 0]
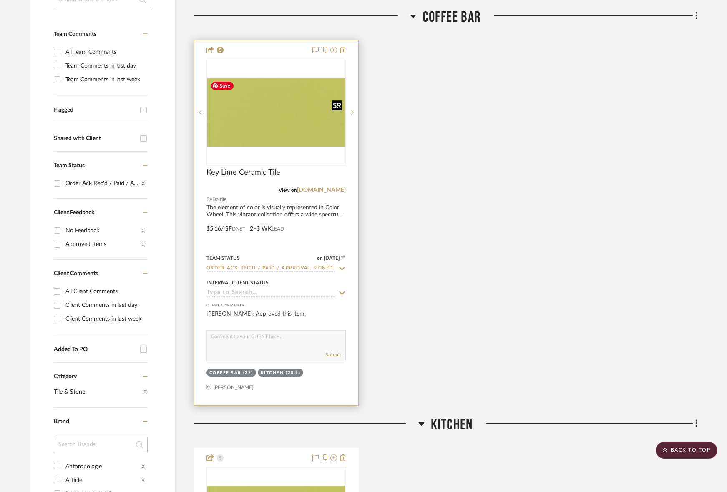
click at [289, 109] on img "0" at bounding box center [276, 112] width 138 height 69
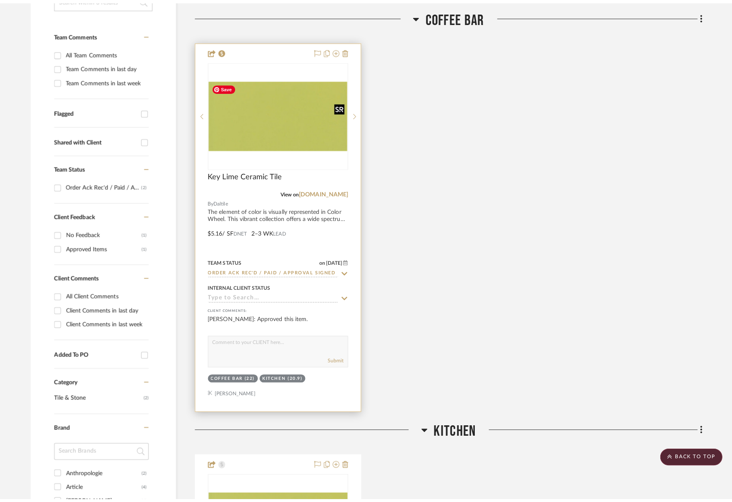
scroll to position [0, 0]
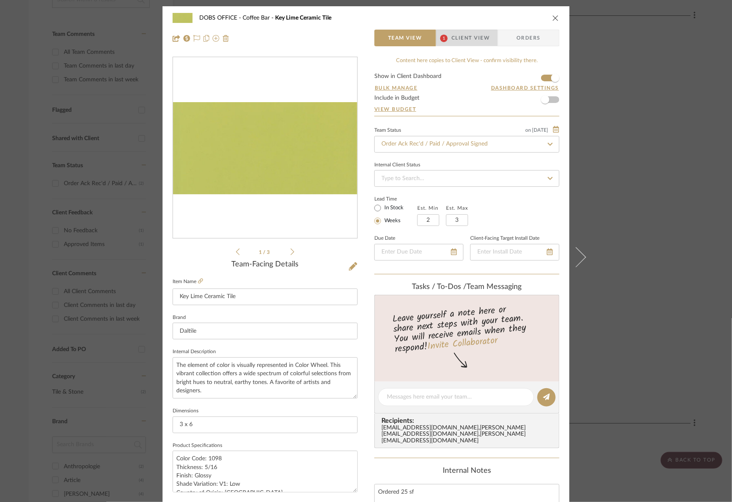
click at [470, 32] on span "Client View" at bounding box center [471, 38] width 38 height 17
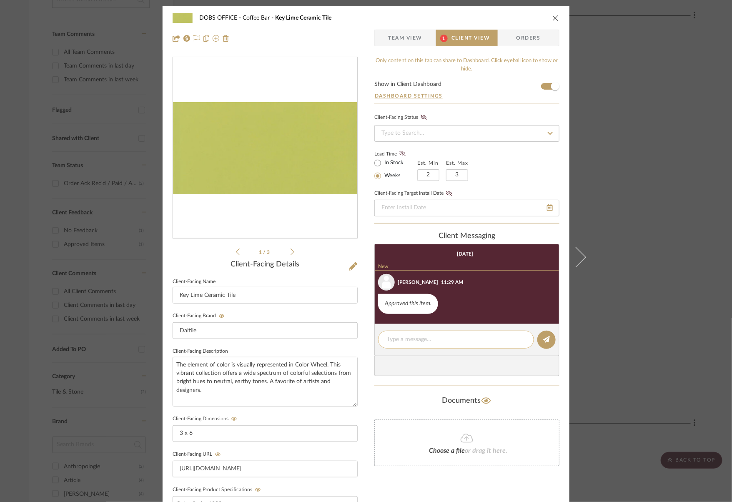
click at [456, 337] on textarea at bounding box center [456, 339] width 138 height 9
paste textarea "Ordered, estimated delivery 9/11-9/15"
type textarea "Ordered, estimated delivery 9/11-9/15"
click at [547, 337] on fa-icon at bounding box center [546, 340] width 7 height 7
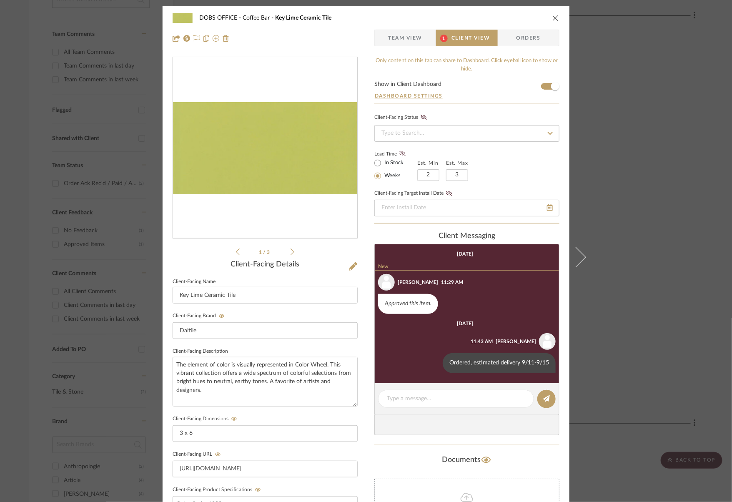
click at [647, 249] on div "DOBS OFFICE Coffee Bar Key Lime Ceramic Tile Team View 1 Client View Orders 1 /…" at bounding box center [366, 251] width 732 height 502
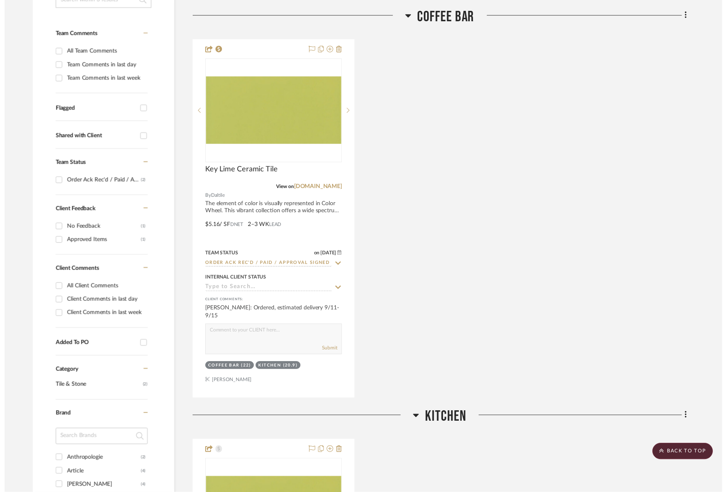
scroll to position [203, 1]
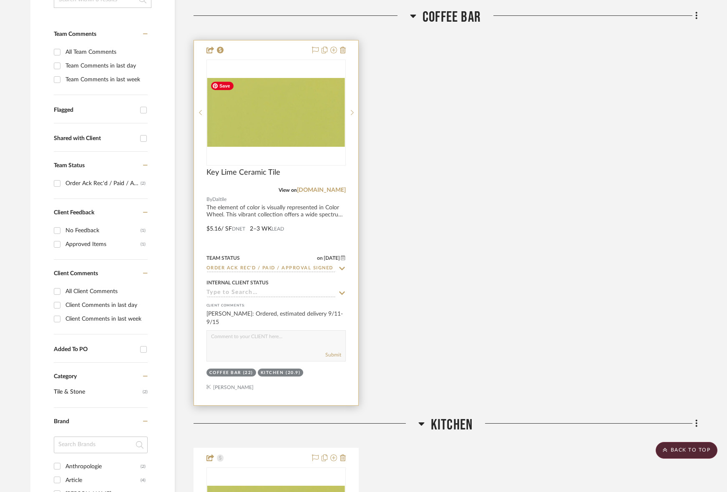
click at [275, 92] on img "0" at bounding box center [276, 112] width 138 height 69
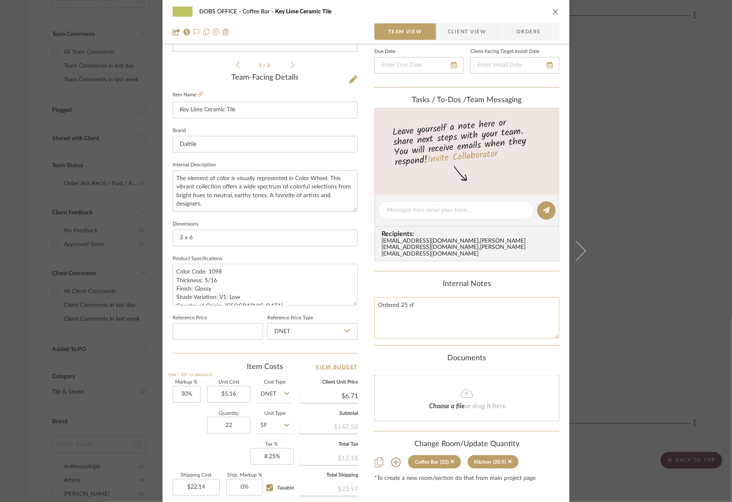
scroll to position [190, 0]
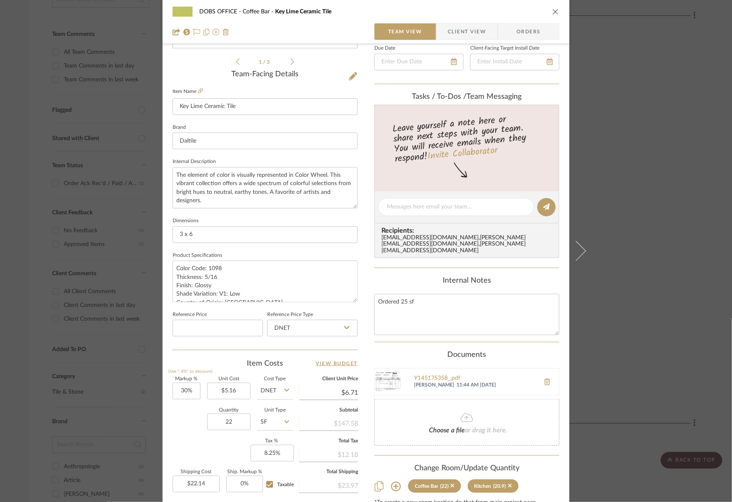
click at [683, 232] on div "DOBS OFFICE Coffee Bar Key Lime Ceramic Tile Team View Client View Orders 1 / 3…" at bounding box center [366, 251] width 732 height 502
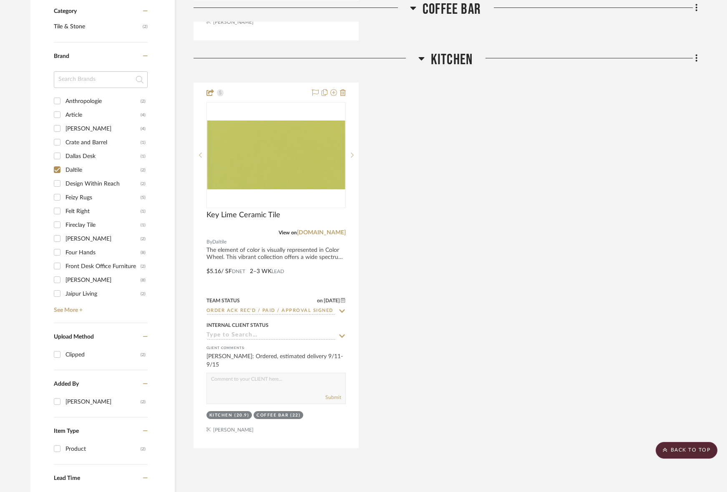
scroll to position [581, 0]
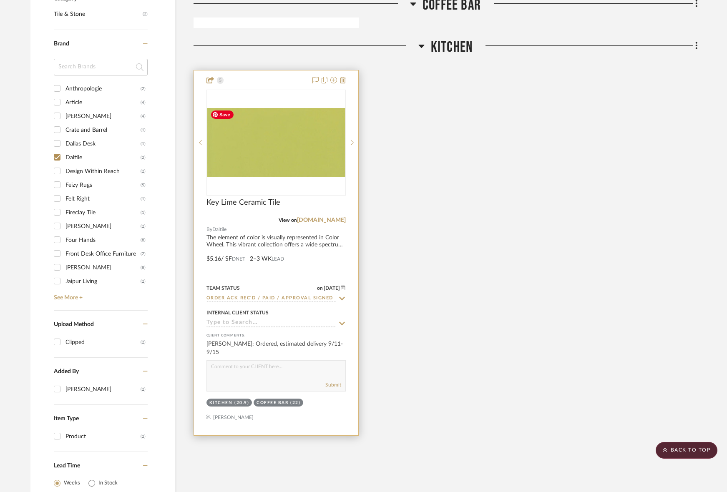
click at [299, 150] on img "0" at bounding box center [276, 142] width 138 height 69
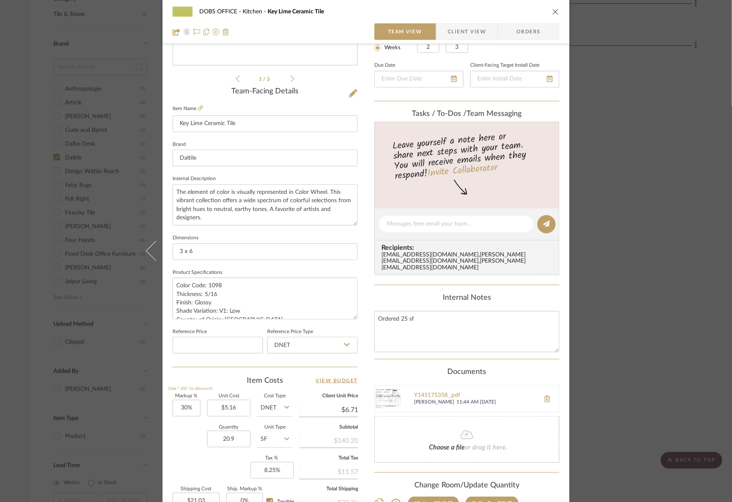
scroll to position [174, 0]
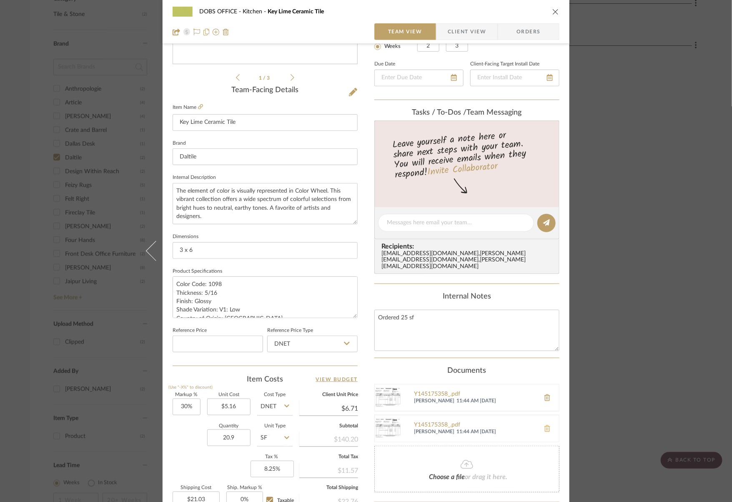
click at [545, 425] on icon at bounding box center [548, 428] width 6 height 7
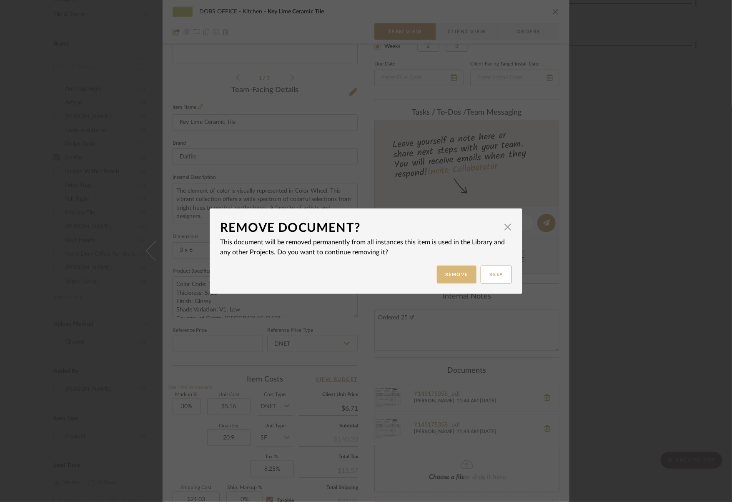
click at [445, 281] on button "Remove" at bounding box center [457, 275] width 40 height 18
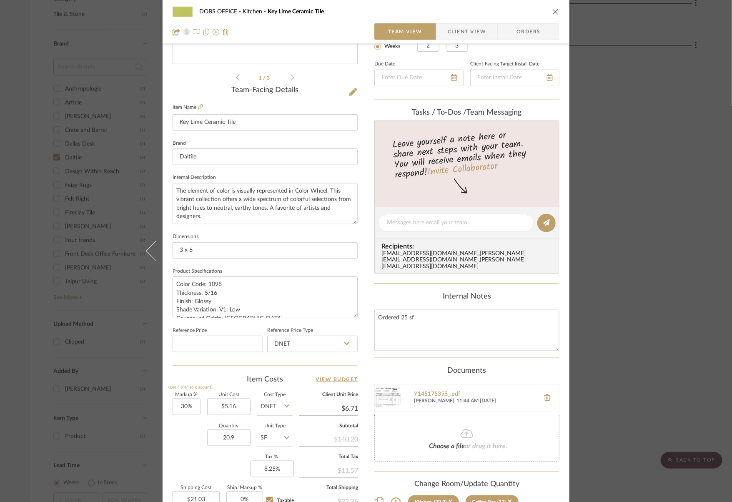
click at [619, 283] on div "DOBS OFFICE Kitchen Key Lime Ceramic Tile Team View Client View Orders 1 / 3 Te…" at bounding box center [366, 251] width 732 height 502
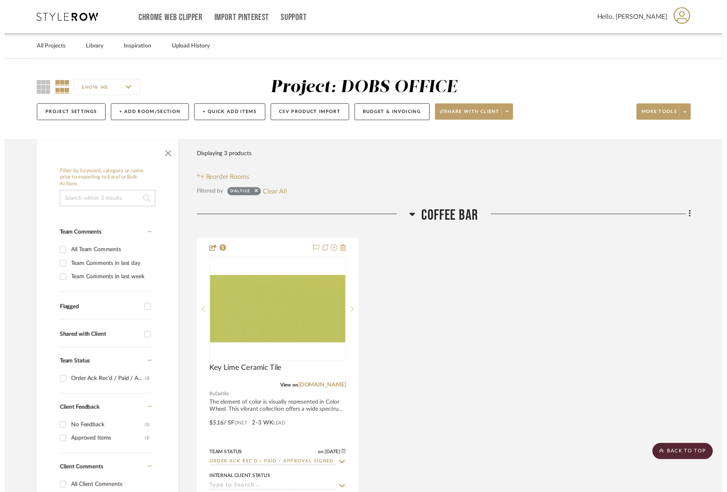
scroll to position [581, 0]
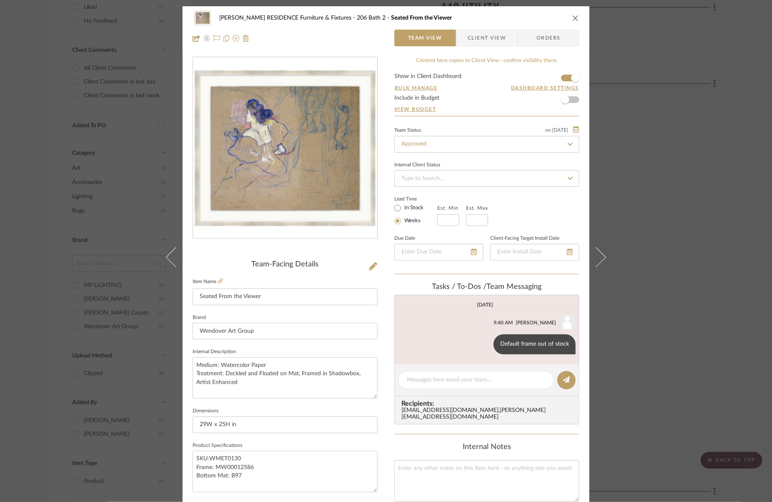
click at [126, 226] on div "[PERSON_NAME] RESIDENCE Furniture & Fixtures 206 Bath 2 Seated From the Viewer …" at bounding box center [386, 251] width 772 height 502
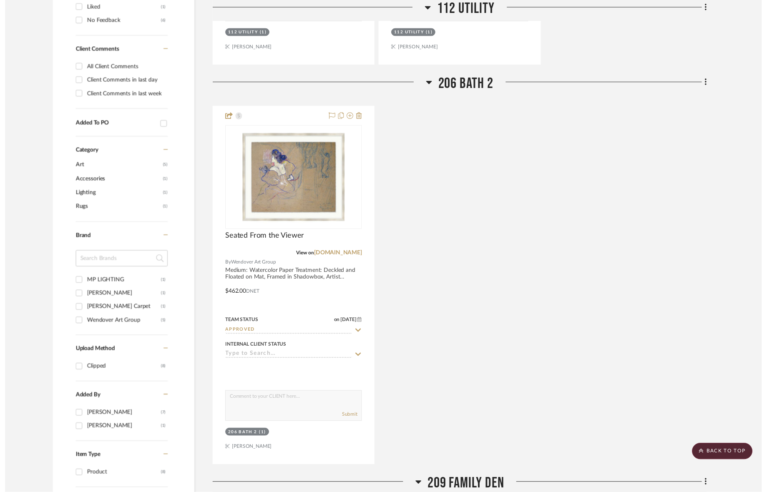
scroll to position [564, 1]
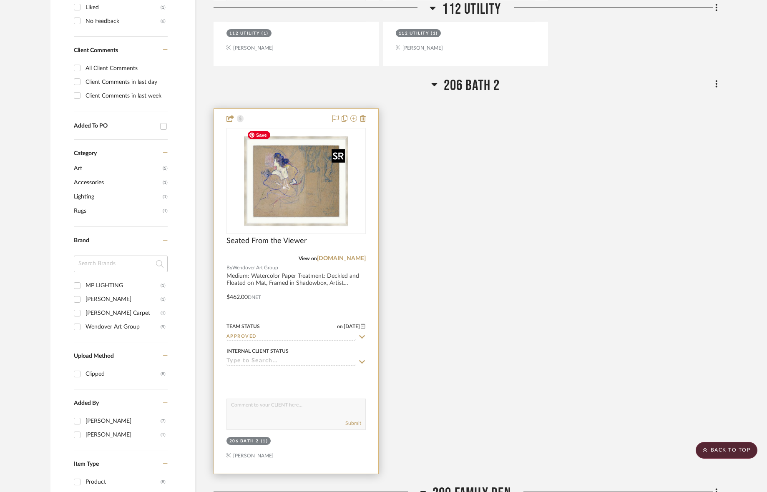
click at [298, 203] on img "0" at bounding box center [296, 181] width 104 height 104
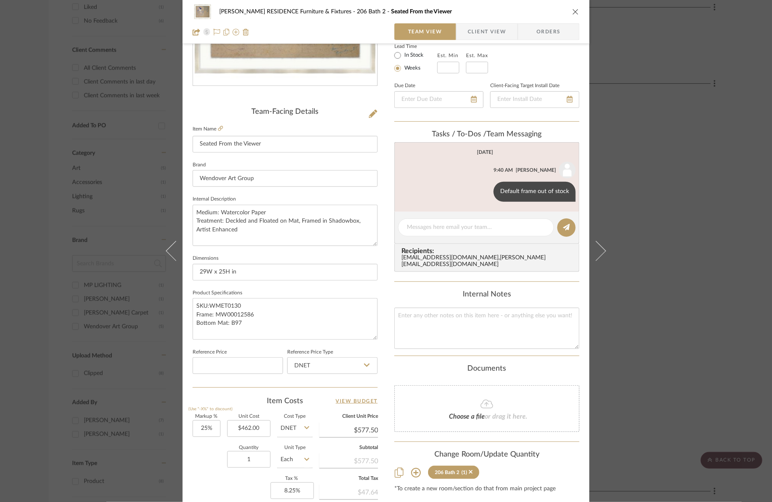
scroll to position [155, 0]
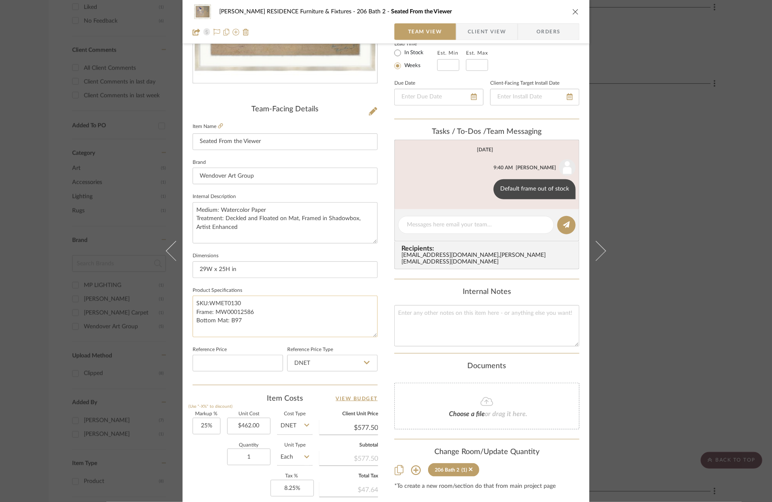
drag, startPoint x: 261, startPoint y: 311, endPoint x: 214, endPoint y: 309, distance: 46.3
click at [214, 310] on textarea "SKU:WMET0130 Frame: MW00012586 Bottom Mat: B97" at bounding box center [285, 316] width 185 height 41
type textarea "SKU:WMET0130 Frame: M0871 (1"W x 3"H) Bottom Mat: B97"
click at [247, 344] on fieldset "Reference Price" at bounding box center [238, 358] width 91 height 28
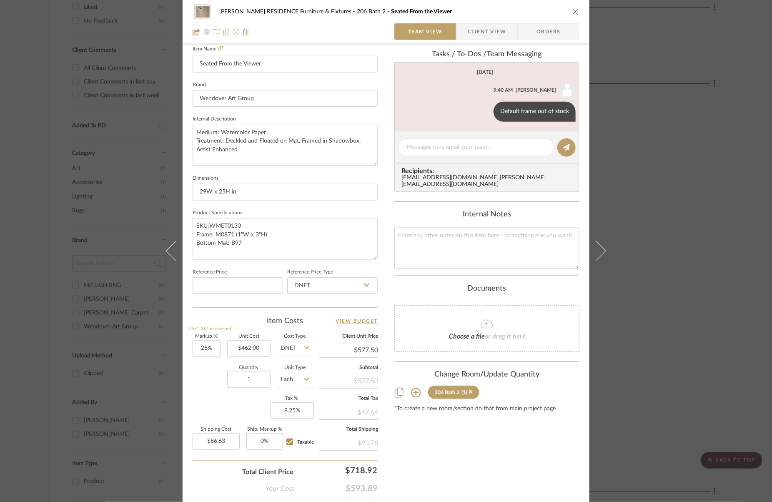
scroll to position [272, 0]
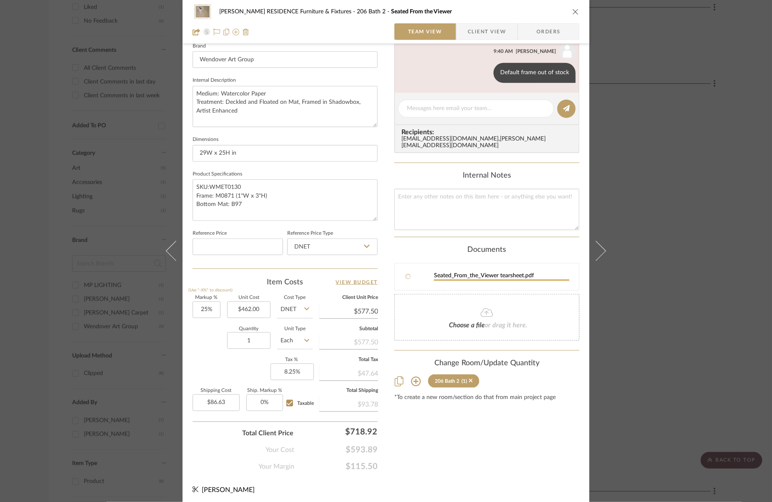
click at [689, 245] on div "[PERSON_NAME] RESIDENCE Furniture & Fixtures 206 Bath 2 Seated From the Viewer …" at bounding box center [386, 251] width 772 height 502
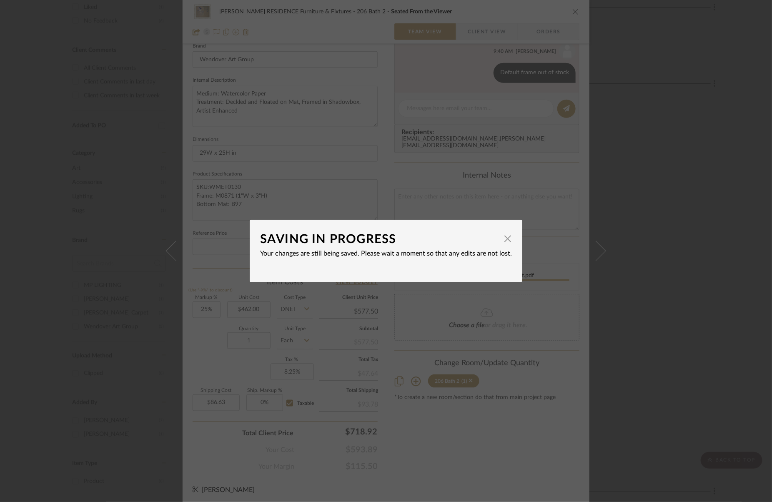
click at [696, 250] on div "SAVING IN PROGRESS × Your changes are still being saved. Please wait a moment s…" at bounding box center [386, 251] width 772 height 502
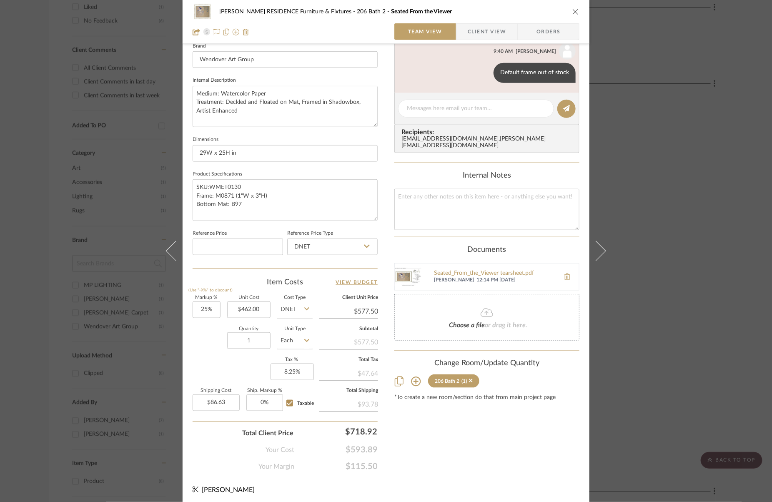
click at [696, 250] on div "[PERSON_NAME] RESIDENCE Furniture & Fixtures 206 Bath 2 Seated From the Viewer …" at bounding box center [386, 251] width 772 height 502
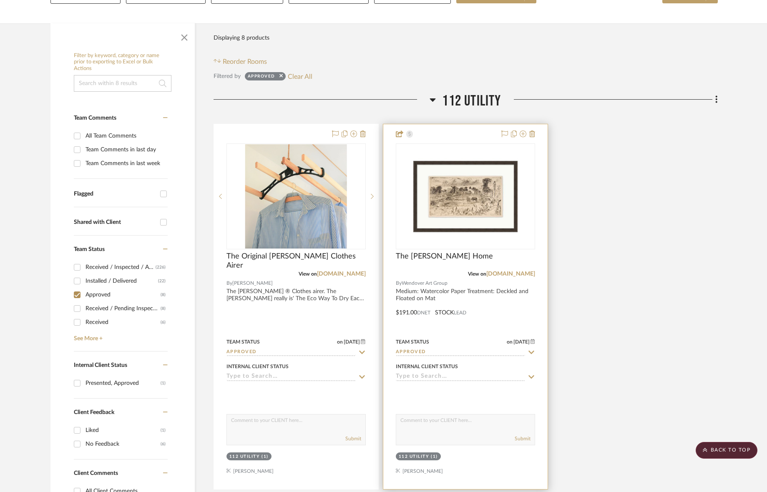
click at [476, 227] on img "0" at bounding box center [465, 196] width 104 height 104
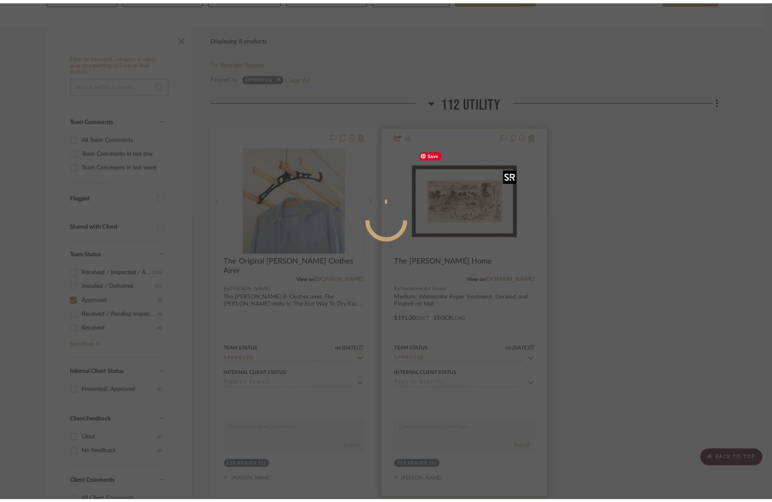
scroll to position [0, 0]
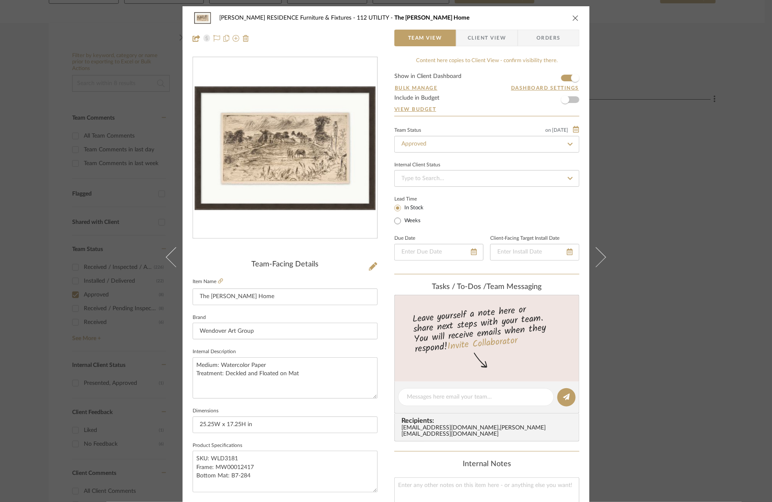
click at [546, 45] on span "Orders" at bounding box center [549, 38] width 43 height 17
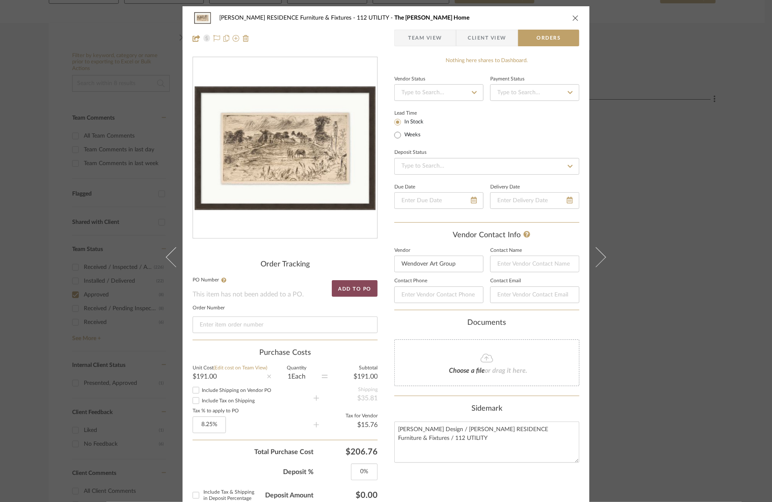
click at [357, 291] on button "Add to PO" at bounding box center [355, 288] width 46 height 17
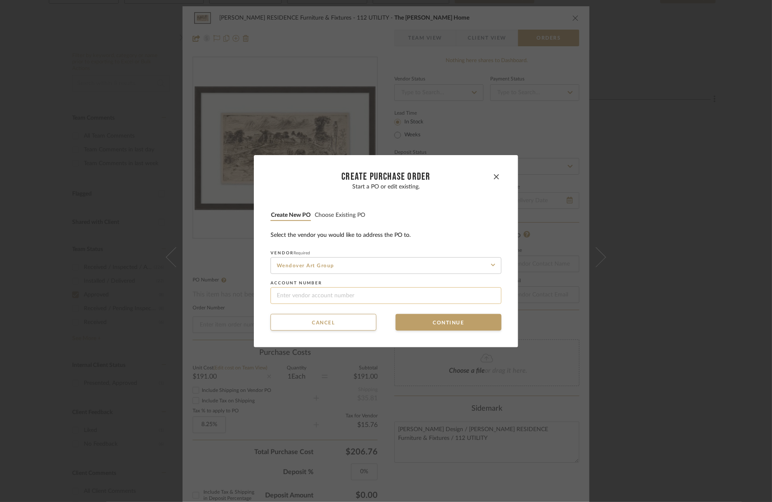
click at [343, 303] on input at bounding box center [386, 295] width 231 height 17
type input "NORT002"
click at [422, 329] on button "Continue" at bounding box center [449, 322] width 106 height 17
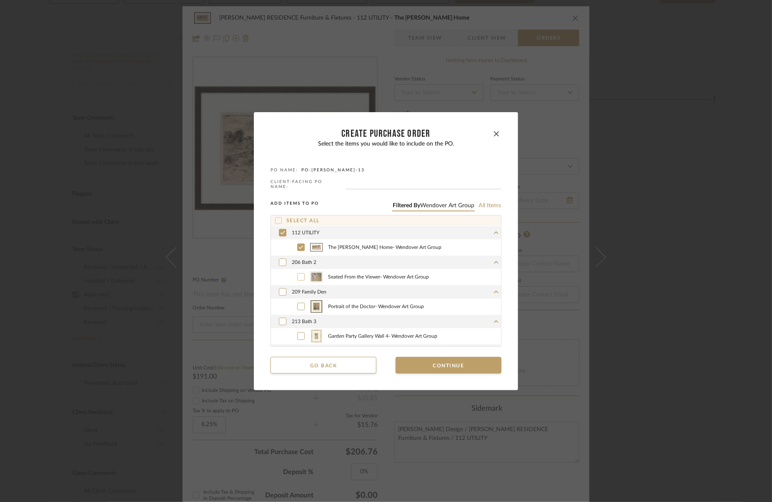
click at [325, 271] on label "Seated From the Viewer - Wendover Art Group" at bounding box center [395, 277] width 212 height 13
click at [346, 304] on span "Portrait of the Doctor - [PERSON_NAME] Art Group" at bounding box center [414, 307] width 173 height 6
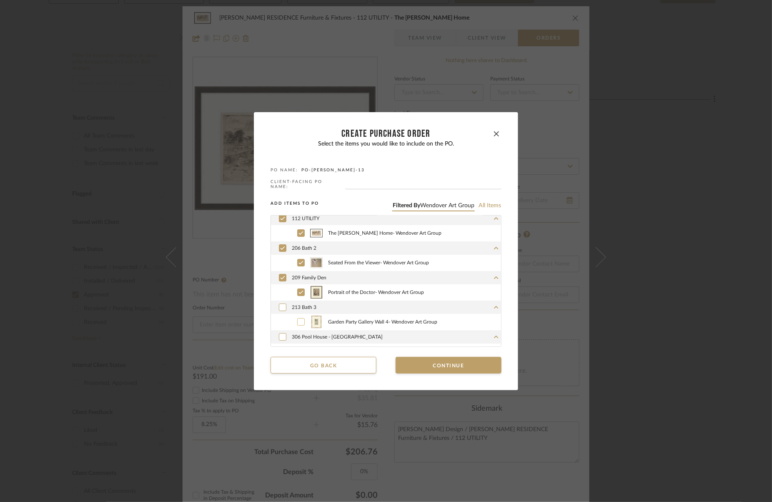
scroll to position [26, 0]
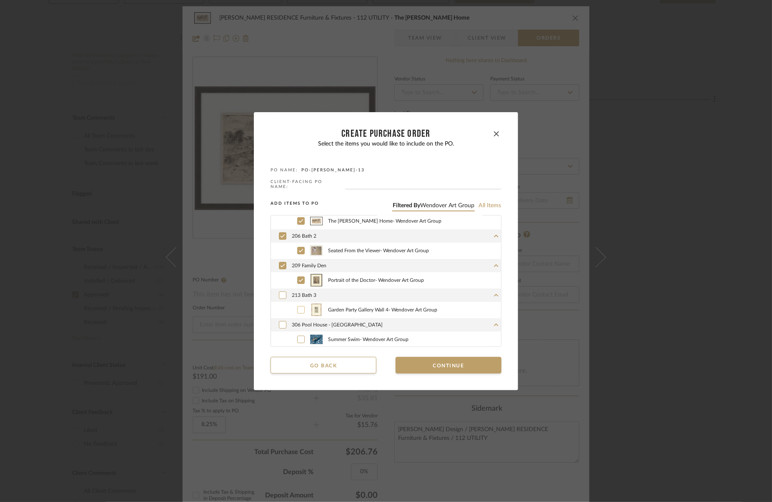
click at [356, 307] on span "Garden Party Gallery Wall 4 - Wendover Art Group" at bounding box center [414, 310] width 173 height 6
click at [358, 337] on span "Summer Swim - Wendover Art Group" at bounding box center [414, 340] width 173 height 6
click at [428, 365] on button "Continue" at bounding box center [449, 365] width 106 height 17
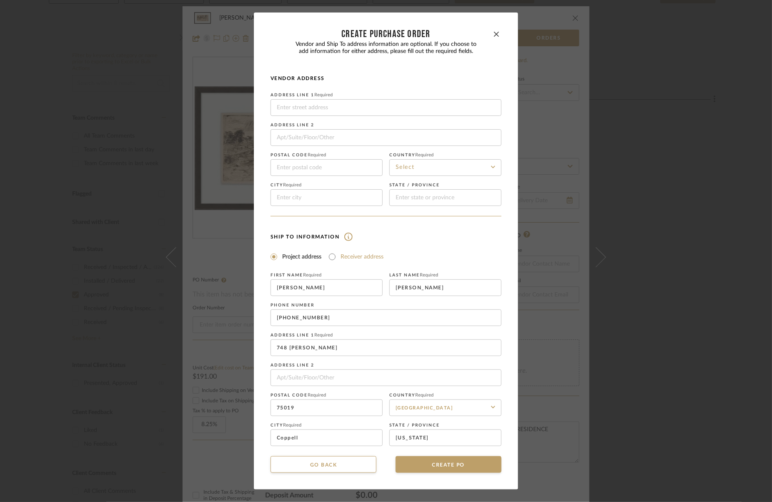
click at [335, 259] on div "Receiver address" at bounding box center [356, 257] width 55 height 10
click at [333, 257] on input "Receiver address" at bounding box center [332, 257] width 10 height 10
radio input "true"
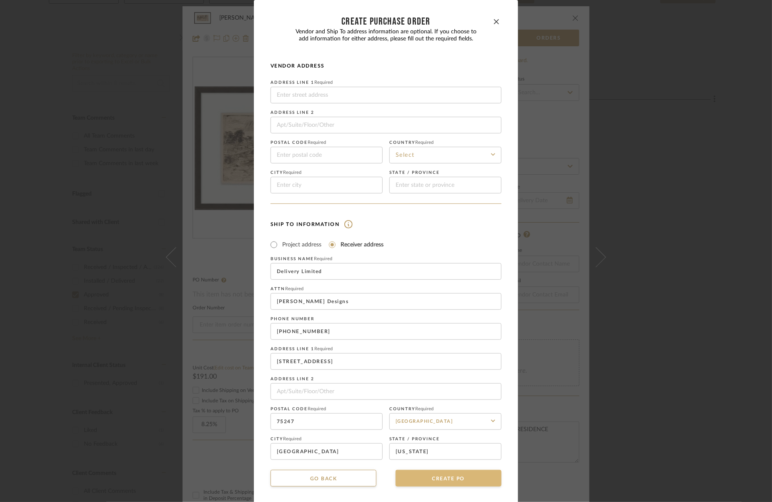
click at [449, 482] on button "CREATE PO" at bounding box center [449, 478] width 106 height 17
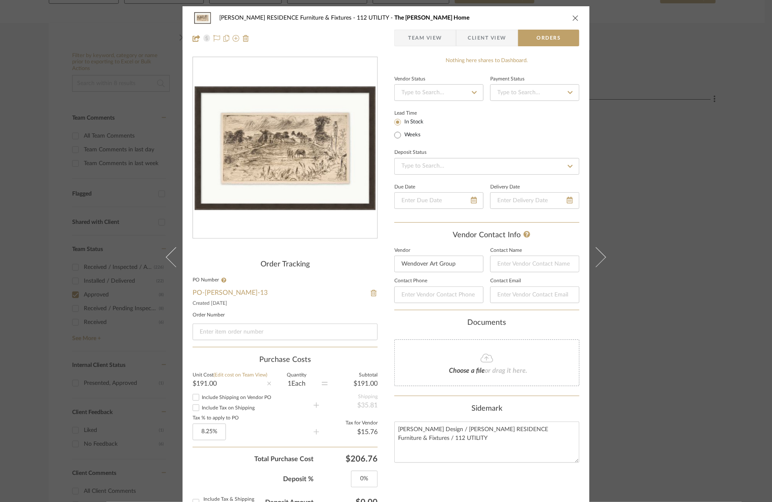
click at [69, 193] on div "[PERSON_NAME] RESIDENCE Furniture & Fixtures 112 UTILITY The [PERSON_NAME] Home…" at bounding box center [386, 251] width 772 height 502
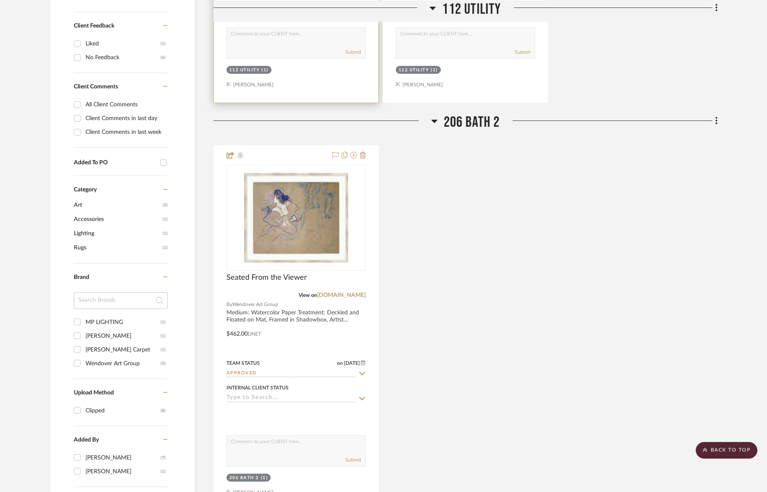
scroll to position [517, 1]
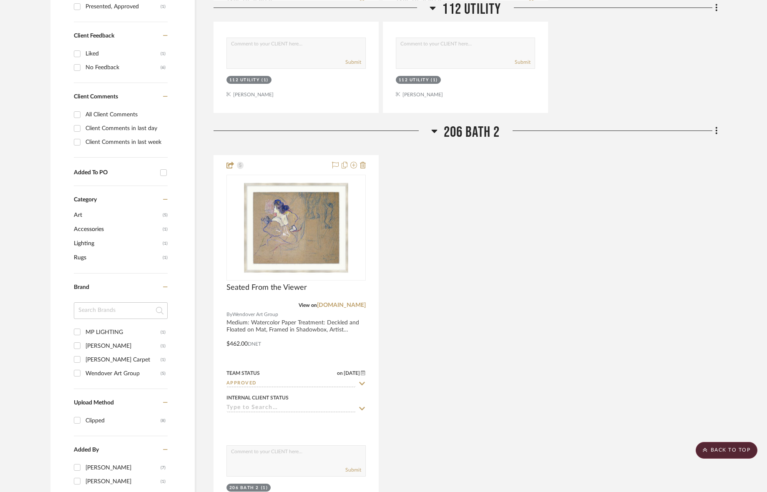
click at [96, 370] on div "Wendover Art Group" at bounding box center [123, 373] width 75 height 13
click at [84, 370] on input "Wendover Art Group (5)" at bounding box center [76, 373] width 13 height 13
checkbox input "true"
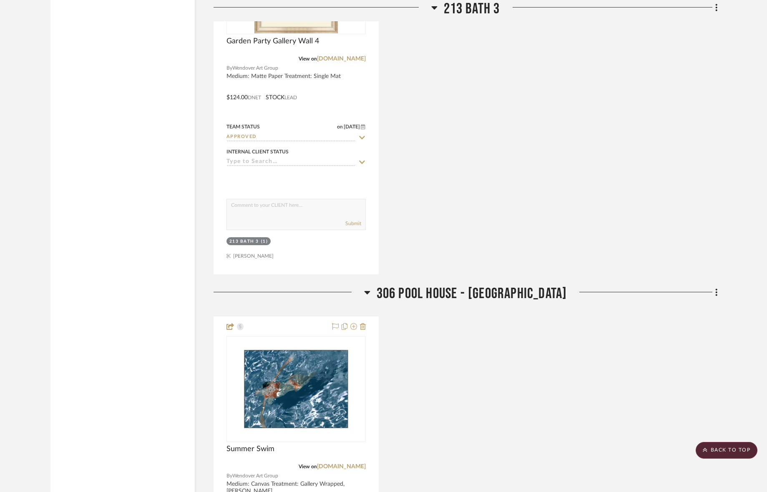
scroll to position [1817, 1]
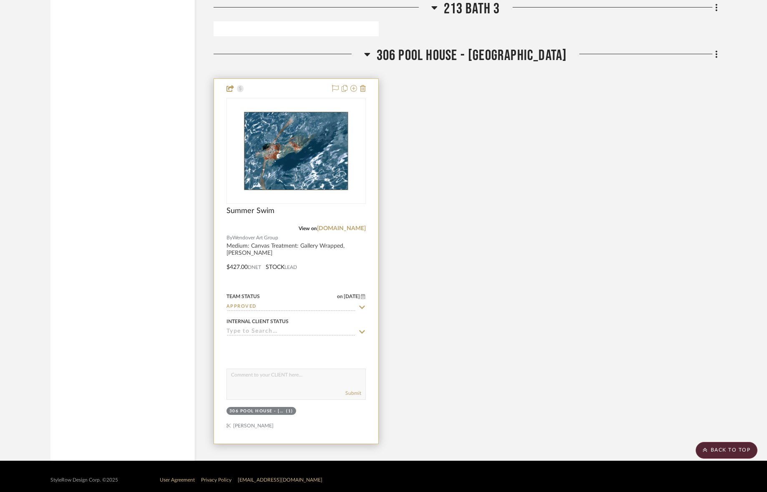
click at [277, 135] on img "0" at bounding box center [296, 151] width 104 height 104
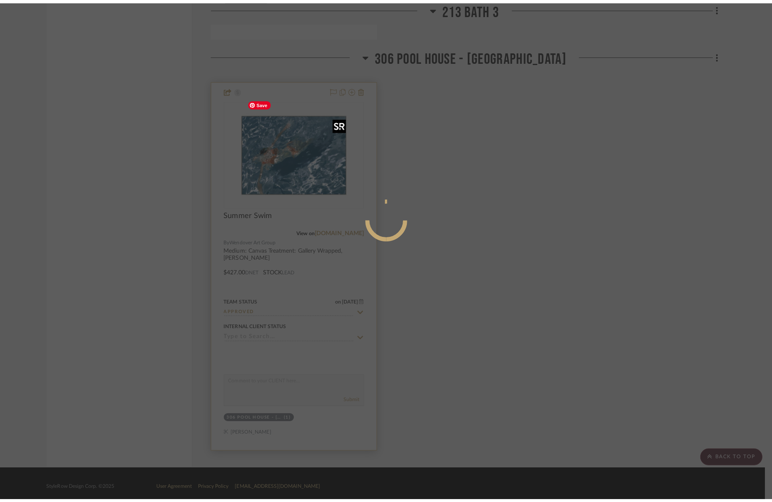
scroll to position [0, 0]
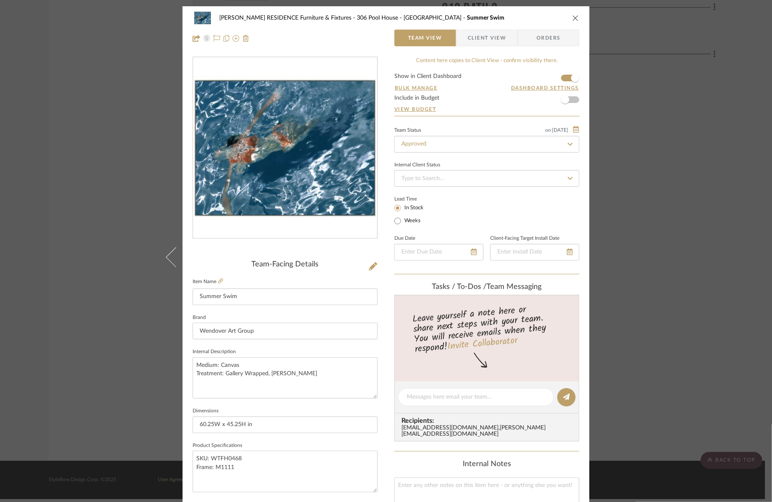
click at [696, 165] on div "[PERSON_NAME] RESIDENCE Furniture & Fixtures 306 Pool House - Bath Summer Swim …" at bounding box center [386, 251] width 772 height 502
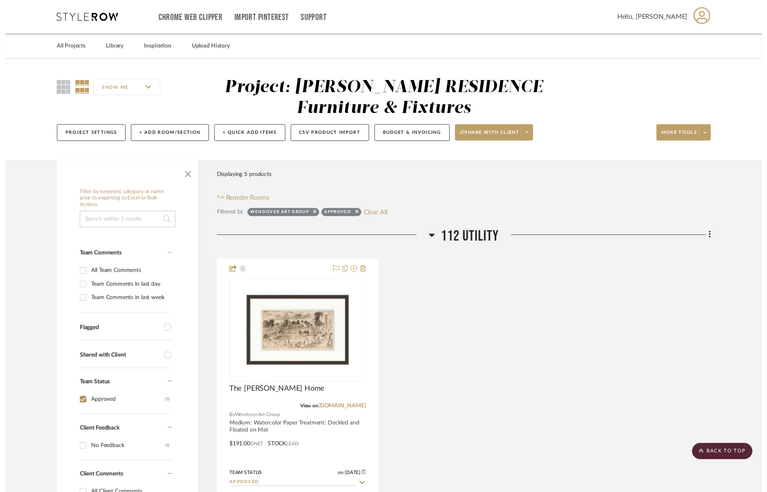
scroll to position [1817, 1]
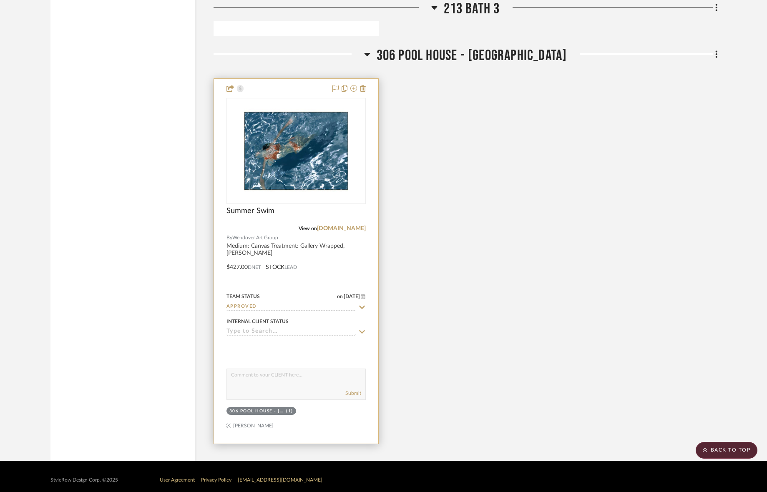
click at [364, 304] on icon at bounding box center [362, 307] width 8 height 7
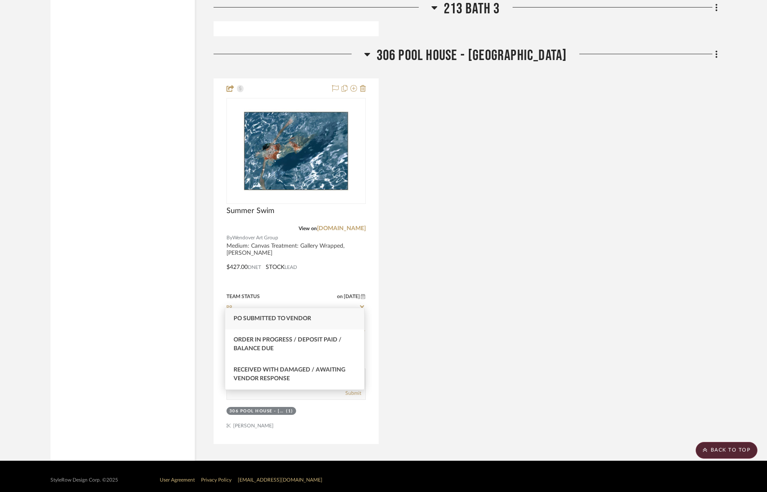
type input "po"
click at [316, 325] on div "PO Submitted to Vendor" at bounding box center [294, 318] width 139 height 21
type input "[DATE]"
type input "PO Submitted to Vendor"
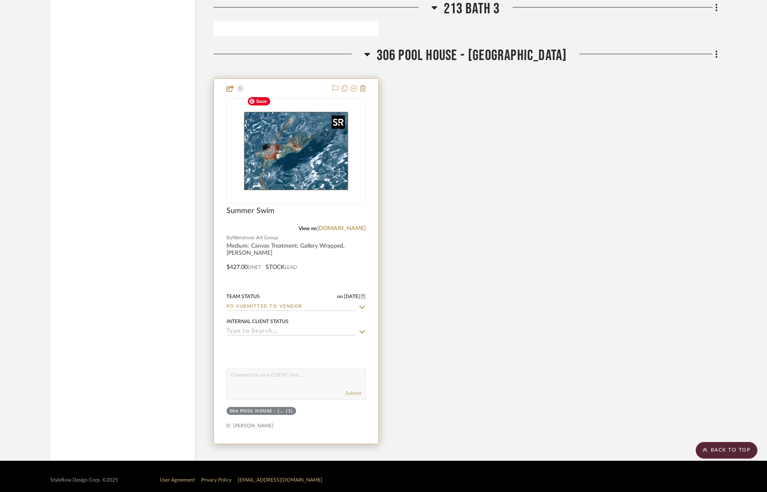
click at [302, 158] on img "0" at bounding box center [296, 151] width 104 height 104
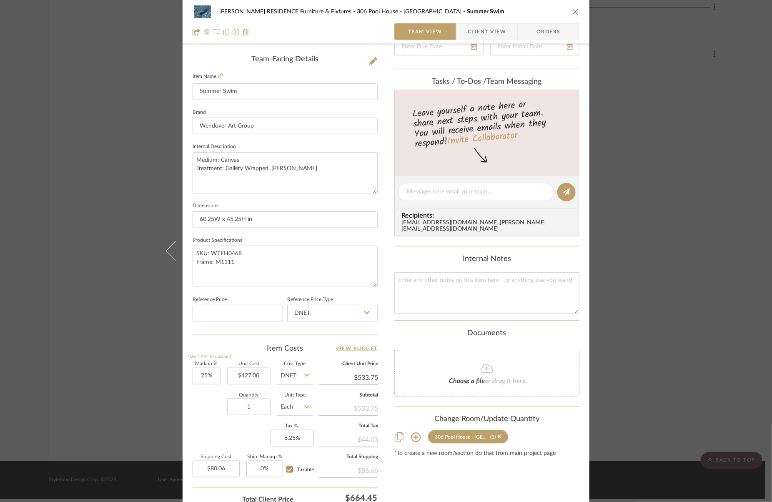
scroll to position [227, 0]
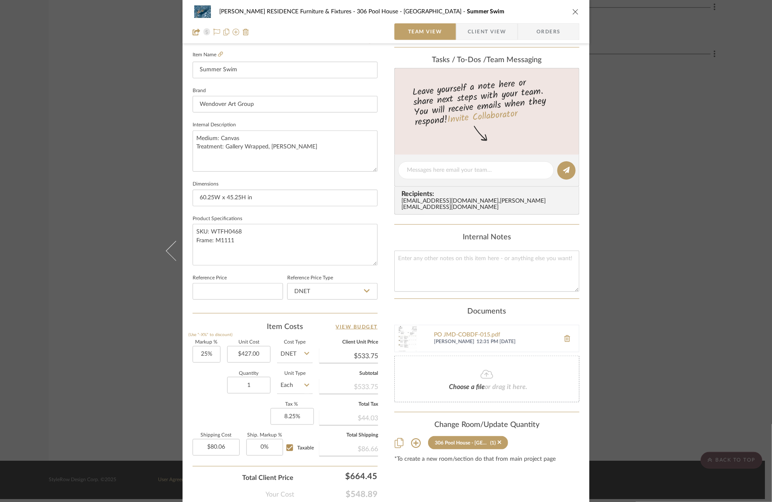
click at [700, 209] on div "[PERSON_NAME] RESIDENCE Furniture & Fixtures 306 Pool House - Bath Summer Swim …" at bounding box center [386, 251] width 772 height 502
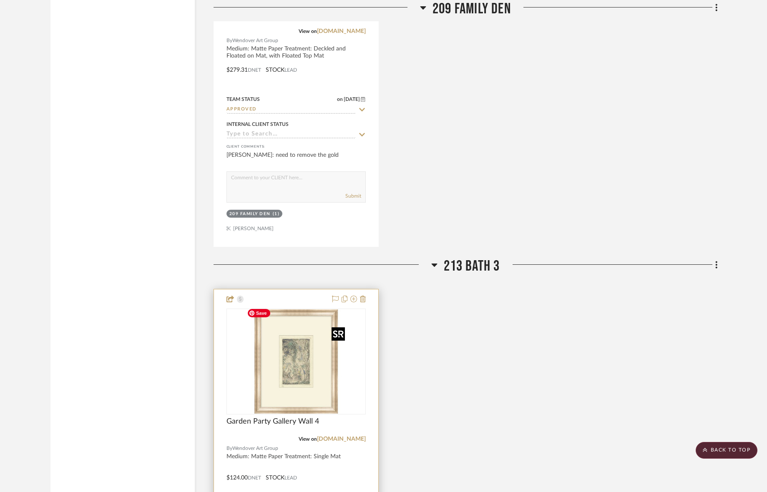
click at [270, 397] on img "0" at bounding box center [296, 361] width 104 height 104
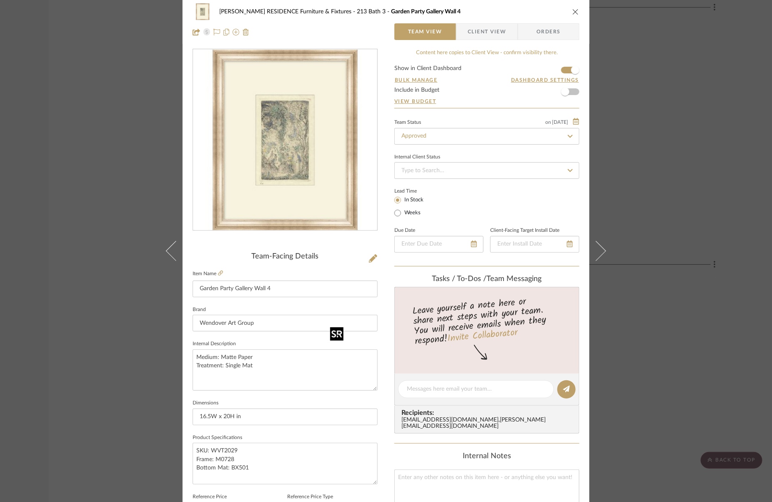
scroll to position [0, 0]
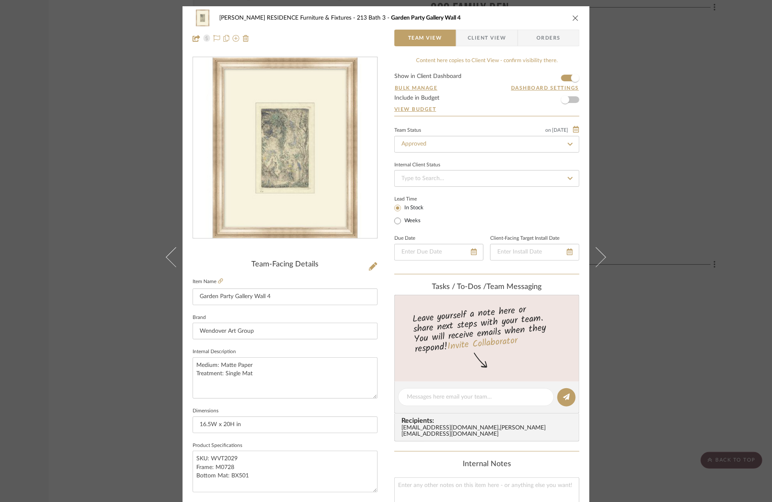
click at [569, 143] on icon at bounding box center [570, 144] width 5 height 3
type input "po"
click at [538, 166] on div "PO Submitted to Vendor" at bounding box center [484, 166] width 184 height 21
type input "[DATE]"
type input "PO Submitted to Vendor"
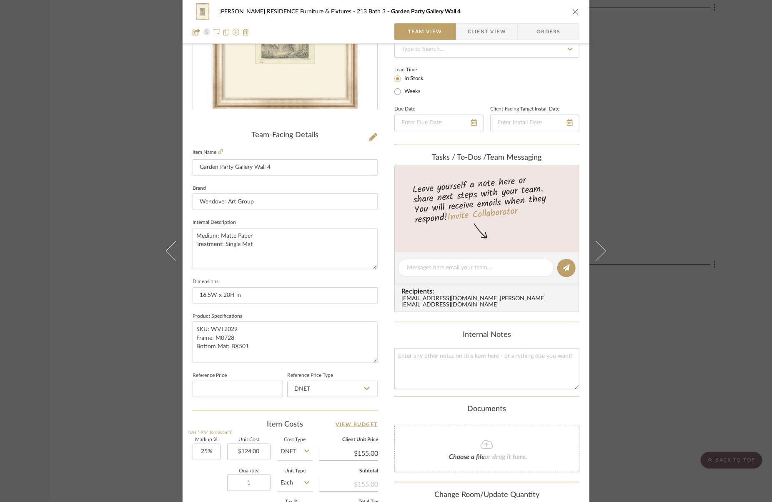
type input "[DATE]"
type input "PO Submitted to Vendor"
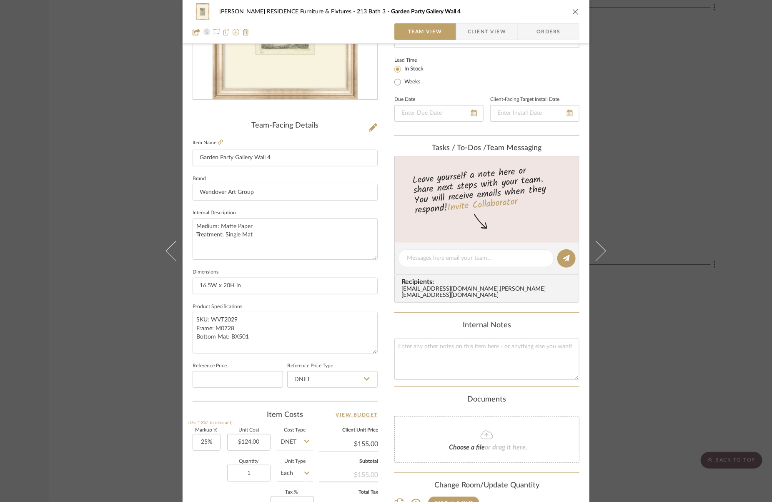
scroll to position [141, 0]
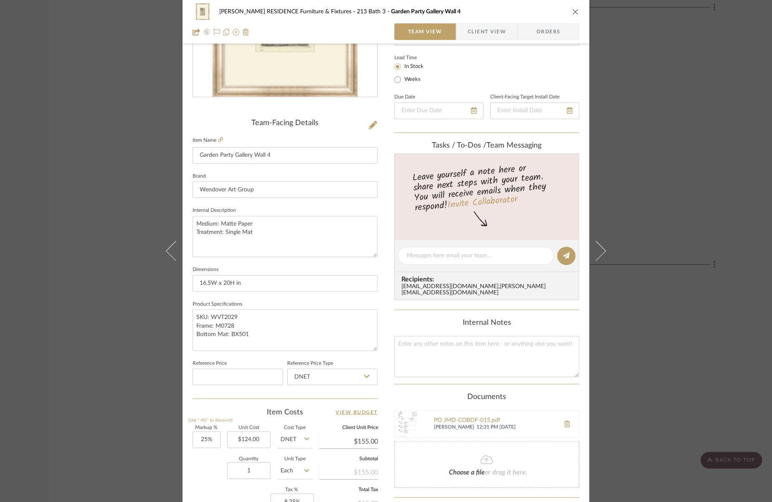
click at [704, 179] on div "[PERSON_NAME] RESIDENCE Furniture & Fixtures 213 Bath 3 Garden Party Gallery Wa…" at bounding box center [386, 251] width 772 height 502
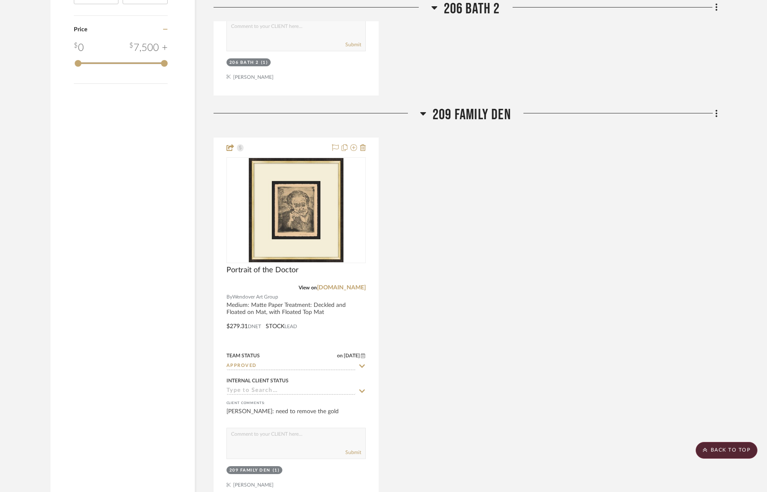
scroll to position [937, 1]
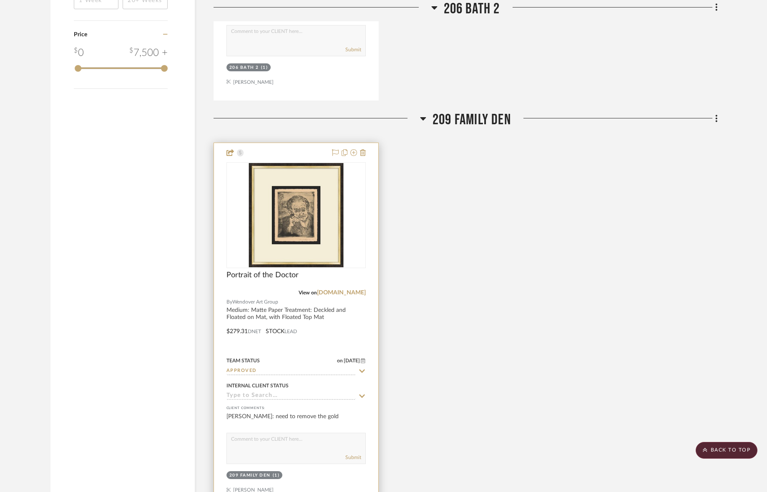
click at [361, 363] on div "Team Status on [DATE] [DATE] Approved" at bounding box center [295, 365] width 139 height 20
click at [361, 368] on icon at bounding box center [362, 371] width 8 height 7
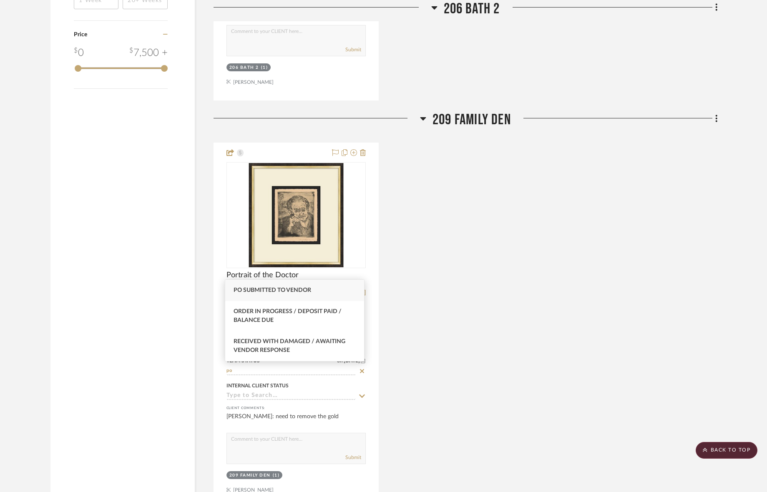
type input "po"
click at [323, 292] on div "PO Submitted to Vendor" at bounding box center [294, 290] width 139 height 21
type input "[DATE]"
type input "PO Submitted to Vendor"
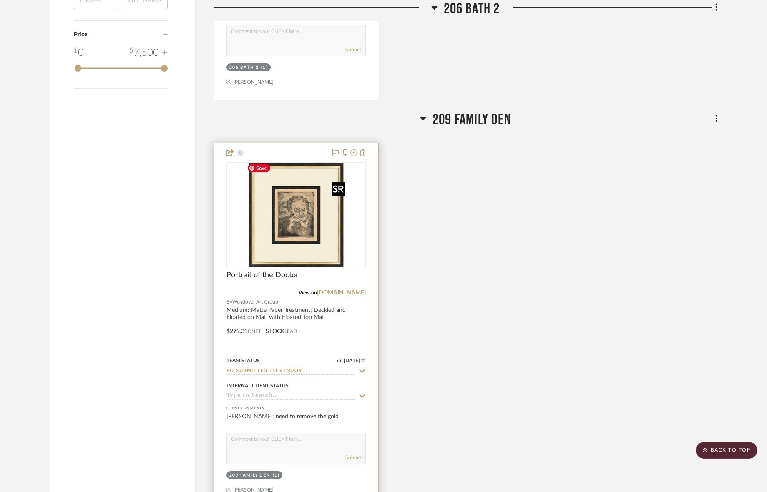
click at [304, 227] on img "0" at bounding box center [296, 215] width 104 height 104
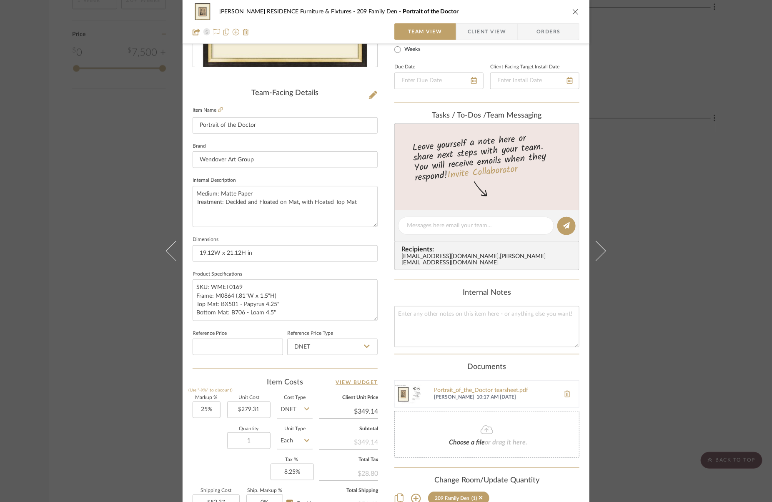
scroll to position [196, 0]
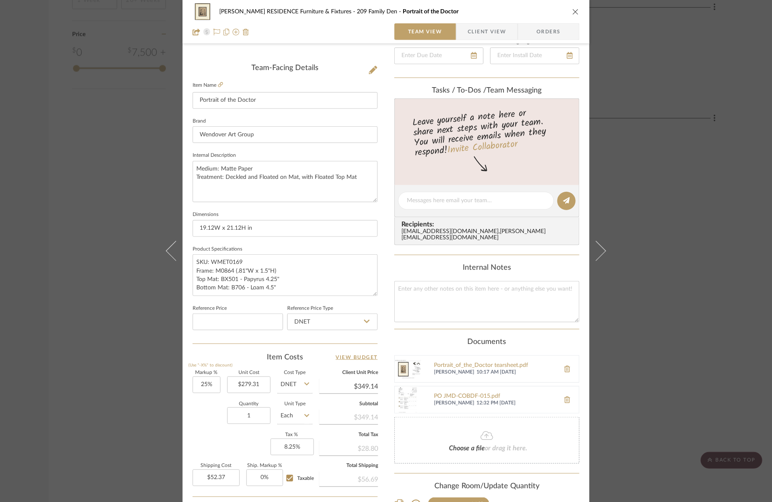
click at [683, 225] on div "[PERSON_NAME] RESIDENCE Furniture & Fixtures 209 Family Den Portrait of the Doc…" at bounding box center [386, 251] width 772 height 502
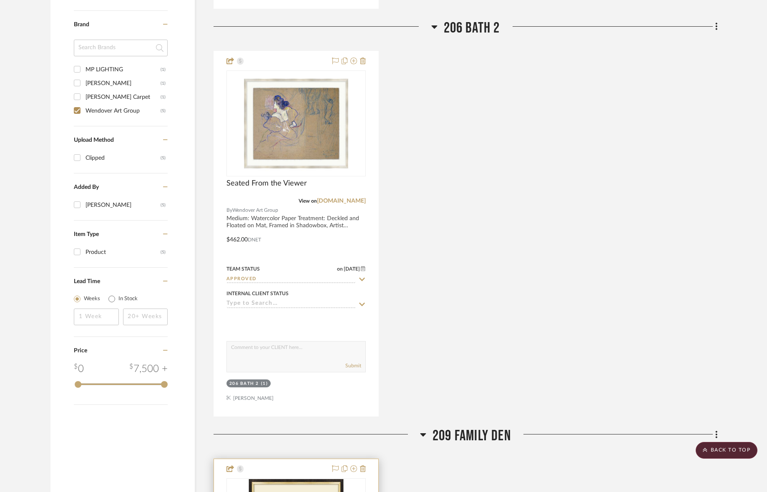
scroll to position [622, 1]
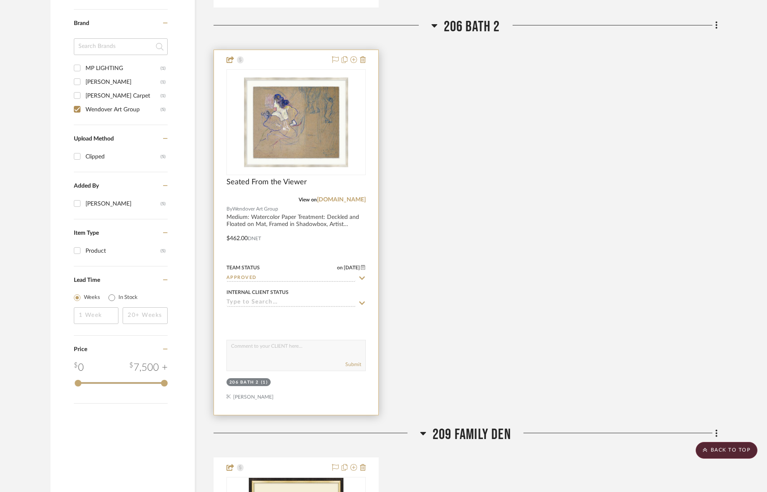
click at [361, 275] on icon at bounding box center [362, 278] width 8 height 7
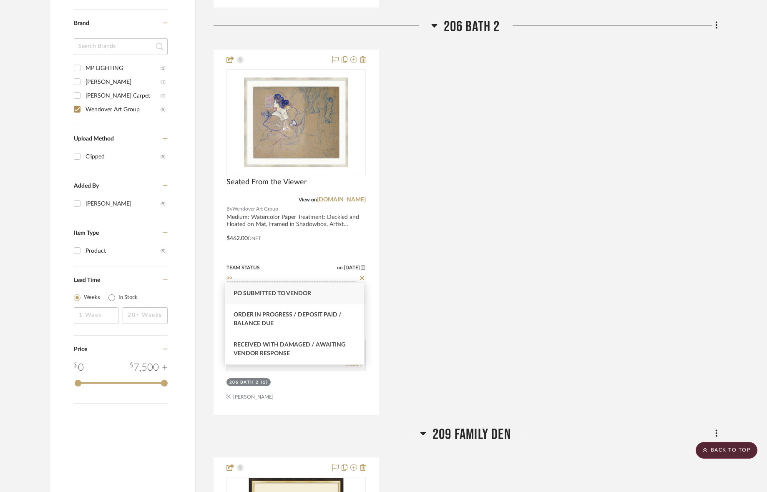
type input "po"
click at [349, 291] on div "PO Submitted to Vendor" at bounding box center [294, 293] width 139 height 21
type input "[DATE]"
type input "PO Submitted to Vendor"
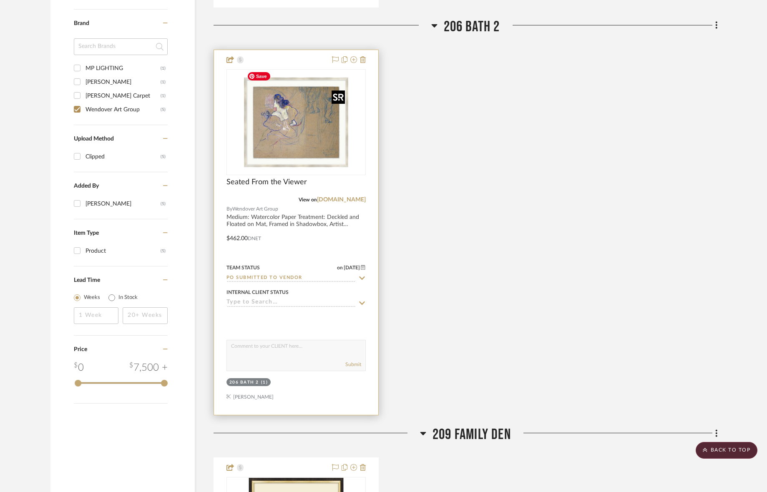
click at [316, 135] on img "0" at bounding box center [296, 122] width 104 height 104
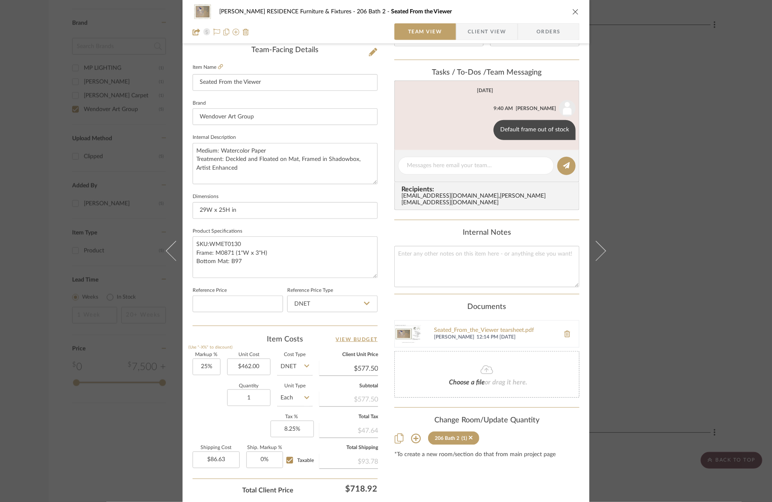
scroll to position [207, 0]
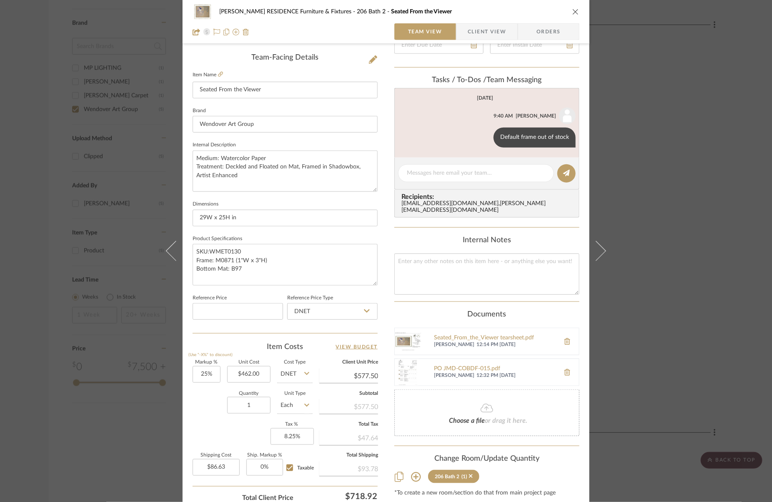
click at [655, 174] on div "[PERSON_NAME] RESIDENCE Furniture & Fixtures 206 Bath 2 Seated From the Viewer …" at bounding box center [386, 251] width 772 height 502
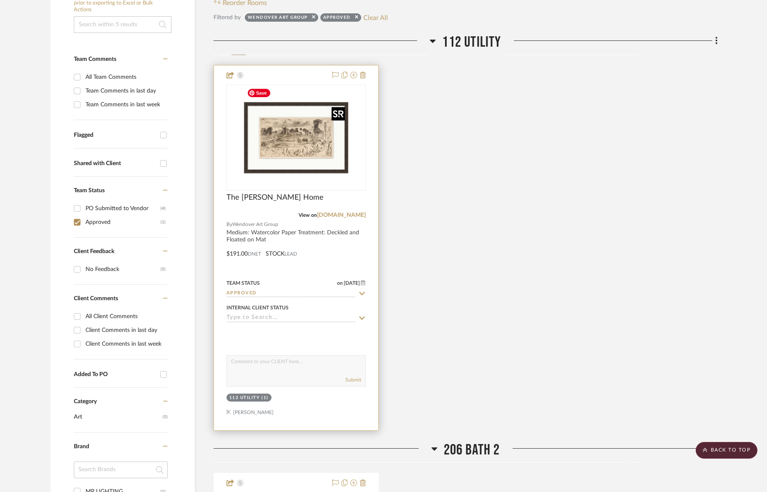
click at [303, 145] on img "0" at bounding box center [296, 138] width 104 height 104
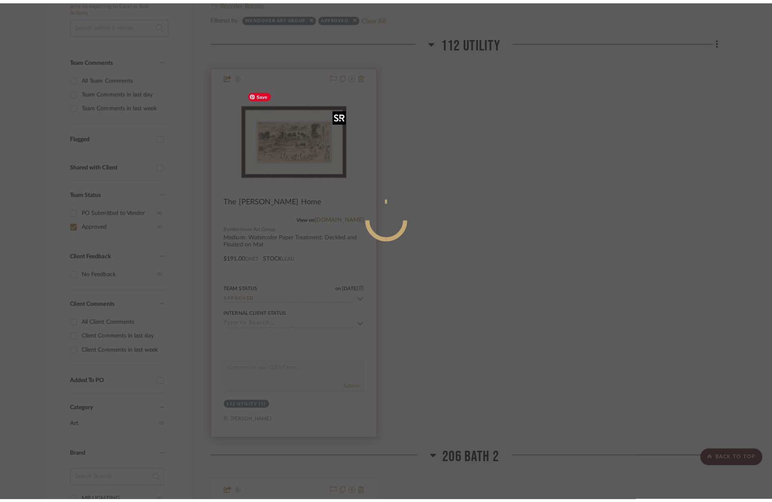
scroll to position [0, 0]
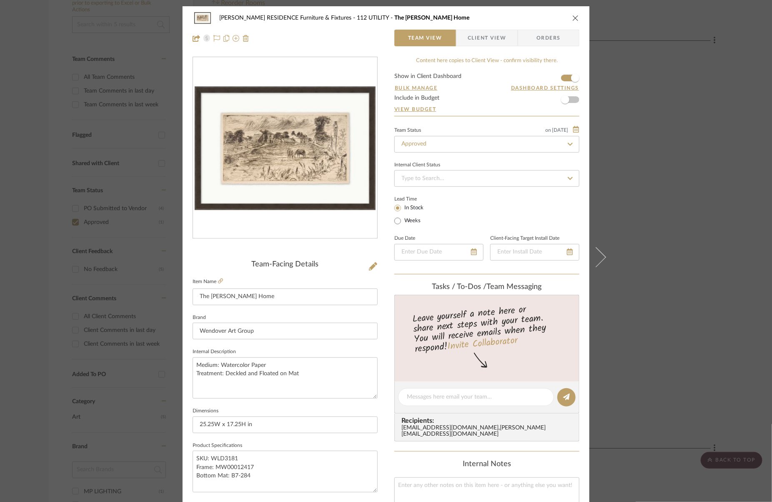
click at [568, 142] on icon at bounding box center [571, 144] width 8 height 6
type input "po"
click at [538, 161] on div "PO Submitted to Vendor" at bounding box center [484, 166] width 184 height 21
type input "[DATE]"
type input "PO Submitted to Vendor"
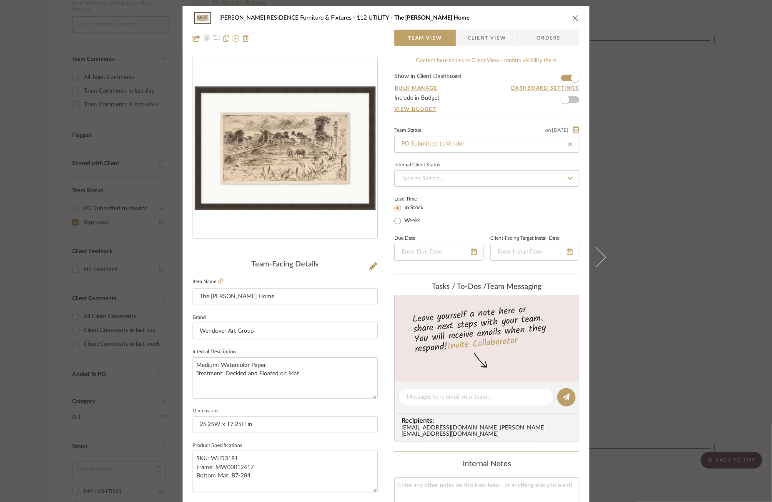
click at [636, 174] on div "[PERSON_NAME] RESIDENCE Furniture & Fixtures 112 UTILITY The [PERSON_NAME] Home…" at bounding box center [386, 251] width 772 height 502
type input "[DATE]"
type input "PO Submitted to Vendor"
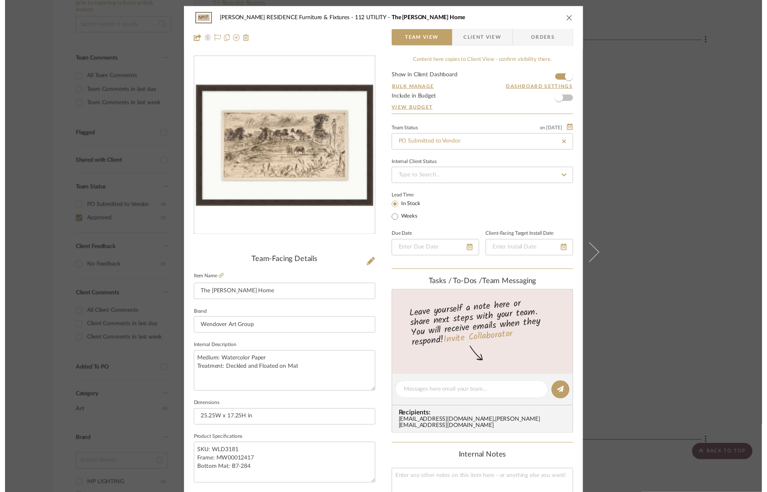
scroll to position [199, 1]
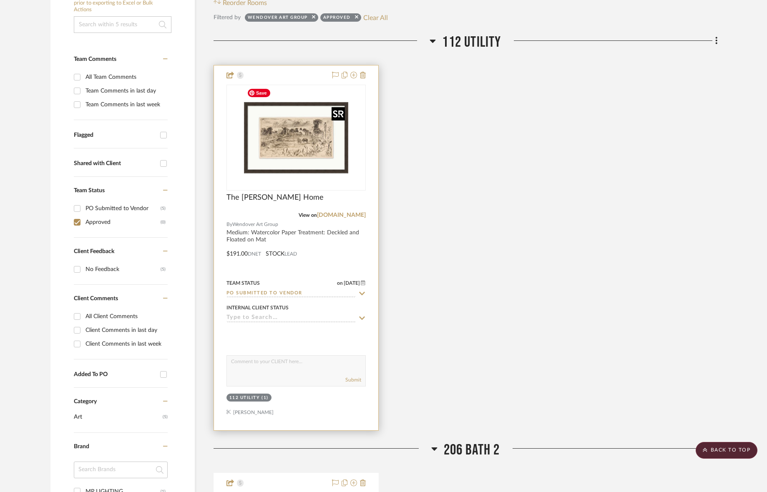
click at [298, 143] on img "0" at bounding box center [296, 138] width 104 height 104
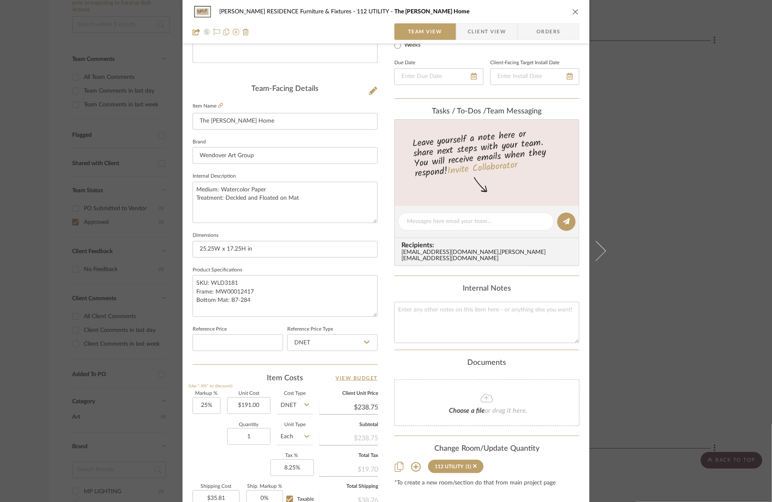
scroll to position [188, 0]
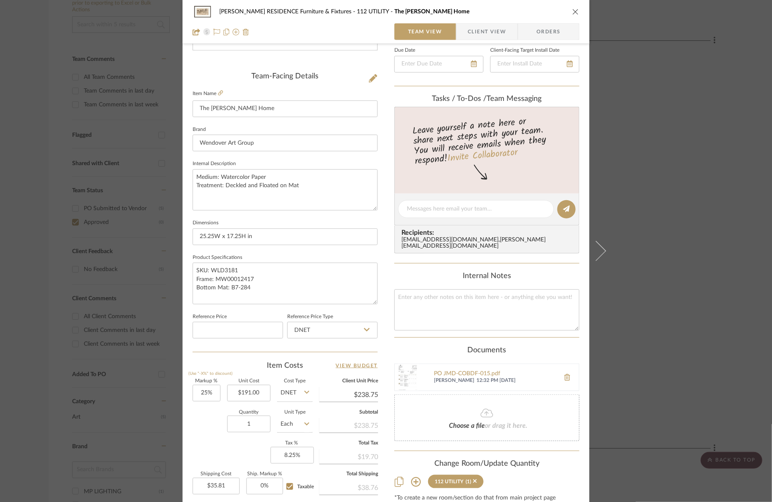
click at [679, 263] on div "[PERSON_NAME] RESIDENCE Furniture & Fixtures 112 UTILITY The [PERSON_NAME] Home…" at bounding box center [386, 251] width 772 height 502
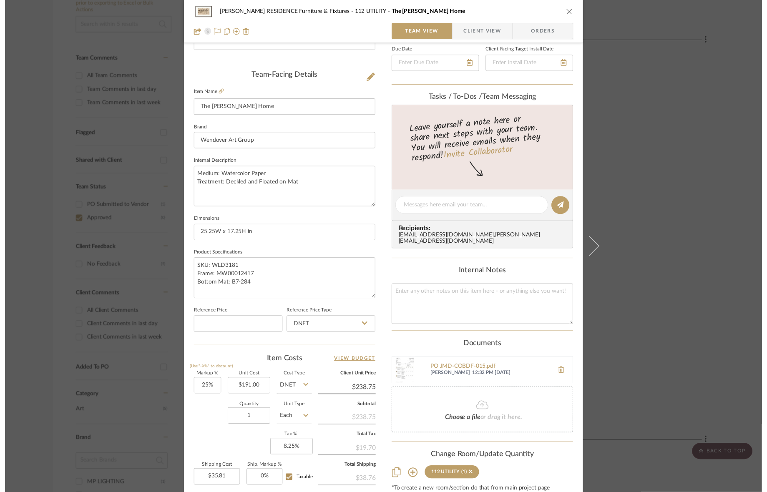
scroll to position [199, 1]
